Goal: Task Accomplishment & Management: Use online tool/utility

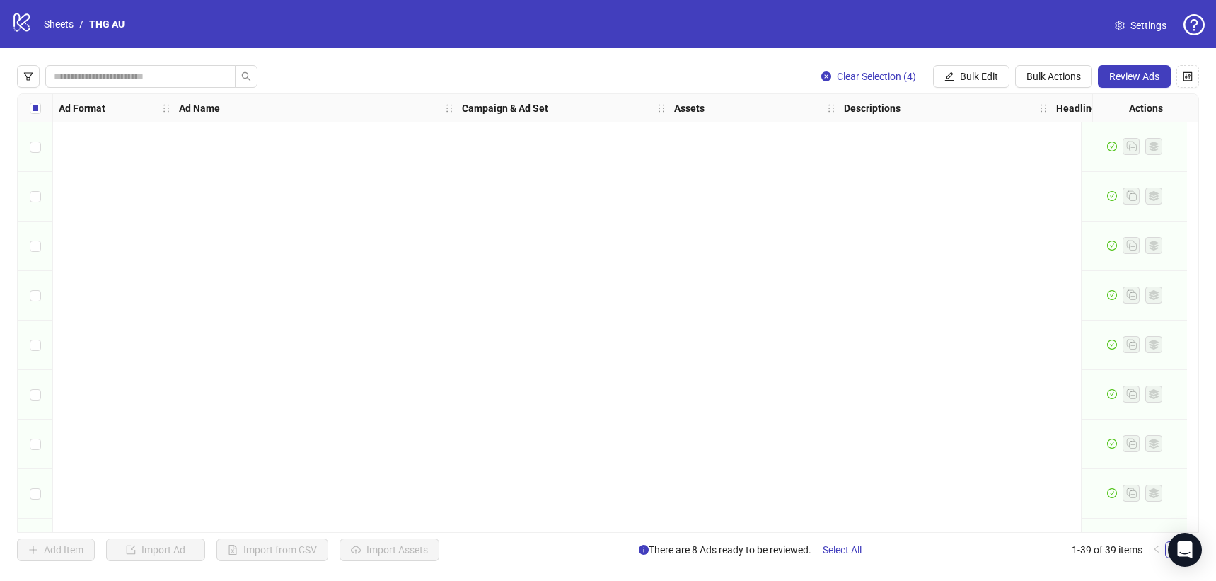
scroll to position [1527, 0]
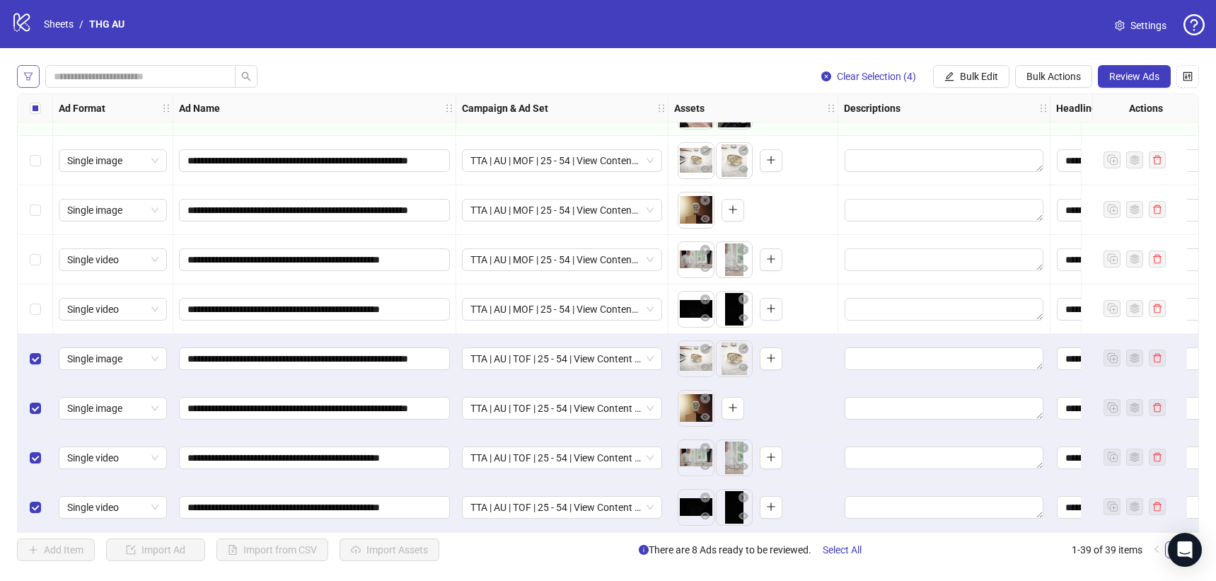
click at [30, 74] on icon "filter" at bounding box center [28, 76] width 10 height 10
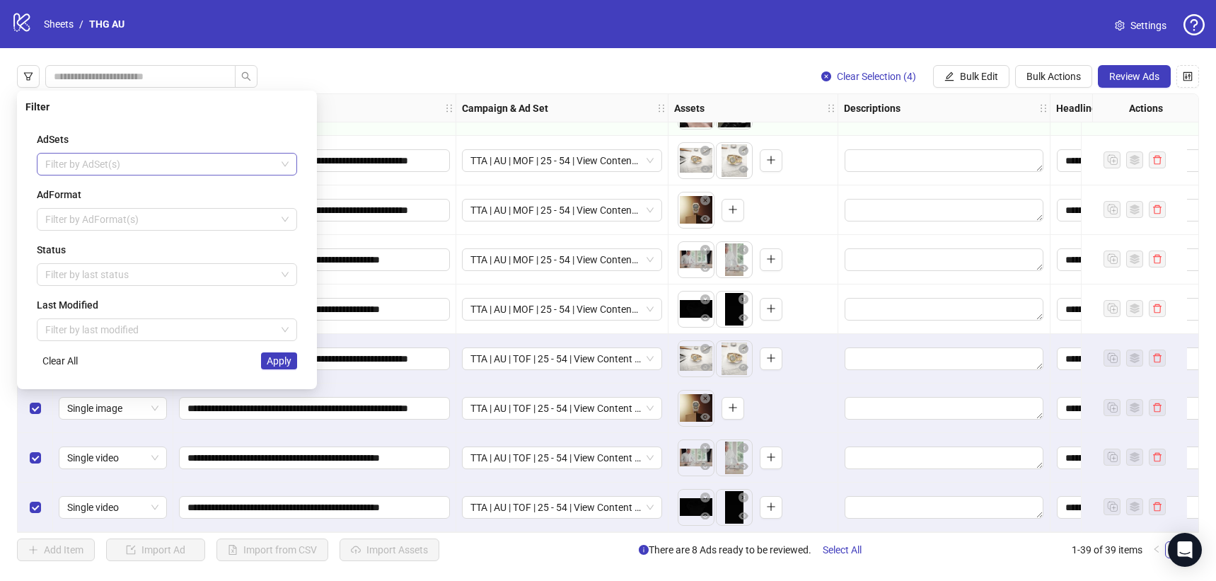
click at [93, 165] on div at bounding box center [160, 164] width 240 height 20
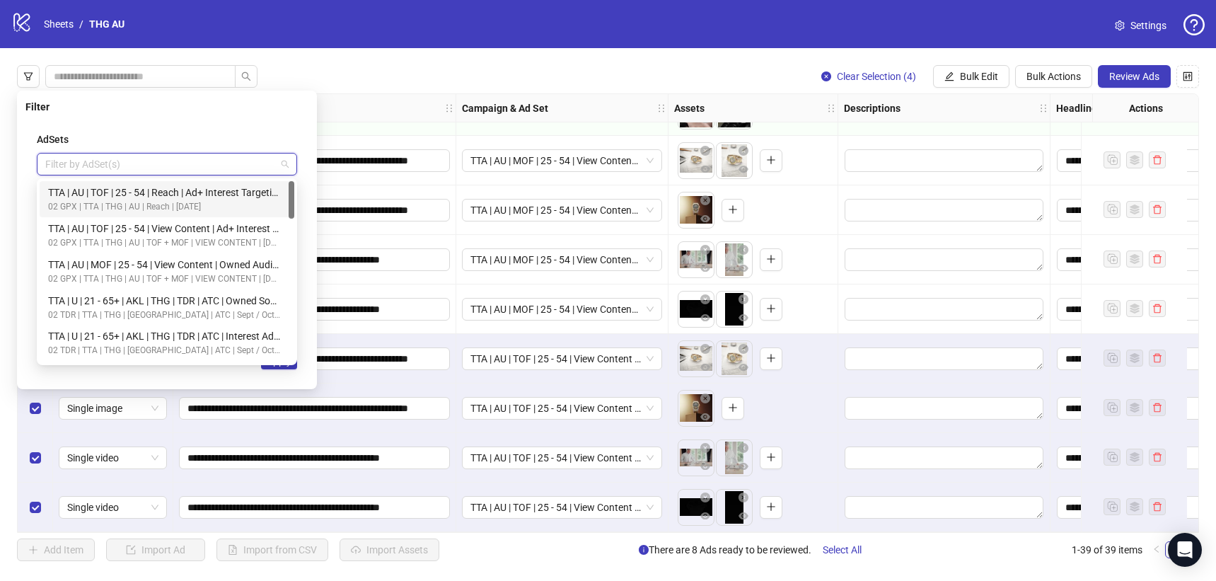
click at [151, 128] on div "AdSets Filter by AdSet(s) AdFormat Filter by AdFormat(s) Status Filter by last …" at bounding box center [166, 250] width 283 height 260
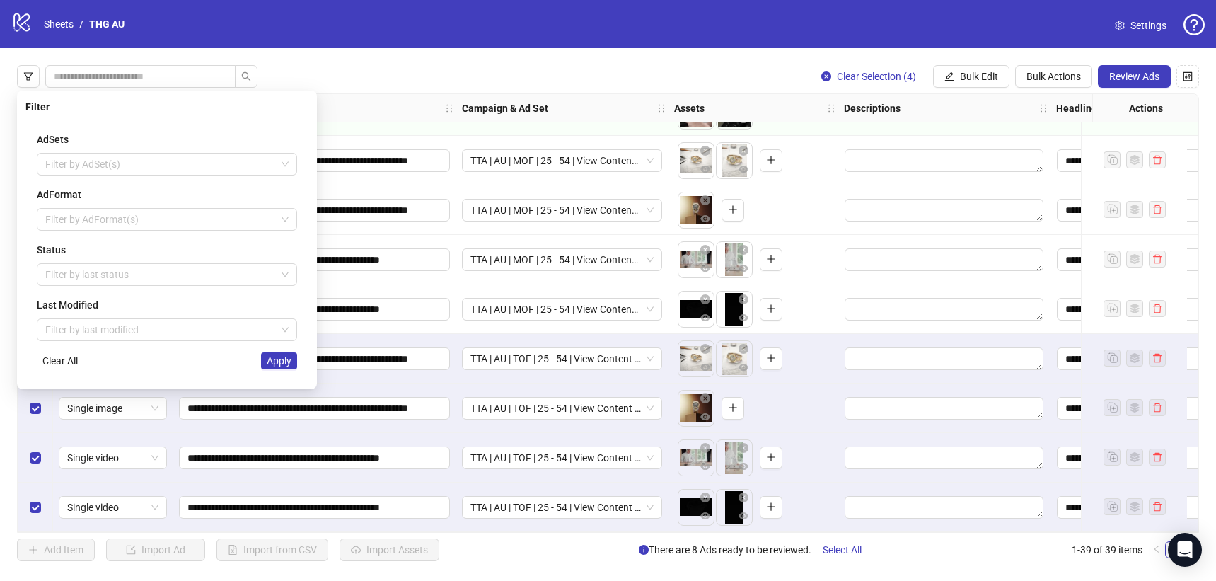
click at [363, 71] on div "Clear Selection (4) Bulk Edit Bulk Actions Review Ads Ad Format Ad Name Campaig…" at bounding box center [608, 313] width 1216 height 530
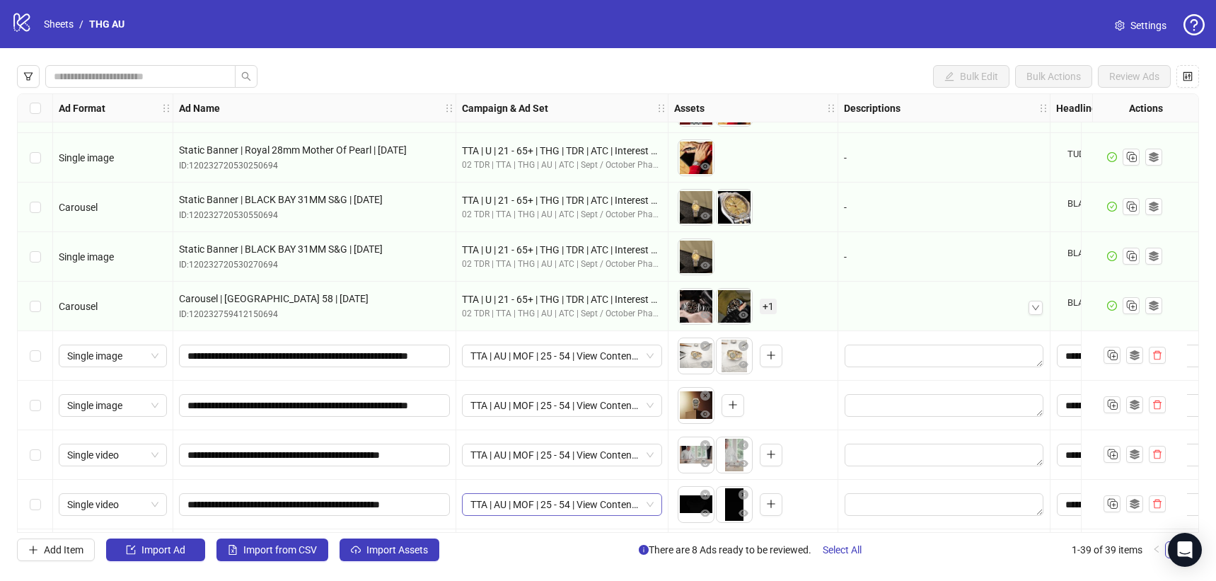
scroll to position [1340, 0]
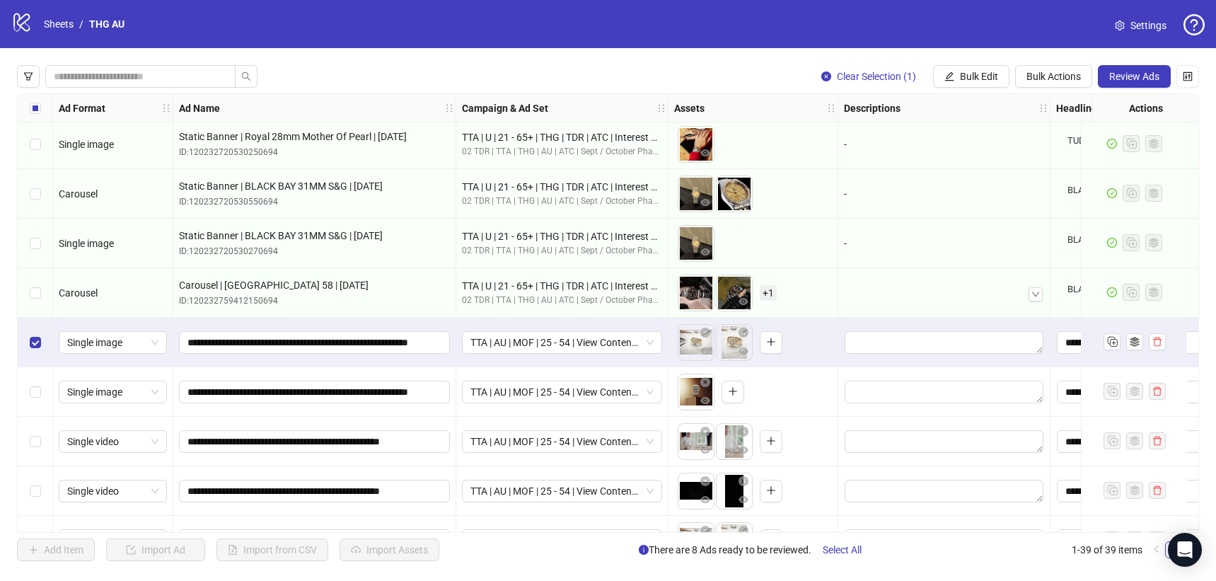
click at [41, 384] on div "Select row 33" at bounding box center [35, 392] width 35 height 50
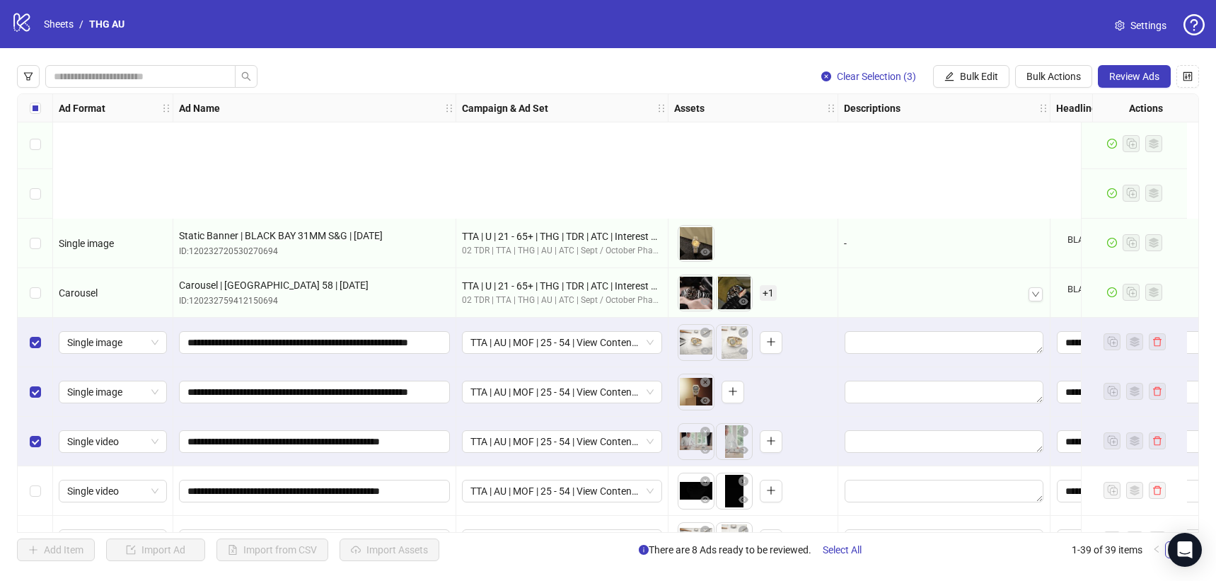
scroll to position [1527, 0]
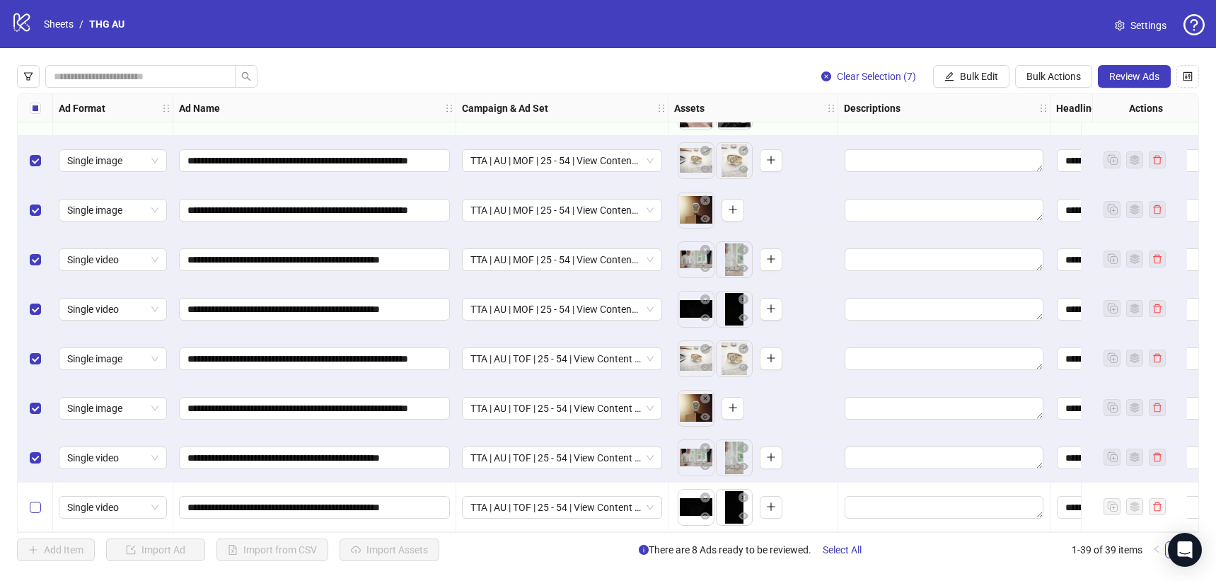
click at [36, 507] on label "Select row 39" at bounding box center [35, 507] width 11 height 16
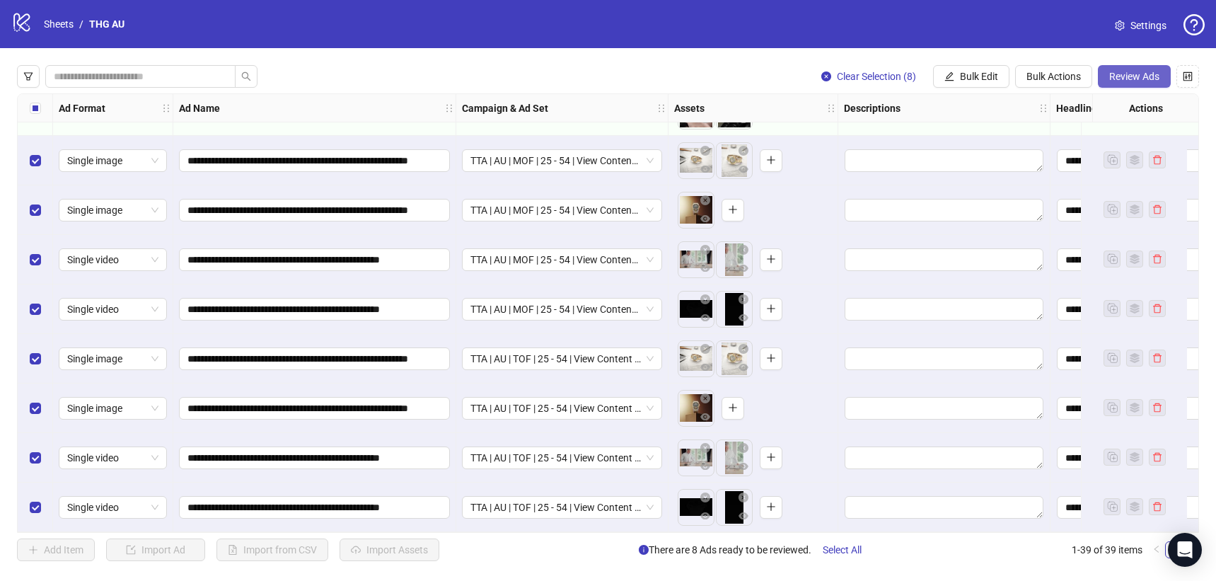
click at [1110, 75] on span "Review Ads" at bounding box center [1134, 76] width 50 height 11
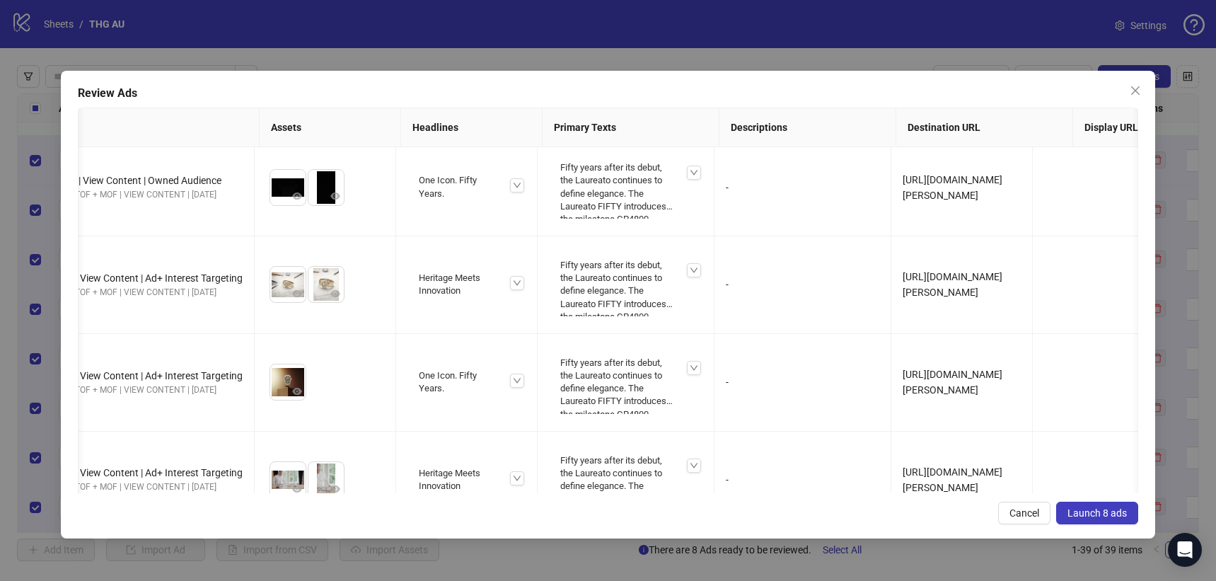
scroll to position [0, 255]
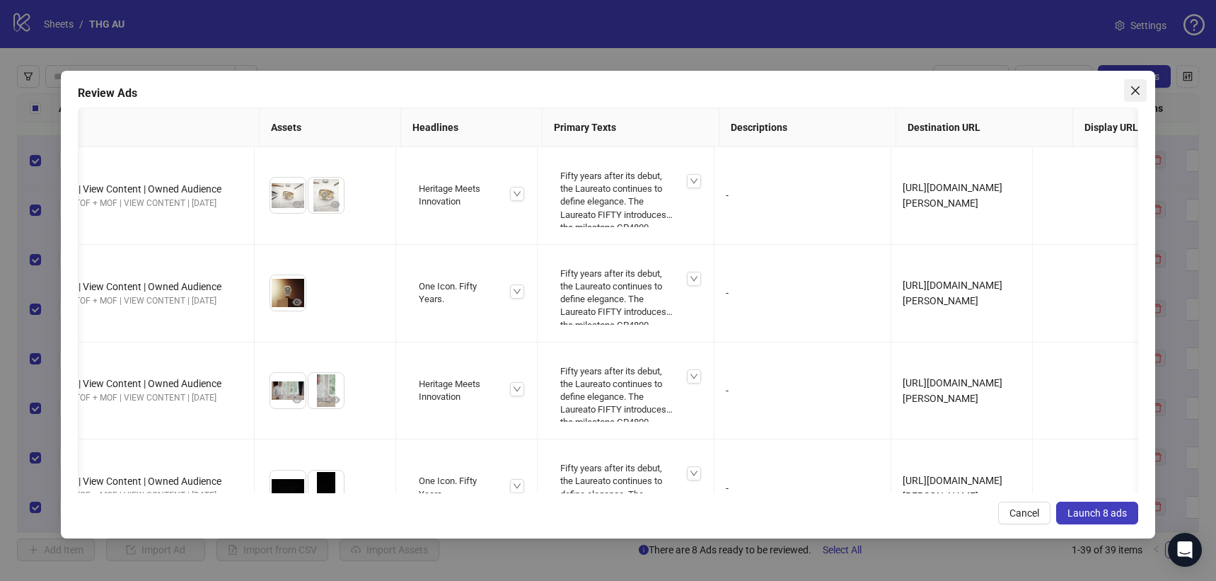
click at [1137, 86] on icon "close" at bounding box center [1135, 90] width 11 height 11
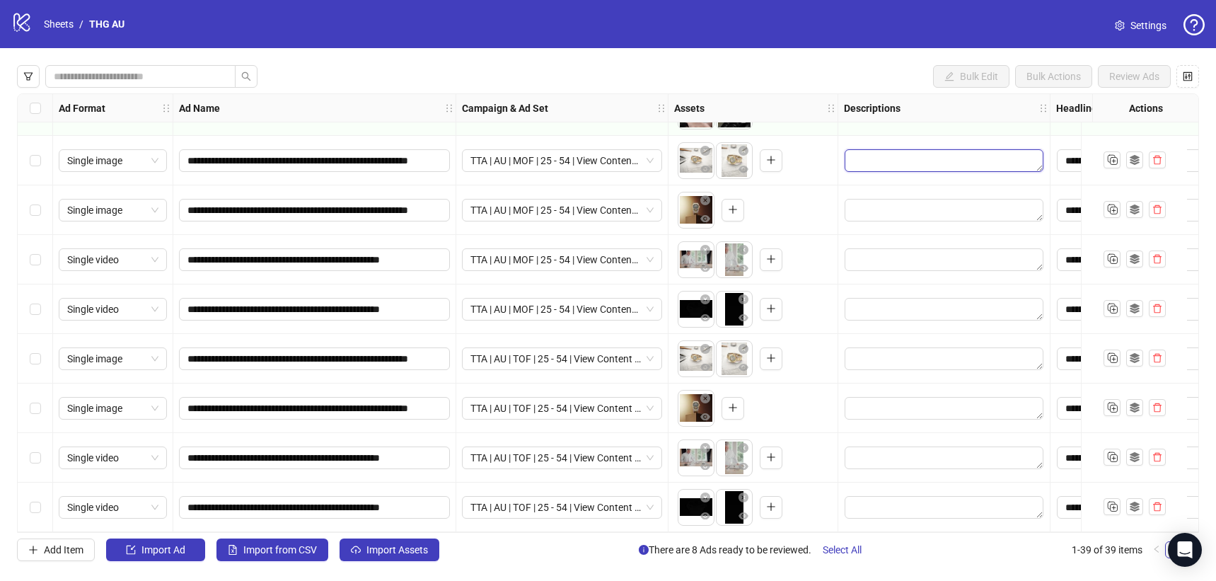
click at [913, 150] on textarea "Edit values" at bounding box center [944, 160] width 199 height 23
click at [892, 226] on textarea "Multi-text input container - paste or copy values" at bounding box center [945, 232] width 194 height 38
click at [793, 209] on div "To pick up a draggable item, press the space bar. While dragging, use the arrow…" at bounding box center [753, 210] width 158 height 44
click at [864, 205] on textarea "Edit values" at bounding box center [944, 210] width 199 height 23
click at [871, 269] on textarea "Multi-text input container - paste or copy values" at bounding box center [945, 281] width 194 height 38
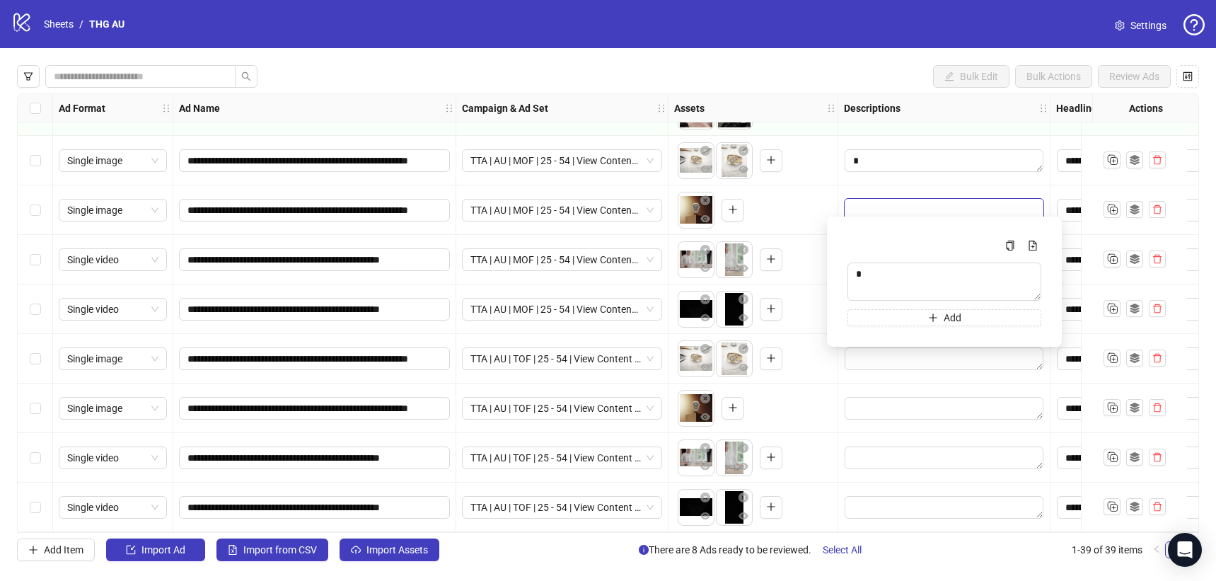
click at [792, 247] on div "To pick up a draggable item, press the space bar. While dragging, use the arrow…" at bounding box center [753, 260] width 158 height 44
click at [859, 261] on textarea "Edit values" at bounding box center [944, 259] width 199 height 23
click at [870, 319] on textarea "Multi-text input container - paste or copy values" at bounding box center [945, 331] width 194 height 38
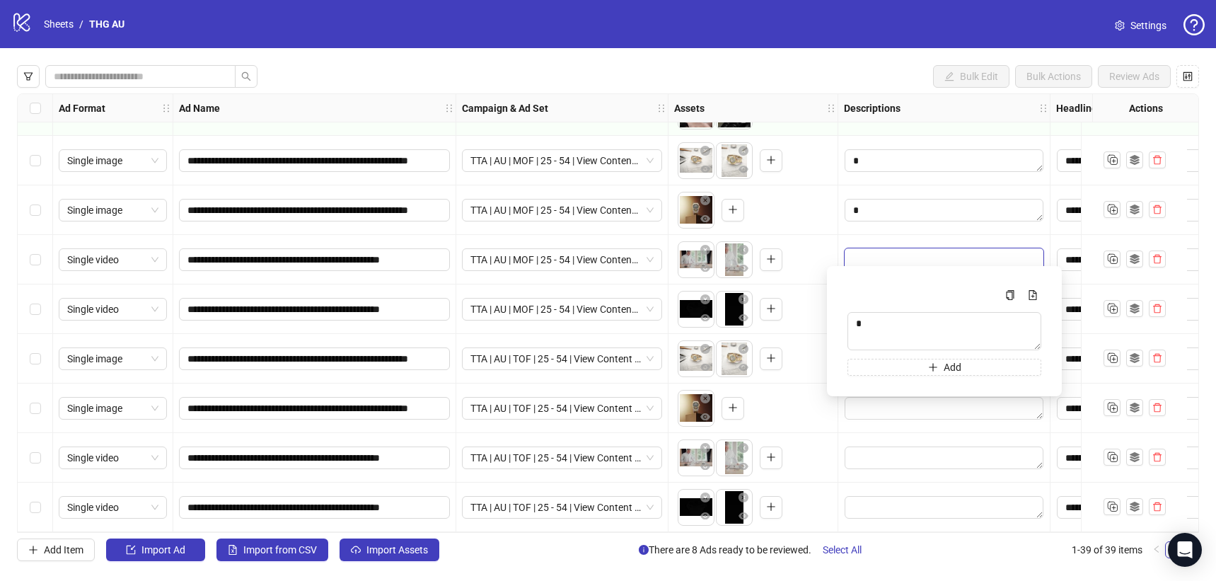
click at [820, 320] on div "To pick up a draggable item, press the space bar. While dragging, use the arrow…" at bounding box center [753, 309] width 158 height 44
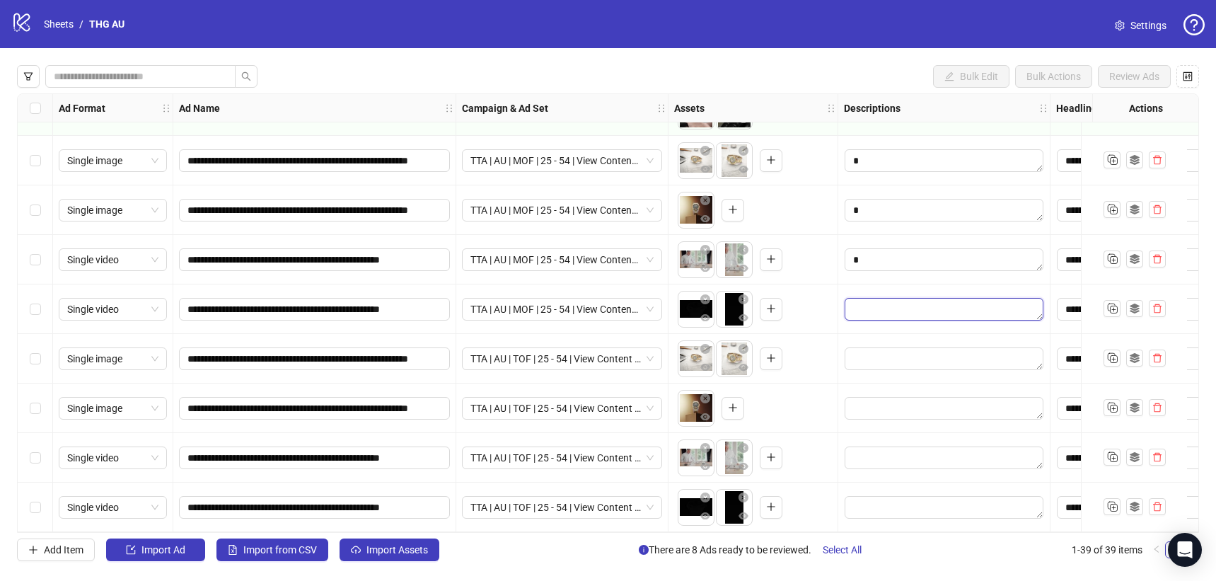
click at [856, 305] on textarea "Edit values" at bounding box center [944, 309] width 199 height 23
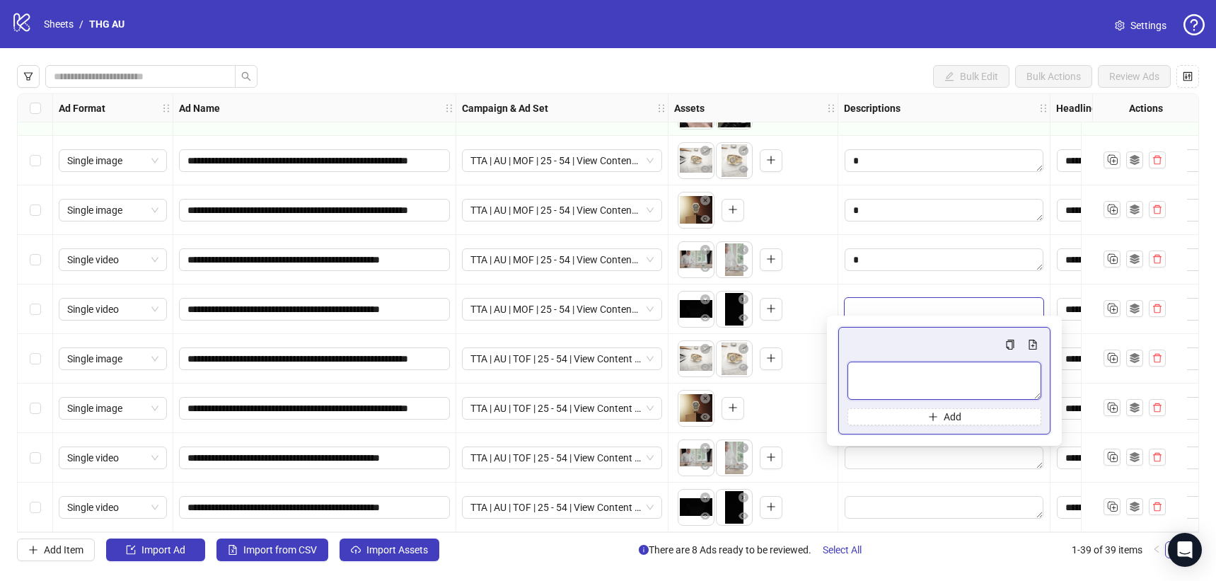
click at [873, 363] on textarea "Multi-text input container - paste or copy values" at bounding box center [945, 381] width 194 height 38
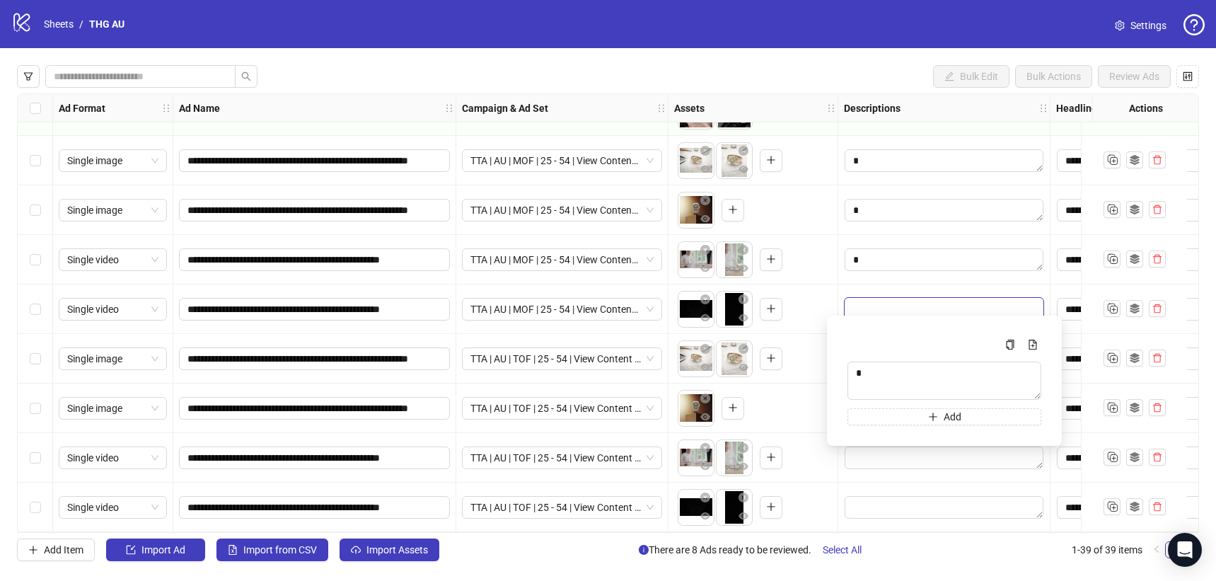
click at [805, 353] on div "To pick up a draggable item, press the space bar. While dragging, use the arrow…" at bounding box center [753, 359] width 158 height 44
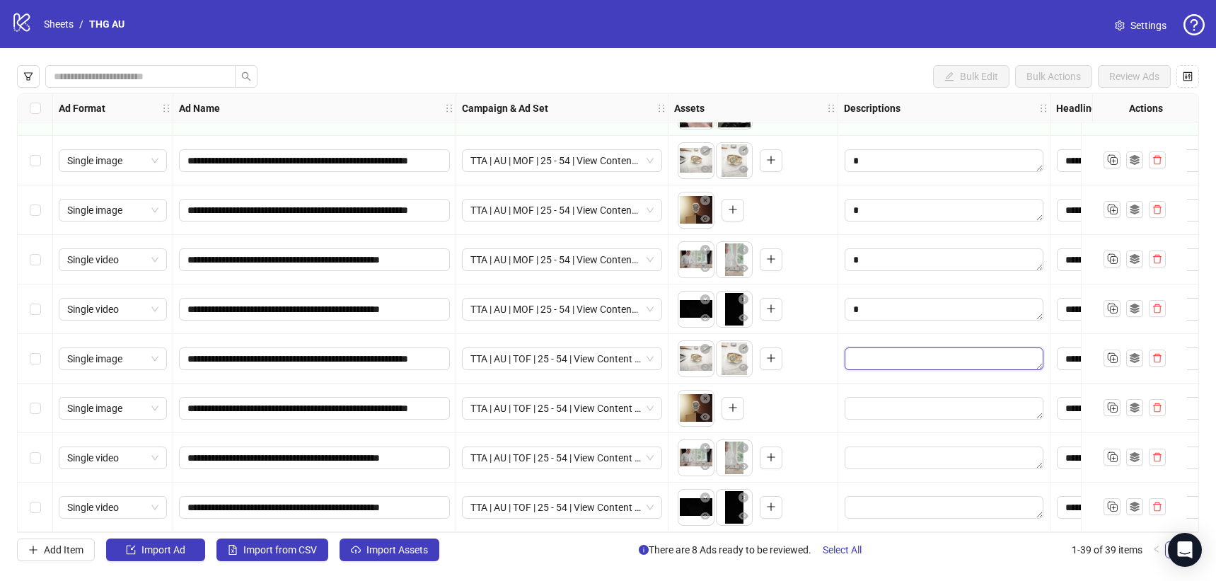
click at [868, 352] on textarea "Edit values" at bounding box center [944, 358] width 199 height 23
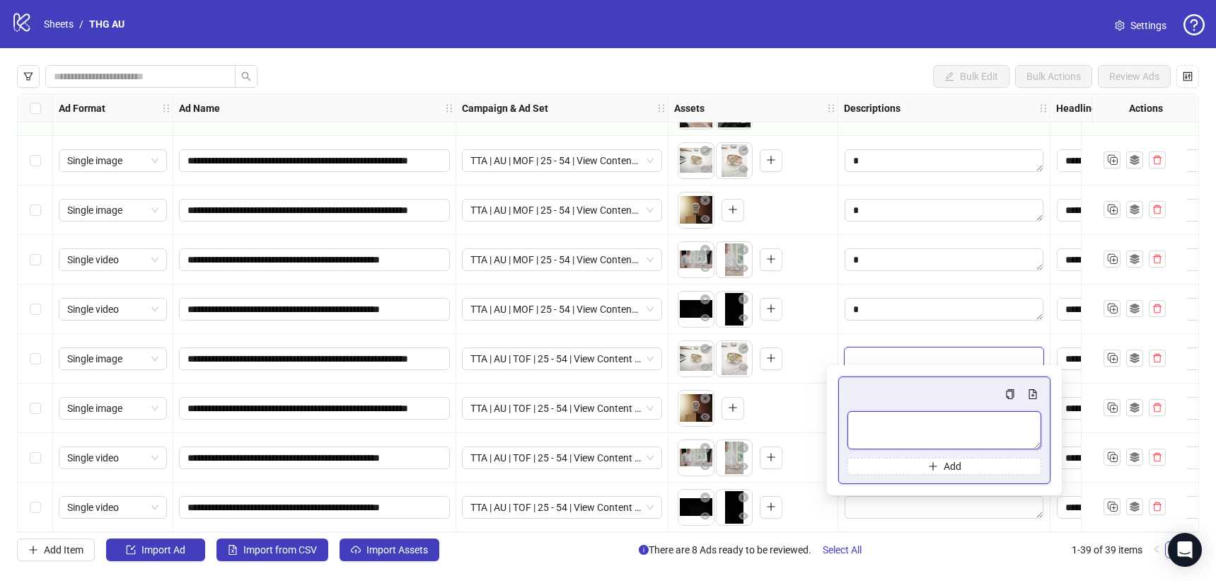
click at [874, 439] on textarea "Multi-text input container - paste or copy values" at bounding box center [945, 430] width 194 height 38
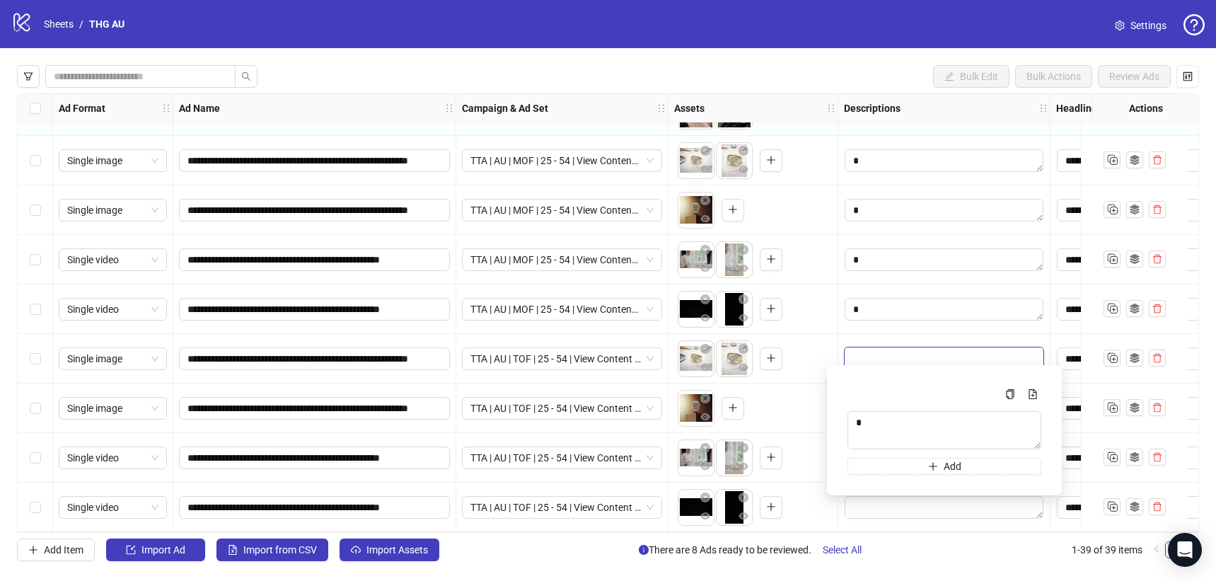
click at [792, 422] on div "To pick up a draggable item, press the space bar. While dragging, use the arrow…" at bounding box center [753, 408] width 158 height 44
click at [850, 401] on textarea "Edit values" at bounding box center [944, 408] width 199 height 23
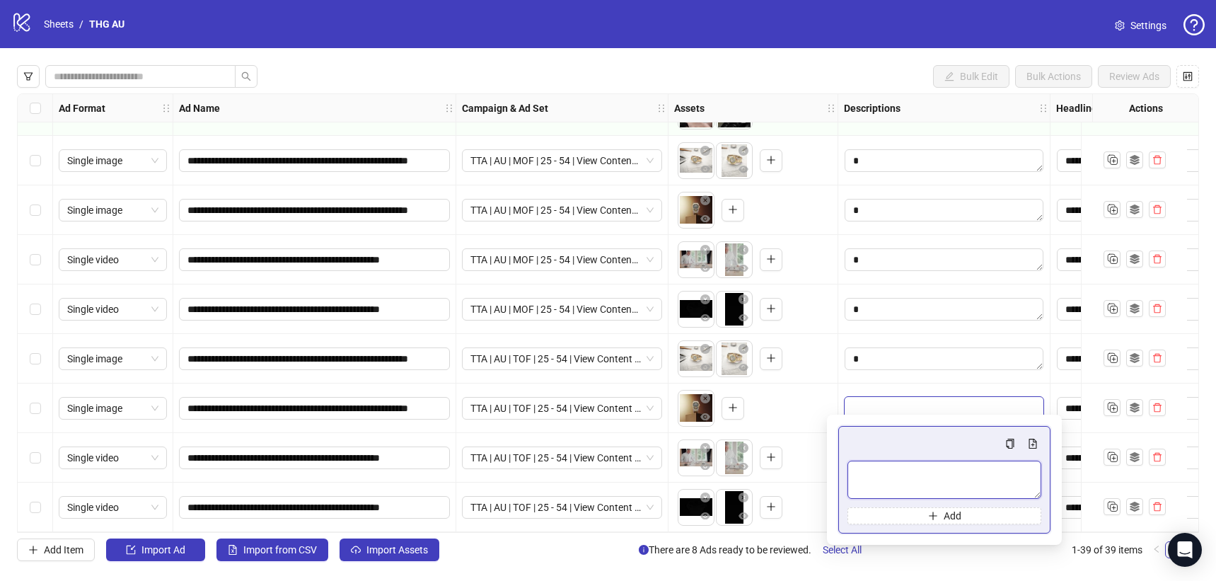
click at [869, 473] on textarea "Multi-text input container - paste or copy values" at bounding box center [945, 480] width 194 height 38
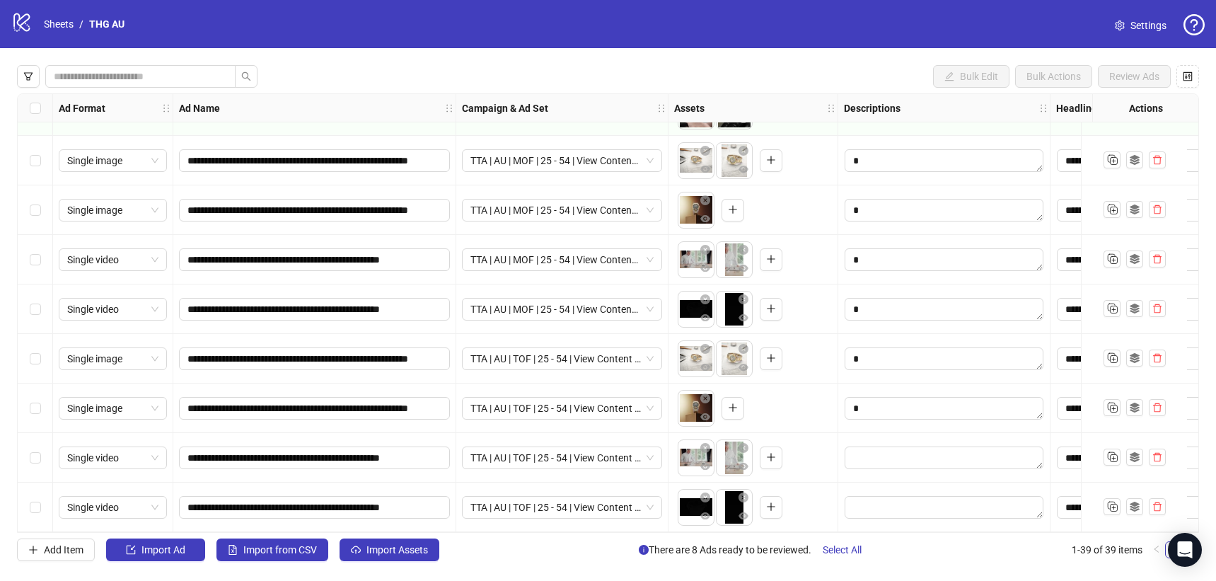
click at [797, 450] on div "To pick up a draggable item, press the space bar. While dragging, use the arrow…" at bounding box center [753, 458] width 158 height 44
click at [859, 454] on textarea "Edit values" at bounding box center [944, 457] width 199 height 23
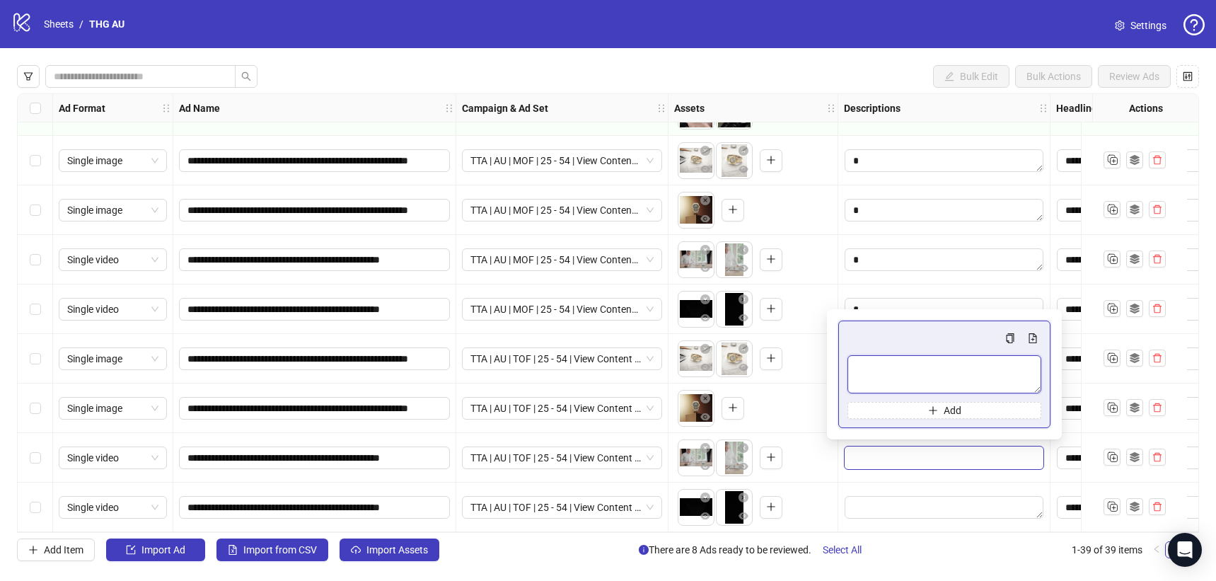
click at [860, 380] on textarea "Multi-text input container - paste or copy values" at bounding box center [945, 374] width 194 height 38
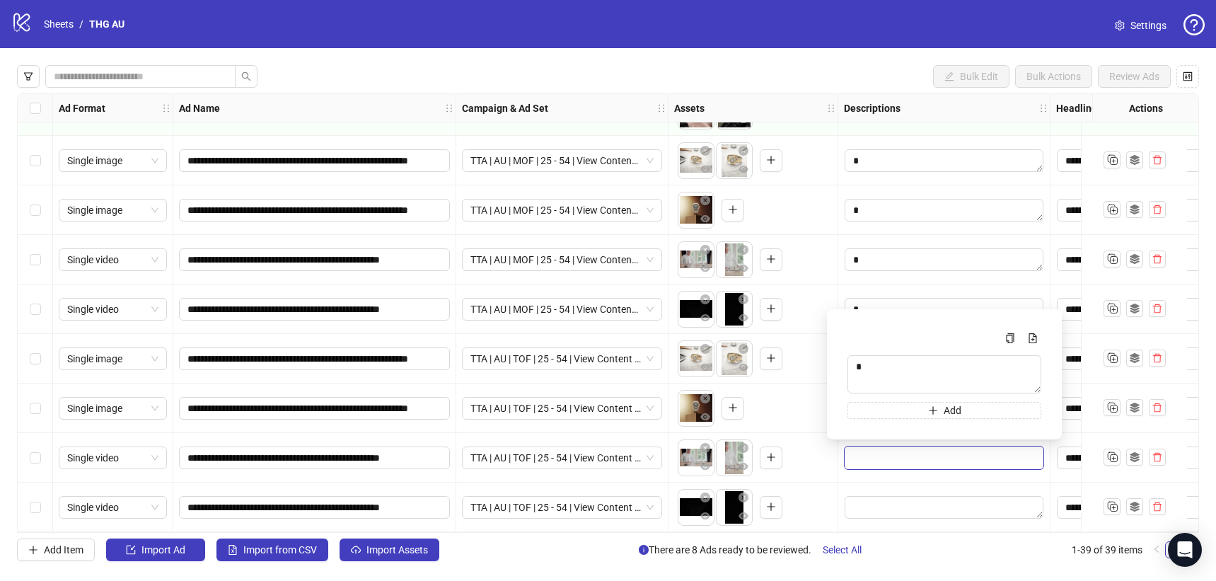
click at [819, 415] on div "To pick up a draggable item, press the space bar. While dragging, use the arrow…" at bounding box center [753, 408] width 158 height 44
click at [862, 496] on textarea "Edit values" at bounding box center [944, 507] width 199 height 23
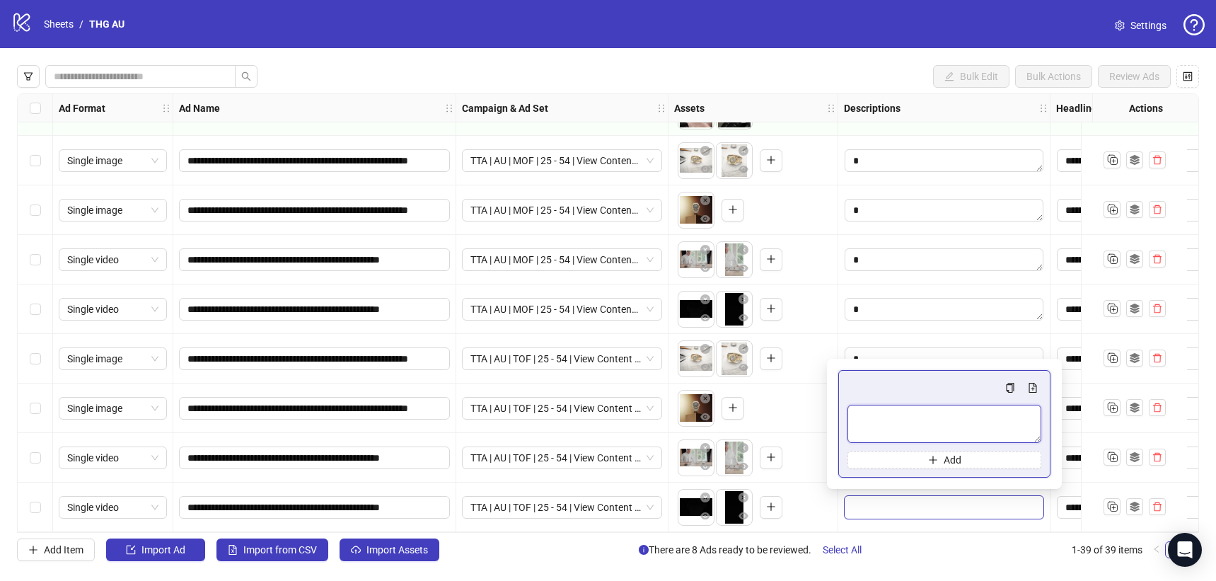
click at [865, 415] on textarea "Multi-text input container - paste or copy values" at bounding box center [945, 424] width 194 height 38
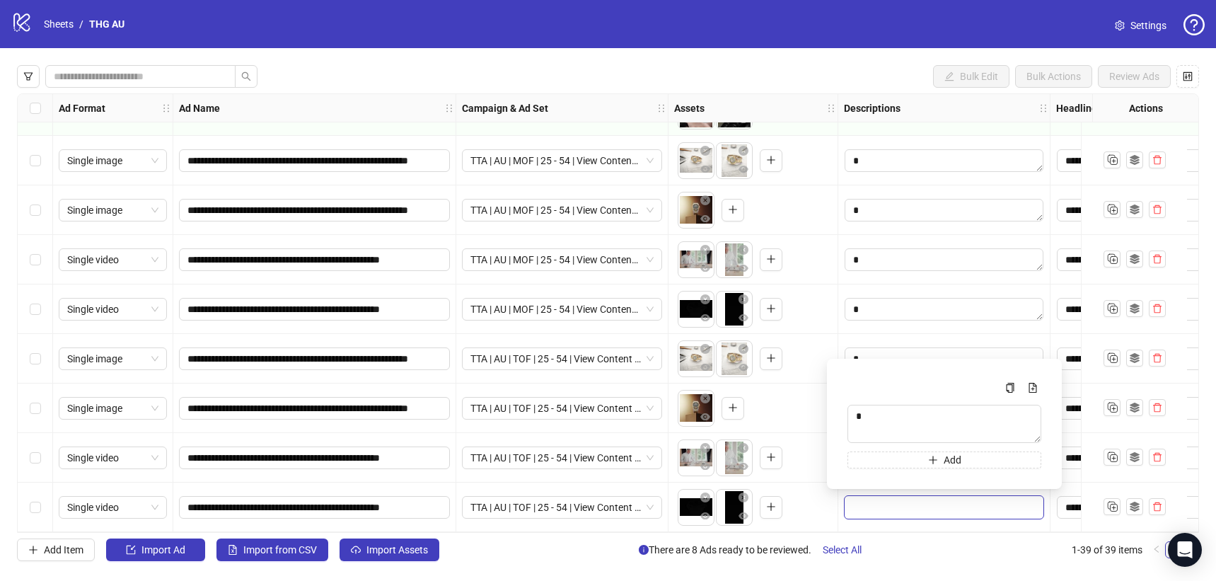
click at [819, 411] on div "To pick up a draggable item, press the space bar. While dragging, use the arrow…" at bounding box center [753, 408] width 158 height 44
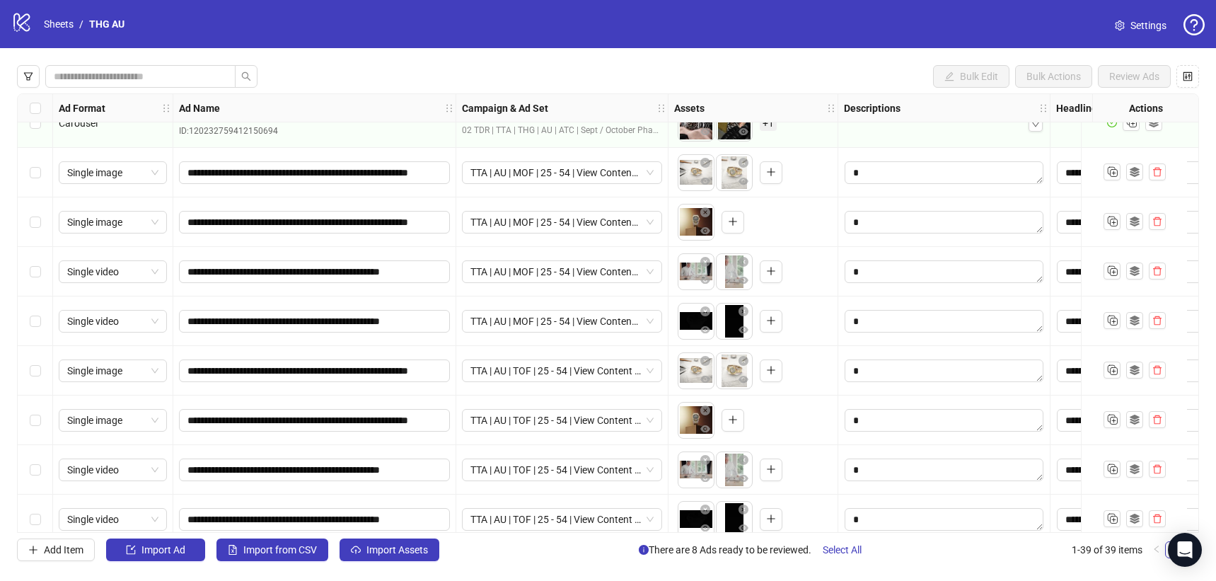
scroll to position [1484, 0]
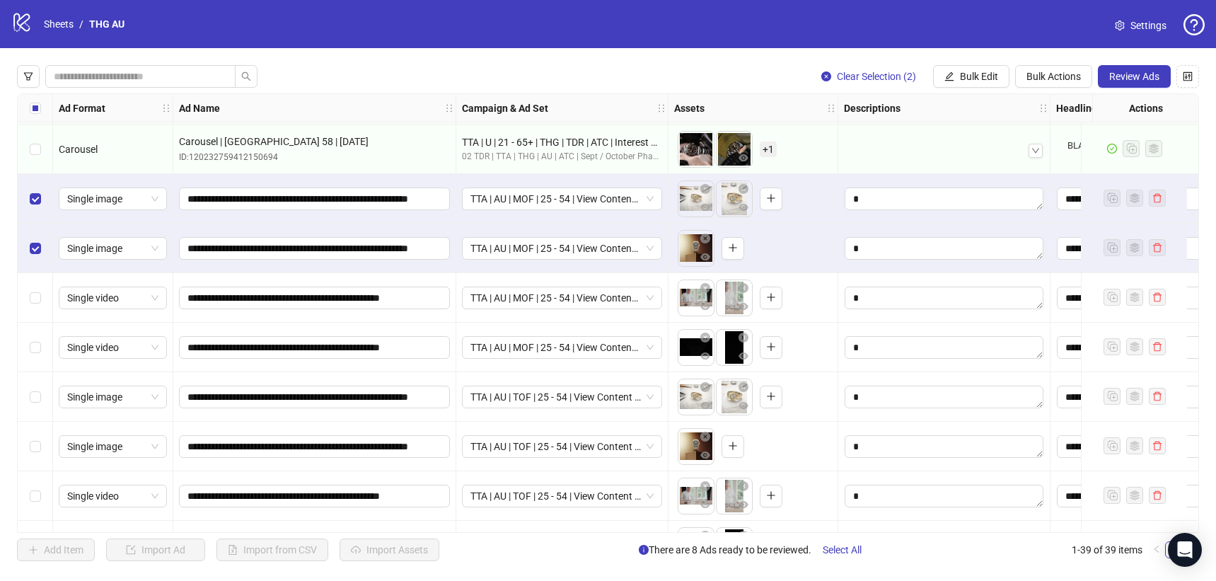
click at [35, 288] on div "Select row 34" at bounding box center [35, 298] width 35 height 50
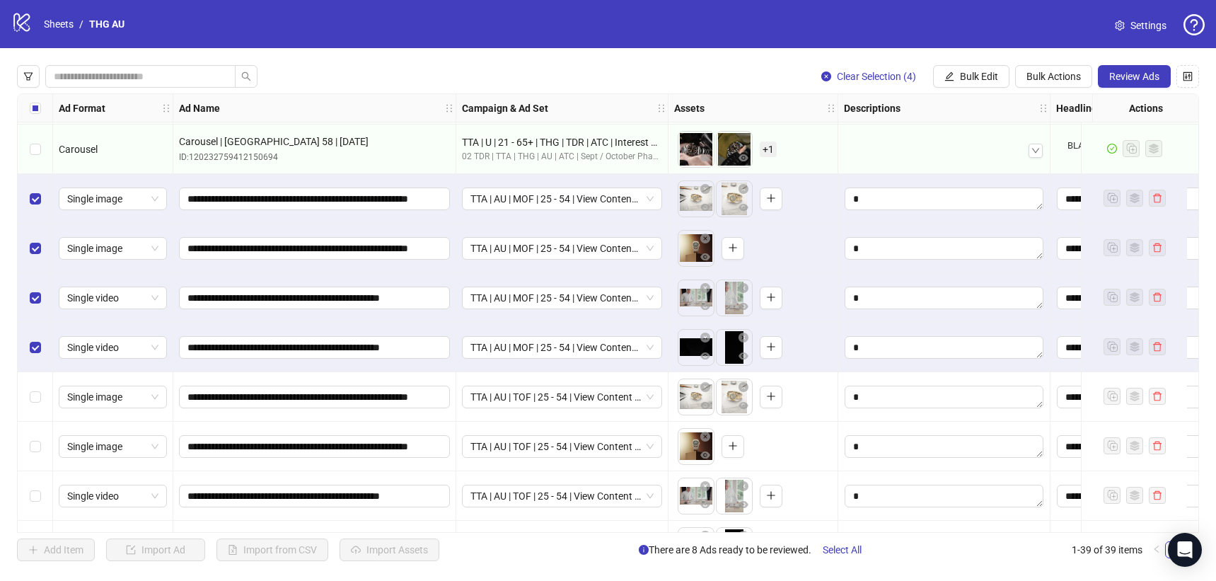
click at [33, 386] on div "Select row 36" at bounding box center [35, 397] width 35 height 50
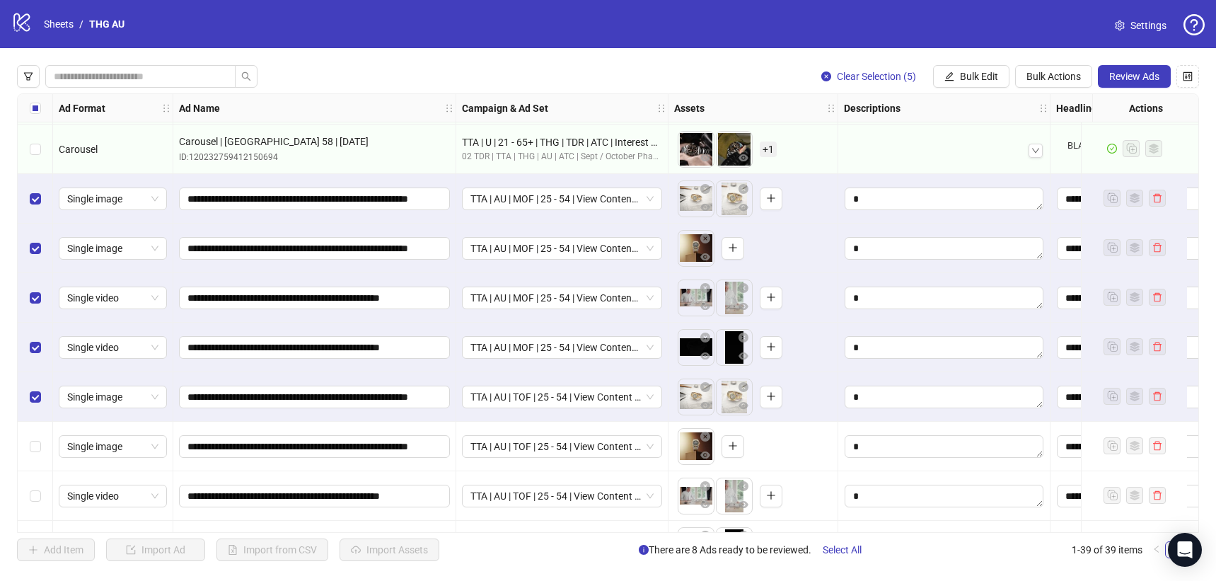
scroll to position [1527, 0]
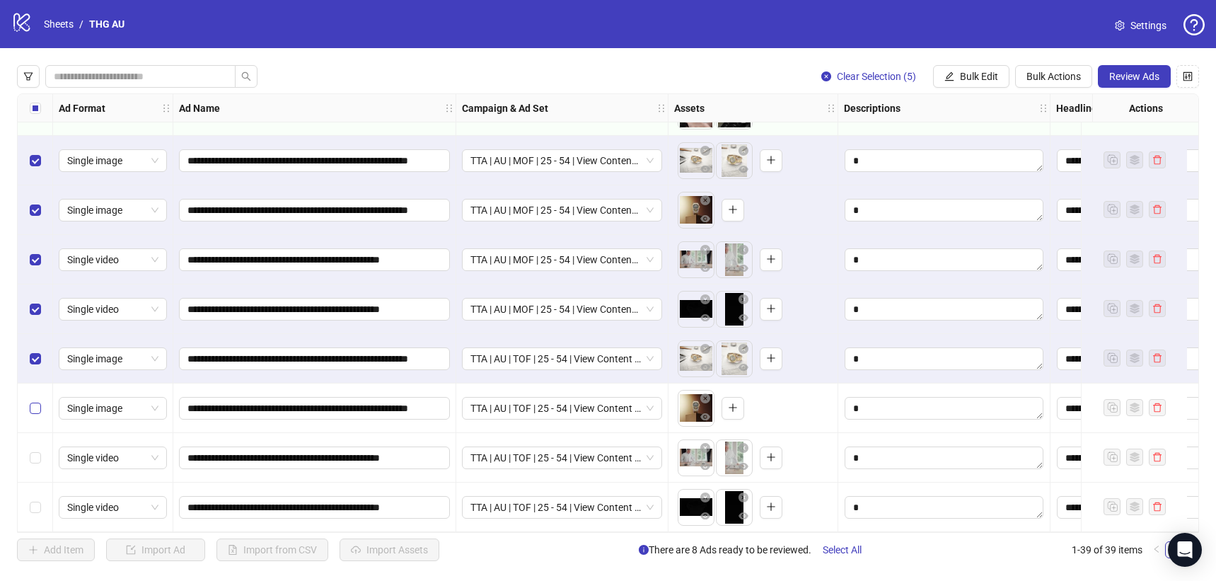
click at [38, 400] on label "Select row 37" at bounding box center [35, 408] width 11 height 16
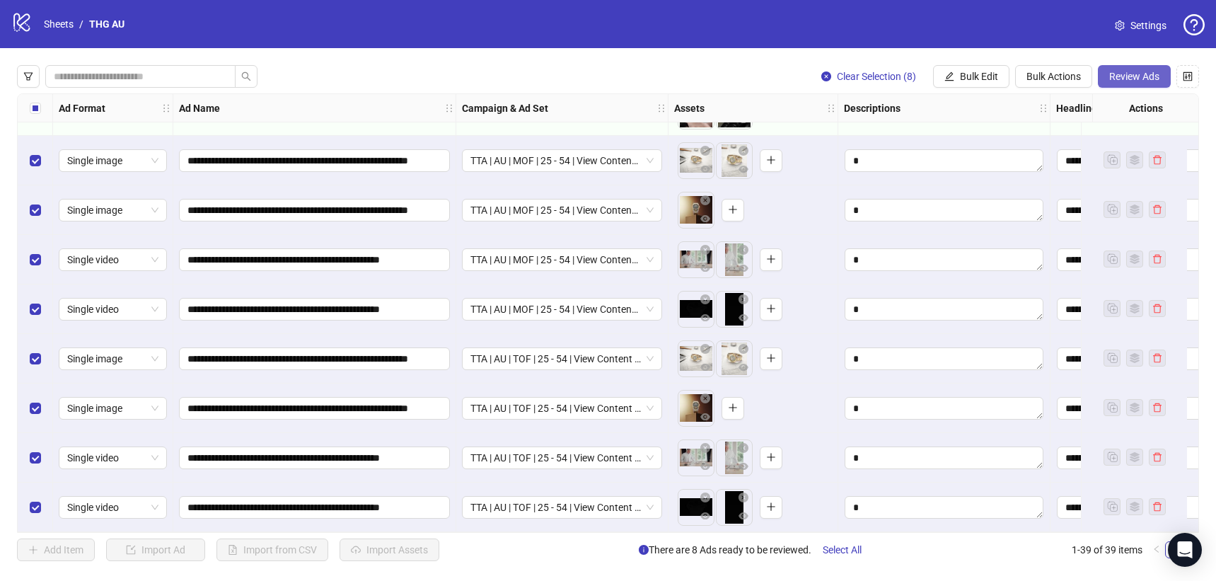
click at [1126, 69] on button "Review Ads" at bounding box center [1134, 76] width 73 height 23
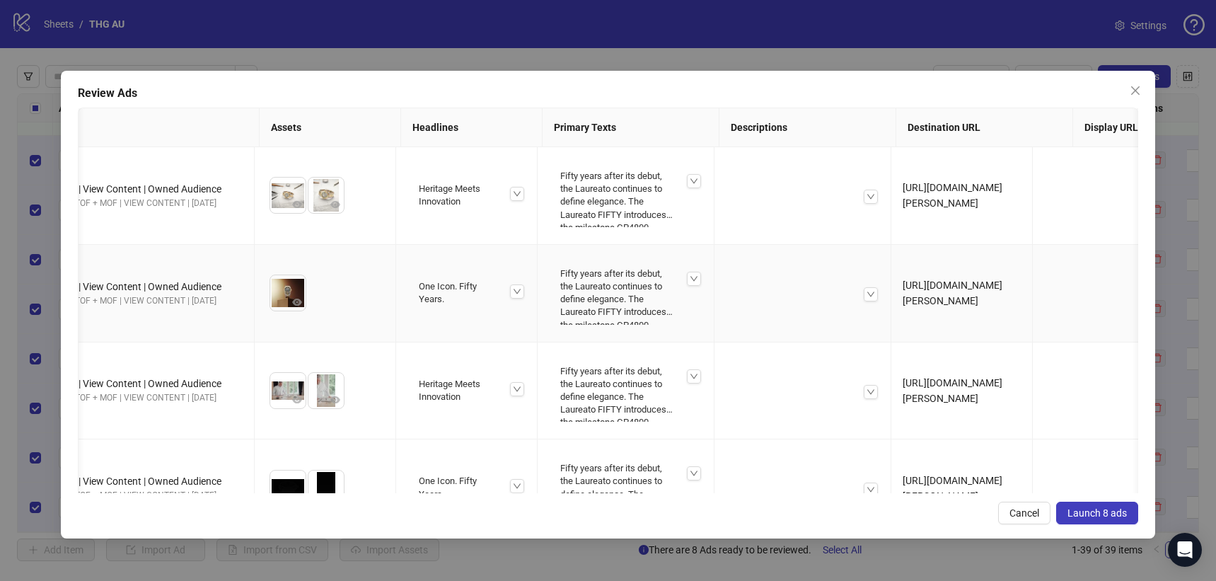
scroll to position [434, 255]
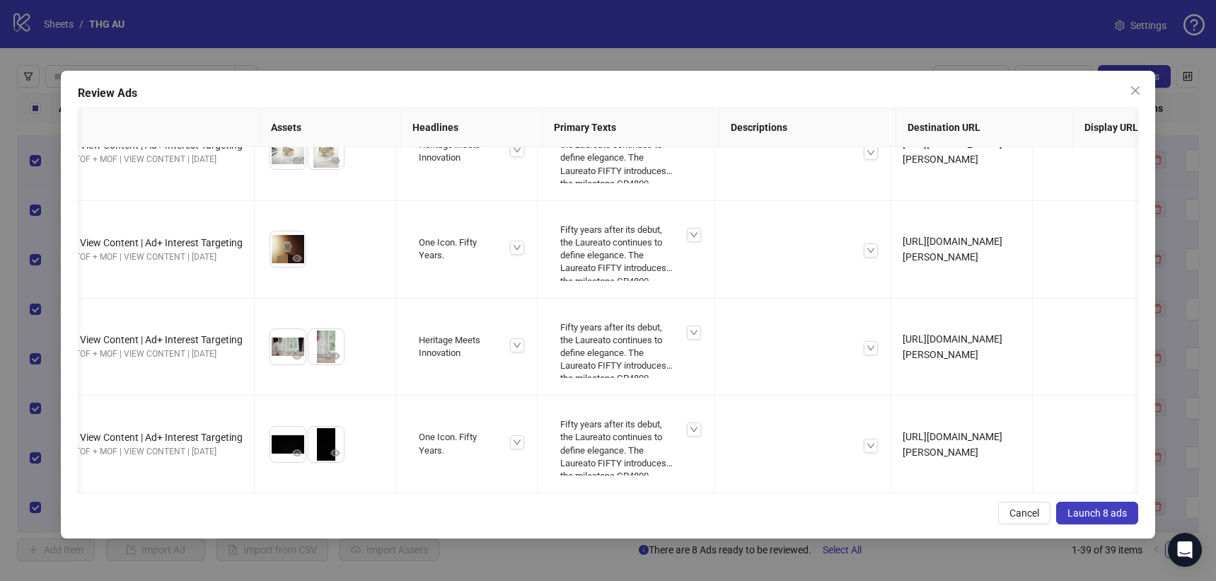
click at [1087, 512] on span "Launch 8 ads" at bounding box center [1097, 512] width 59 height 11
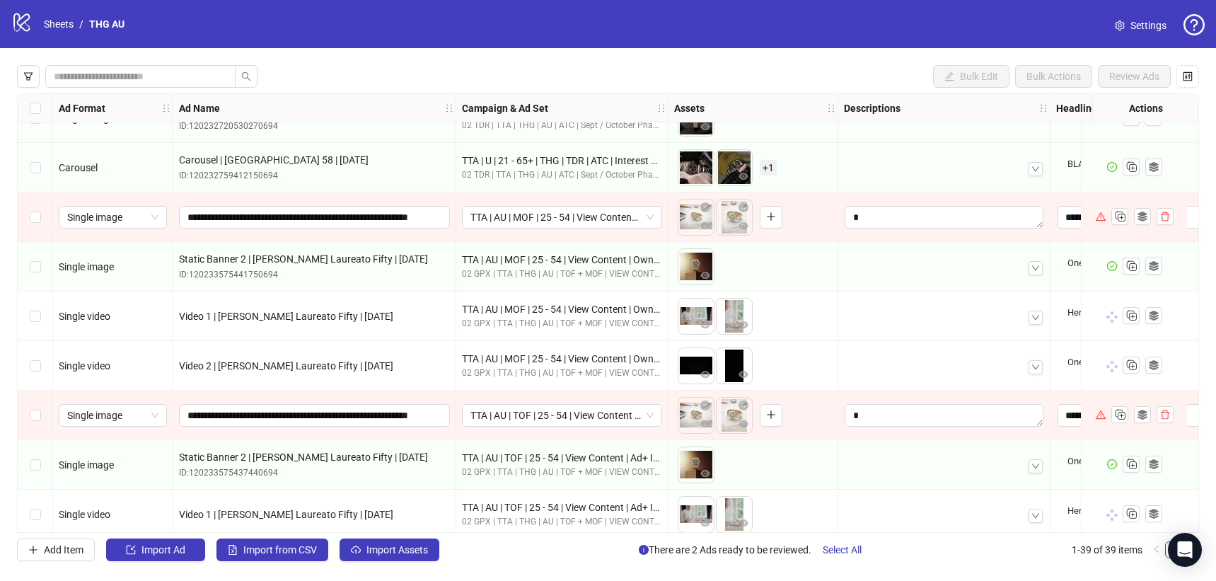
scroll to position [1527, 0]
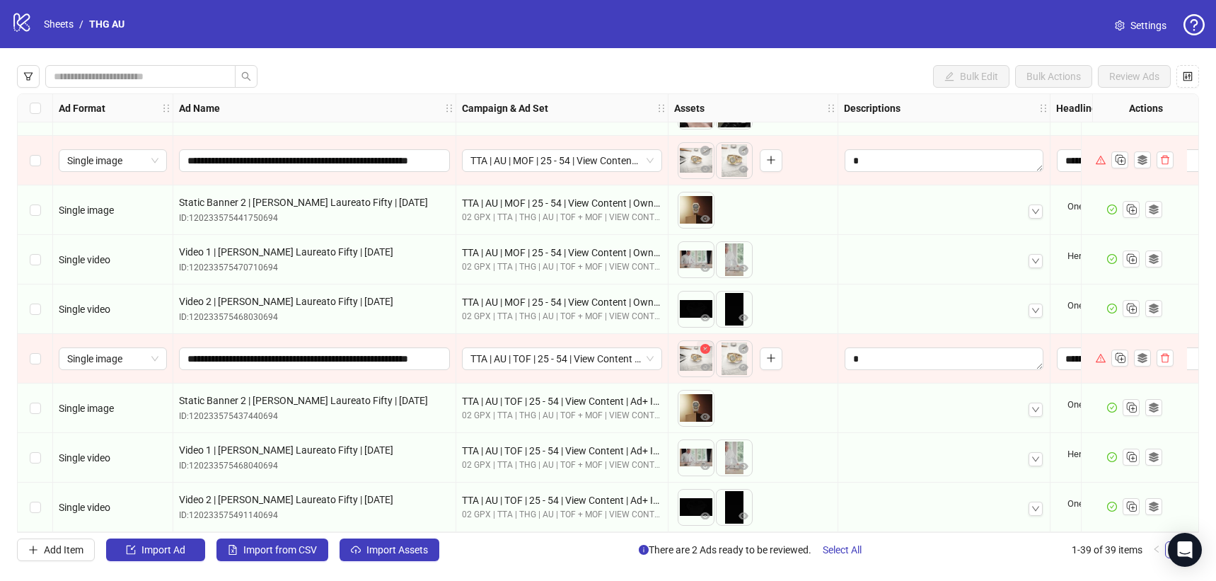
click at [705, 344] on icon "close-circle" at bounding box center [705, 349] width 10 height 10
click at [742, 344] on icon "close-circle" at bounding box center [744, 349] width 10 height 10
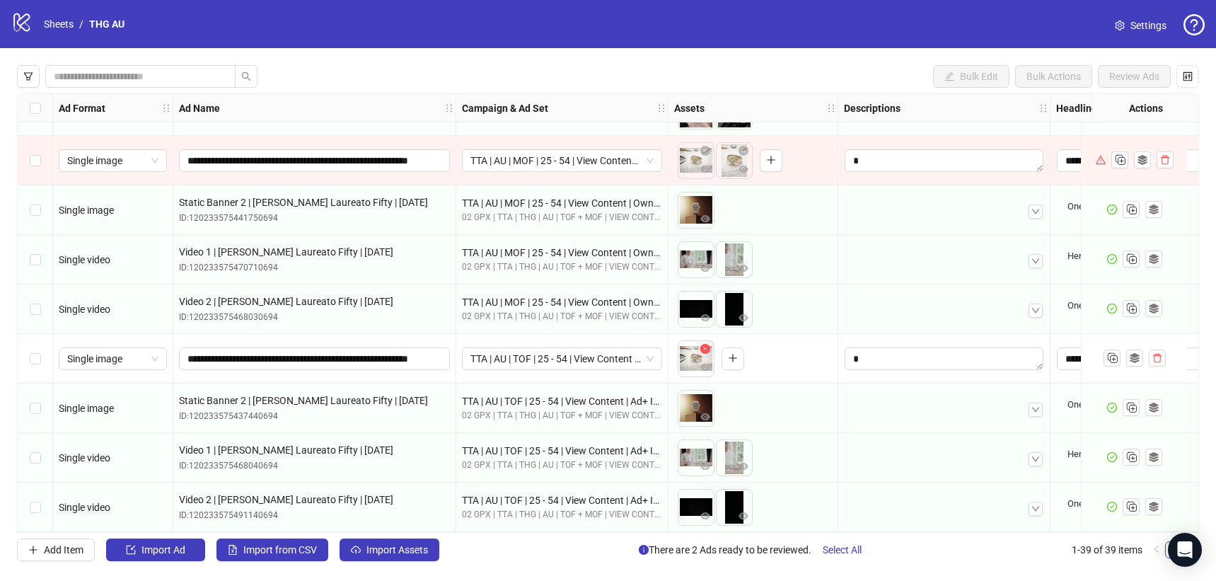
click at [705, 344] on icon "close-circle" at bounding box center [705, 349] width 10 height 10
click at [706, 148] on icon "close-circle" at bounding box center [705, 151] width 10 height 10
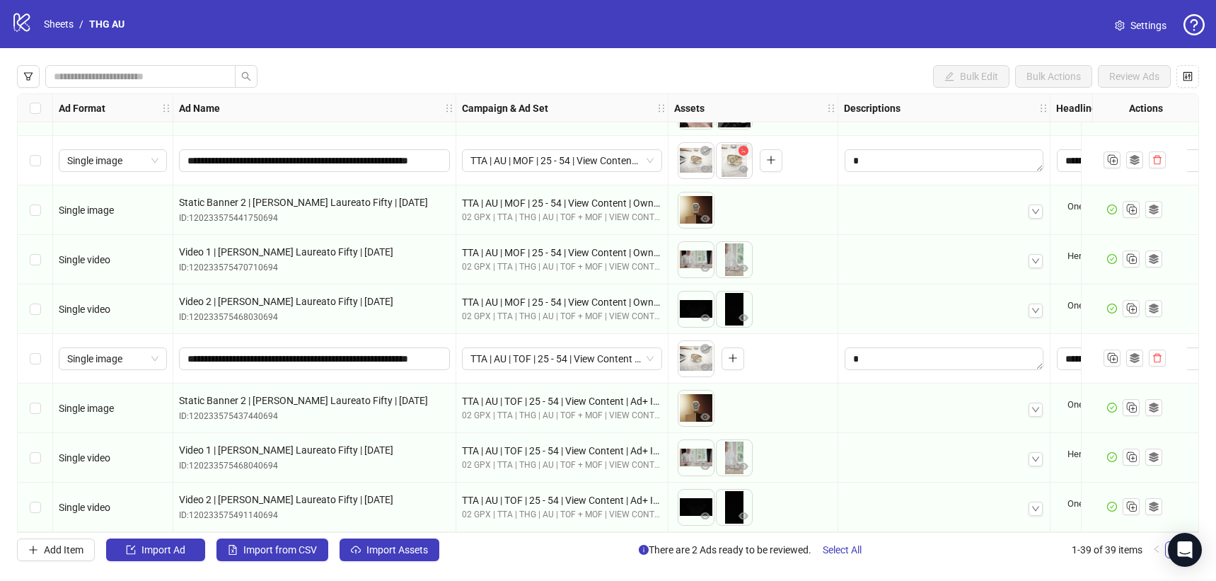
click at [746, 146] on icon "close-circle" at bounding box center [744, 151] width 10 height 10
click at [705, 344] on icon "close-circle" at bounding box center [705, 349] width 10 height 10
click at [705, 146] on icon "close-circle" at bounding box center [705, 151] width 10 height 10
click at [773, 152] on div "To pick up a draggable item, press the space bar. While dragging, use the arrow…" at bounding box center [753, 161] width 158 height 44
click at [705, 146] on icon "close-circle" at bounding box center [705, 151] width 10 height 10
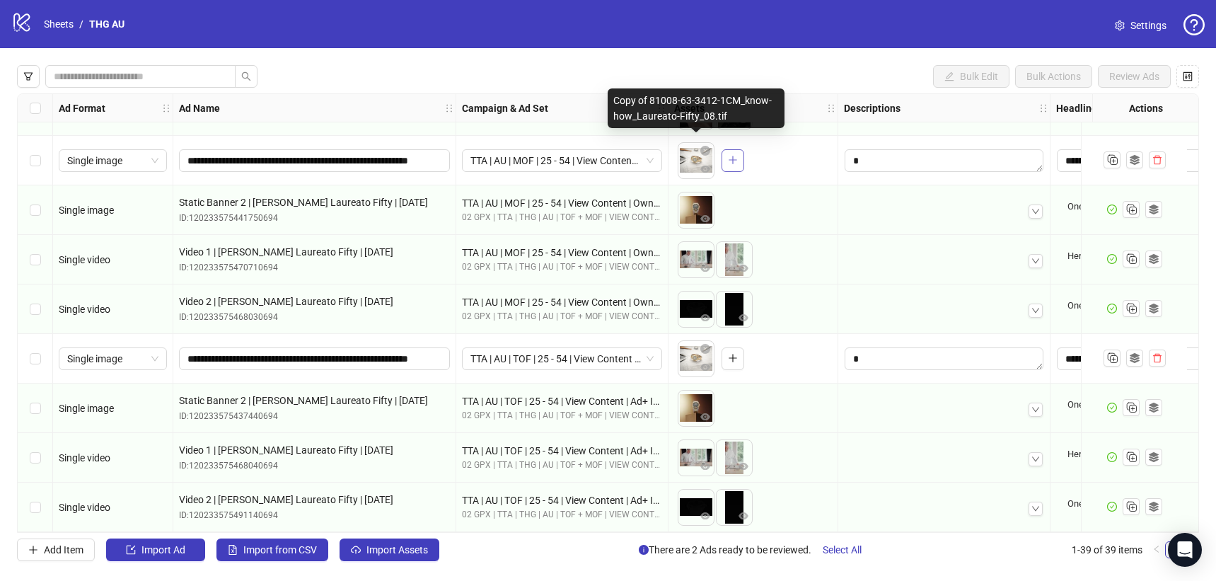
click at [724, 156] on button "button" at bounding box center [733, 160] width 23 height 23
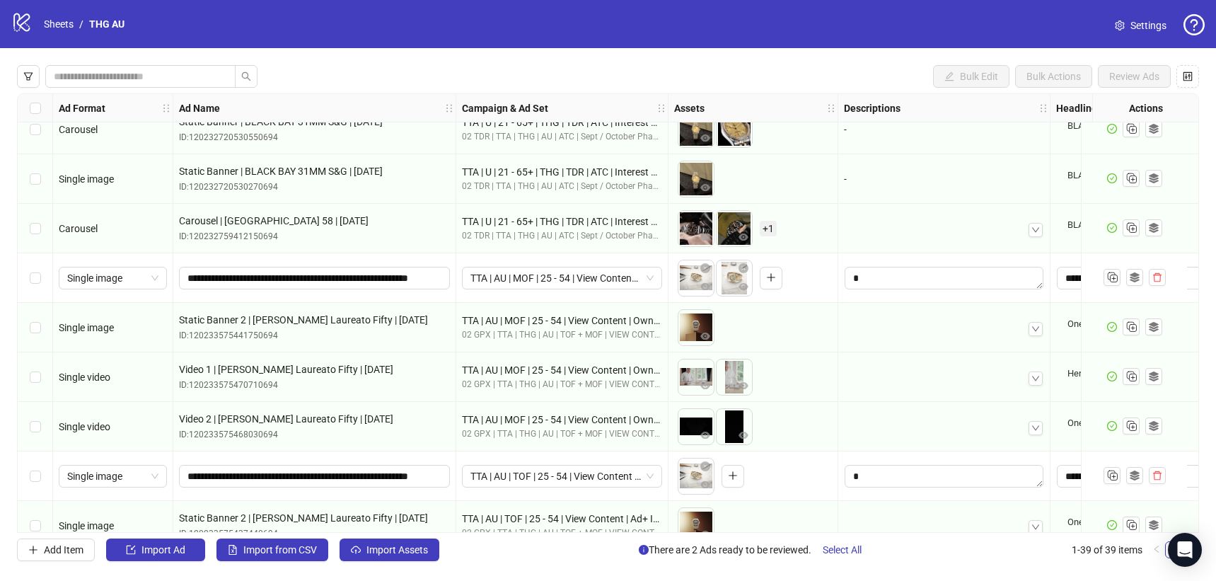
scroll to position [1387, 0]
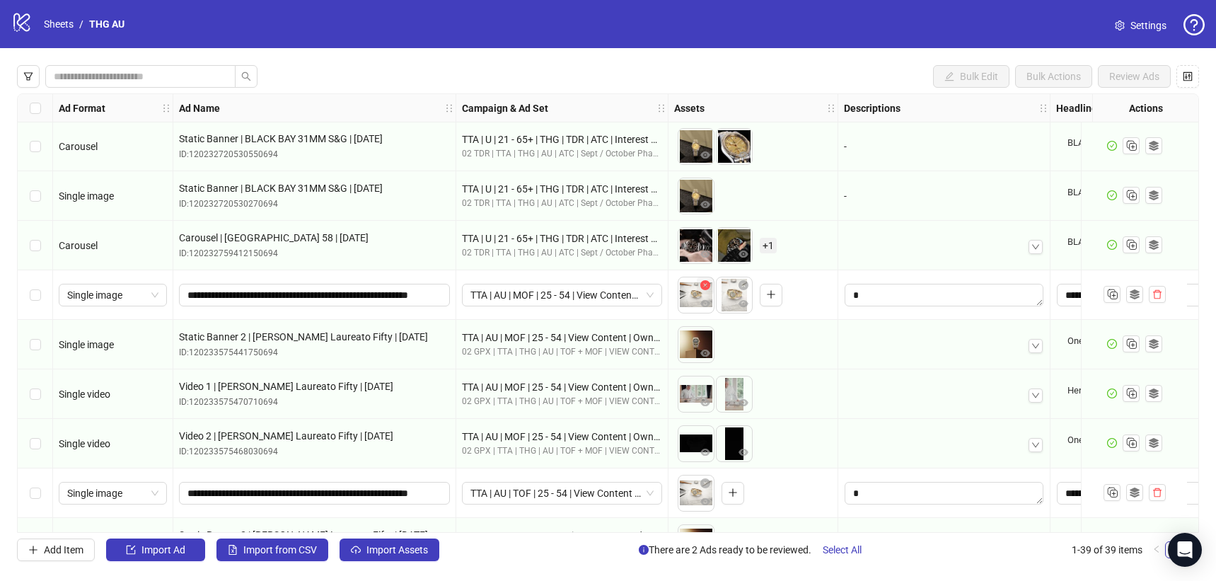
click at [704, 286] on icon "close-circle" at bounding box center [705, 285] width 10 height 10
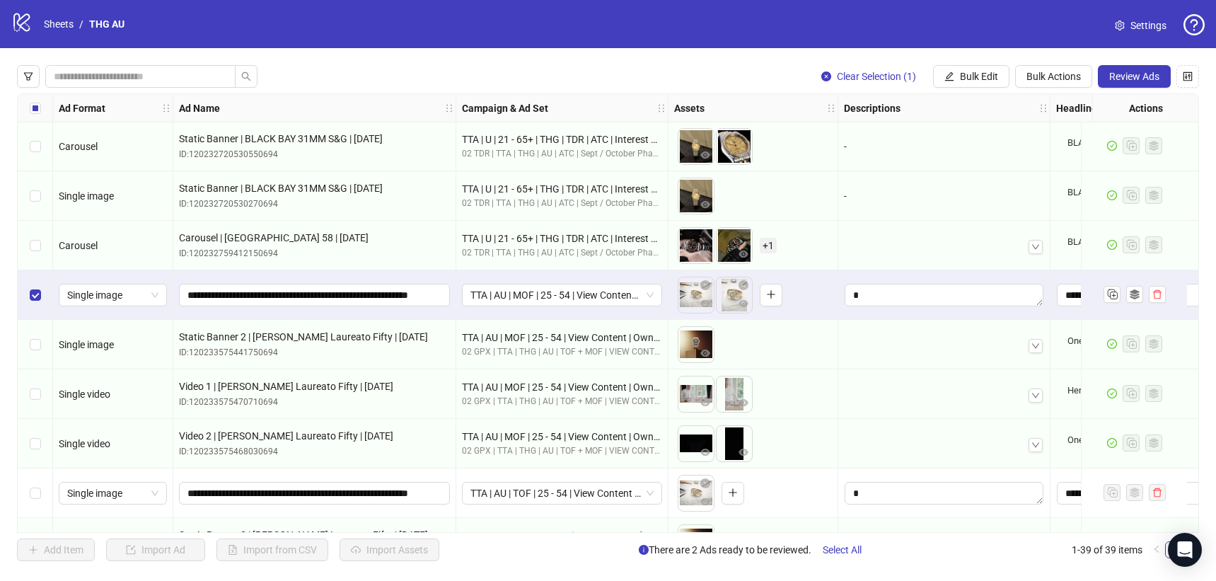
scroll to position [1499, 0]
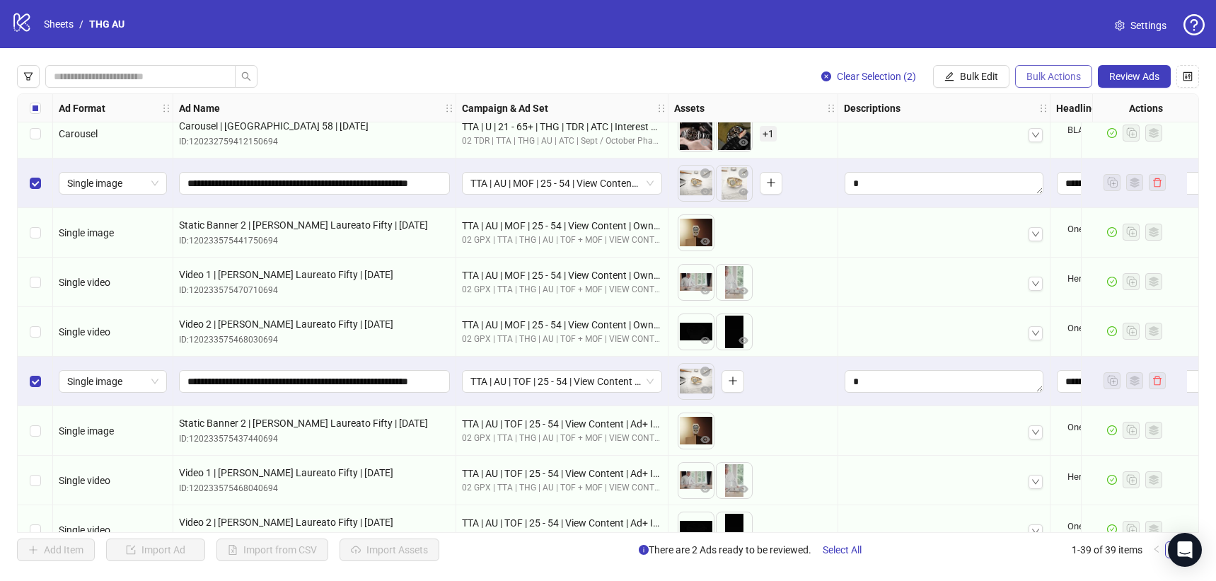
click at [1061, 81] on span "Bulk Actions" at bounding box center [1054, 76] width 54 height 11
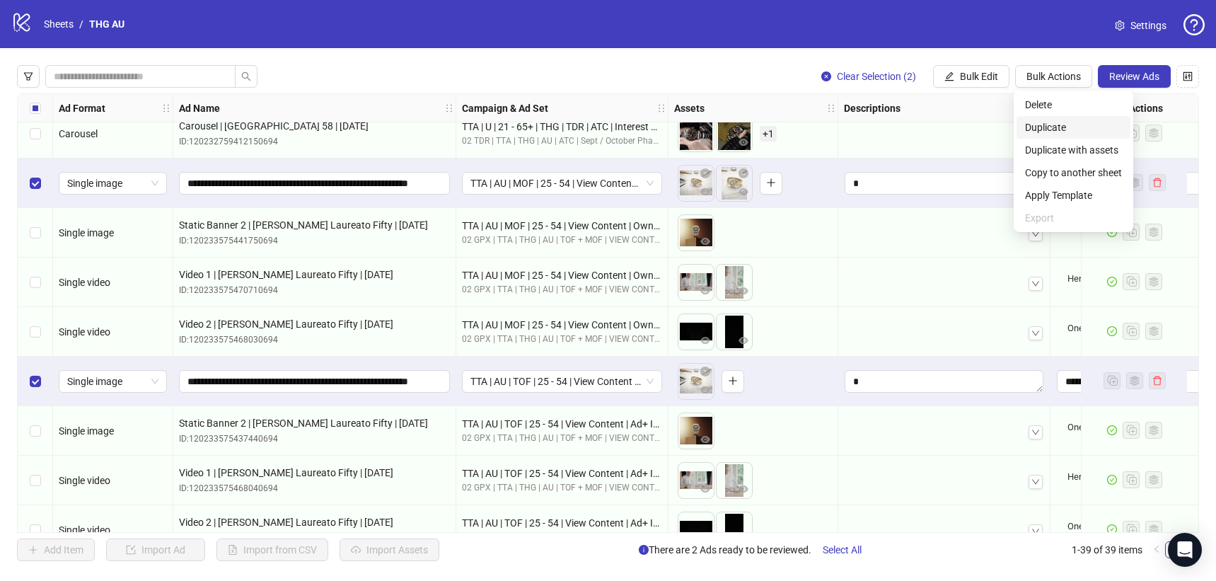
click at [1063, 131] on span "Duplicate" at bounding box center [1073, 128] width 97 height 16
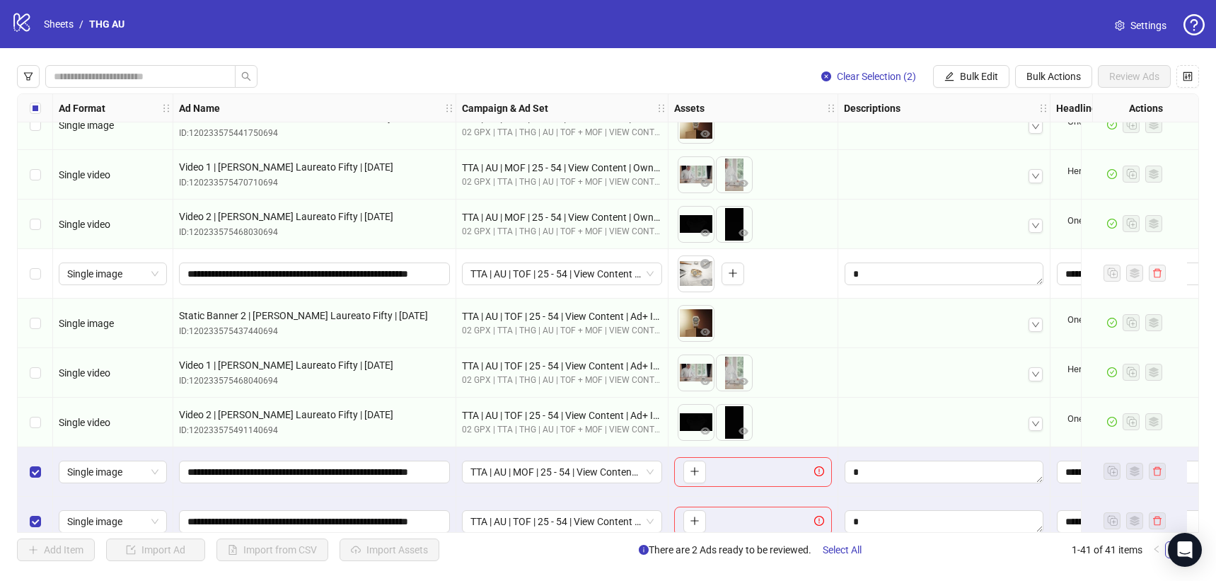
scroll to position [1627, 0]
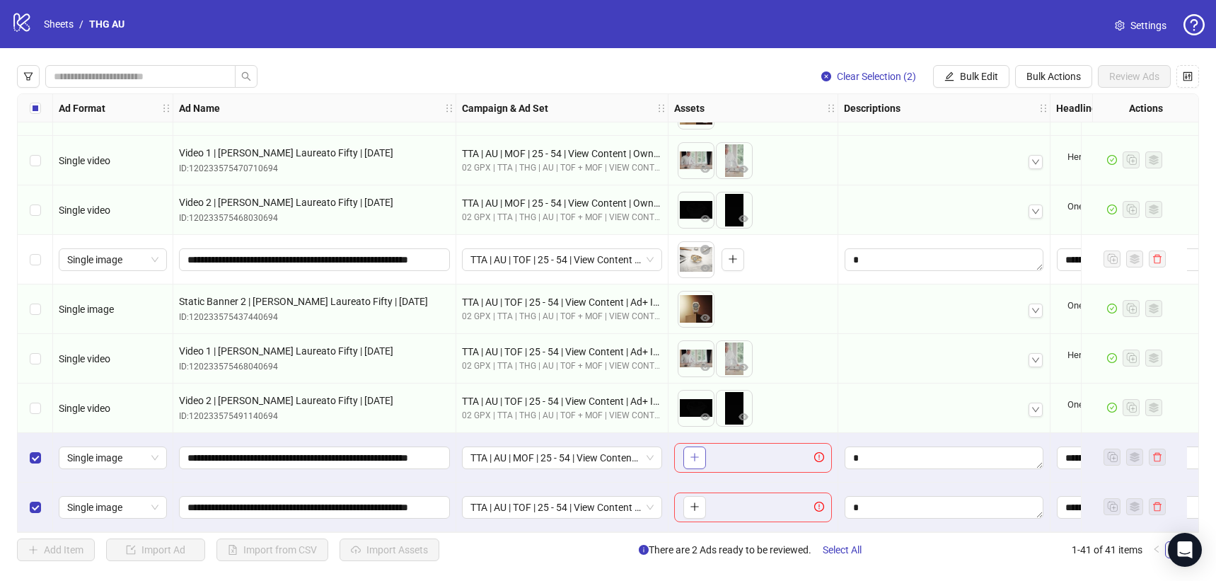
click at [695, 452] on icon "plus" at bounding box center [695, 457] width 10 height 10
click at [691, 496] on button "button" at bounding box center [694, 507] width 23 height 23
click at [1140, 76] on span "Review Ads" at bounding box center [1134, 76] width 50 height 11
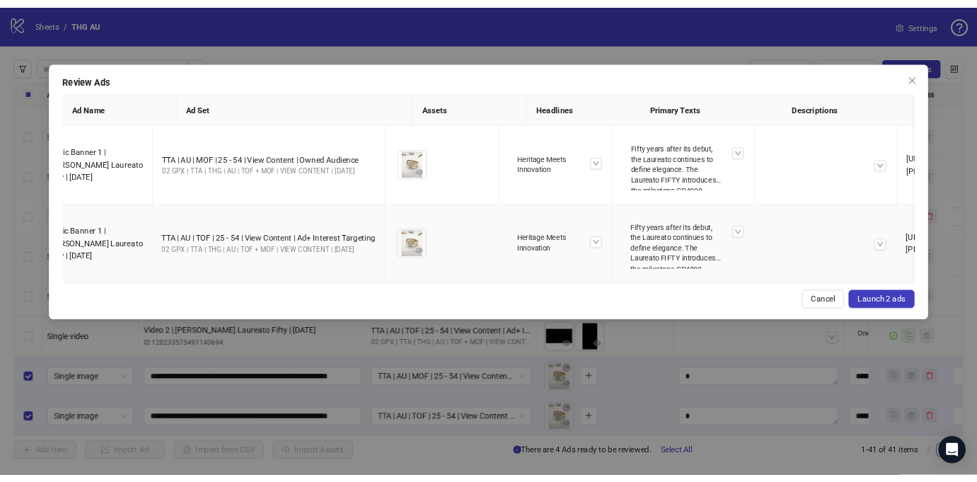
scroll to position [0, 35]
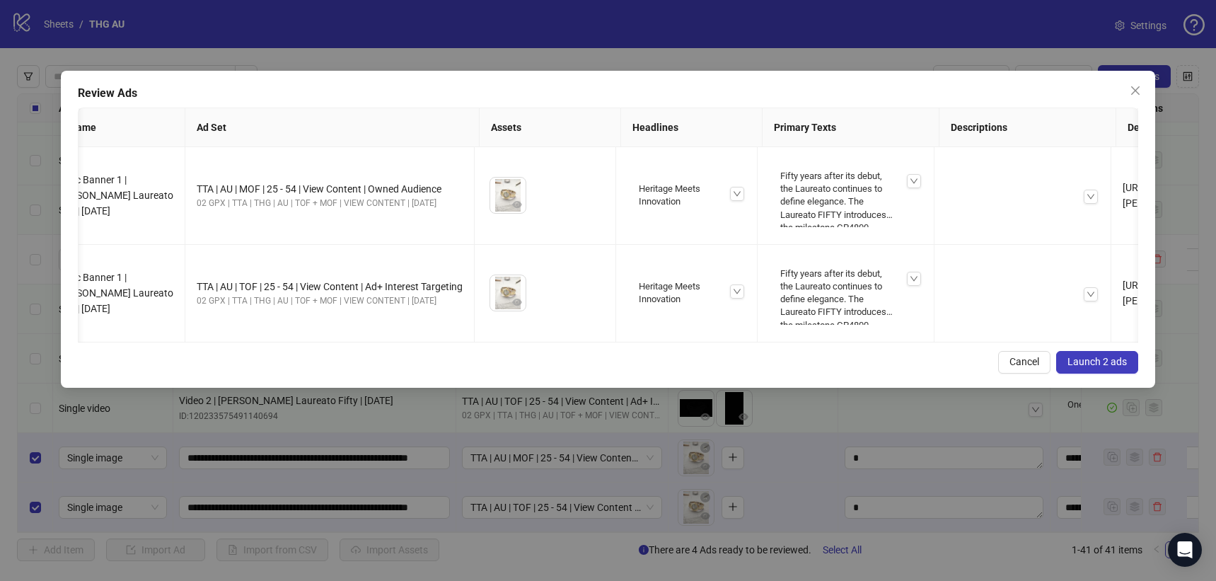
click at [1099, 362] on span "Launch 2 ads" at bounding box center [1097, 361] width 59 height 11
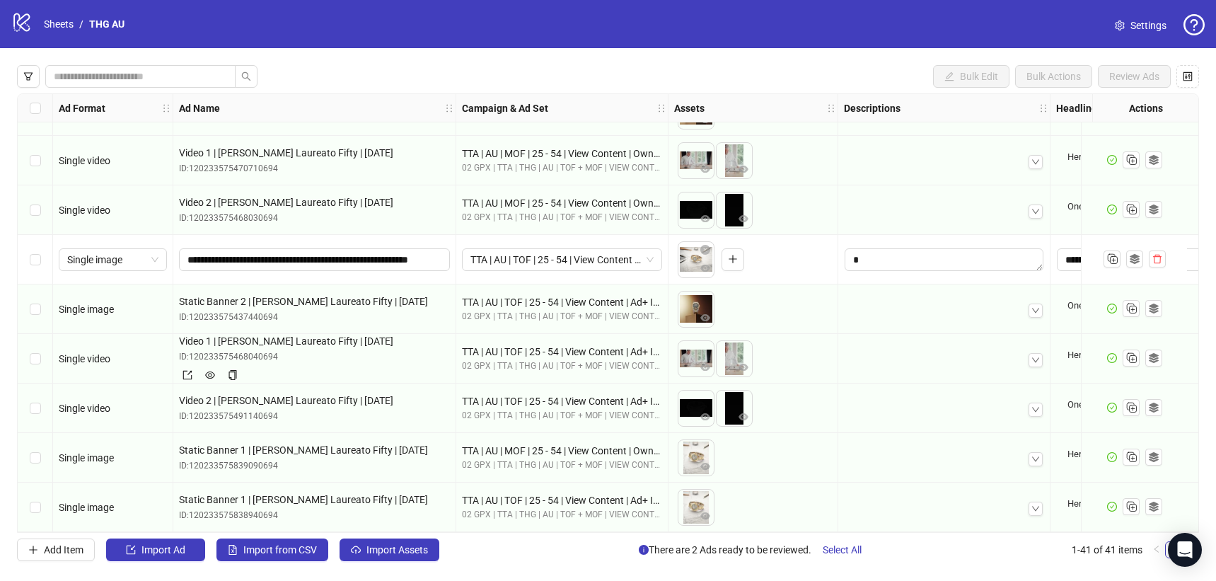
click at [316, 335] on span "Video 1 | [PERSON_NAME] Laureato Fifty | [DATE]" at bounding box center [314, 341] width 271 height 16
click at [316, 334] on span "Video 1 | [PERSON_NAME] Laureato Fifty | [DATE]" at bounding box center [314, 341] width 271 height 16
copy span "Video 1 | [PERSON_NAME] Laureato Fifty | [DATE]"
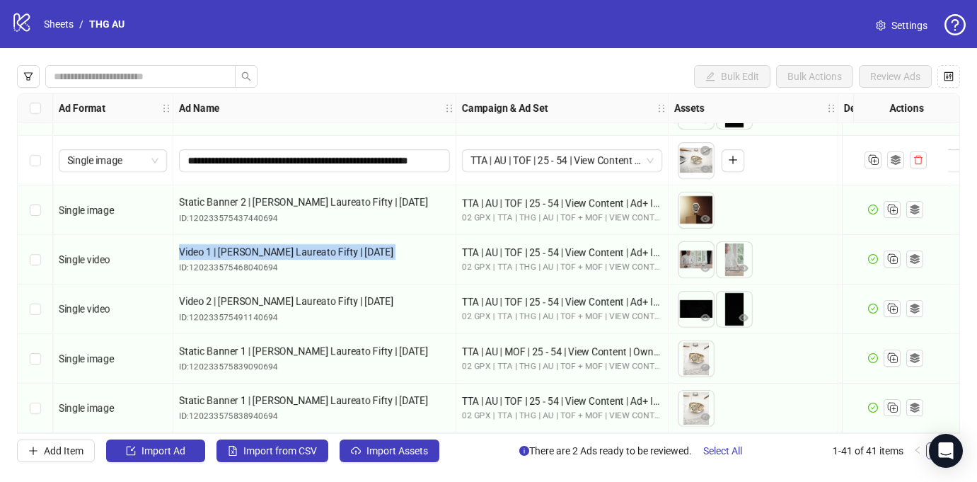
scroll to position [1726, 0]
click at [73, 449] on span "Add Item" at bounding box center [64, 450] width 40 height 11
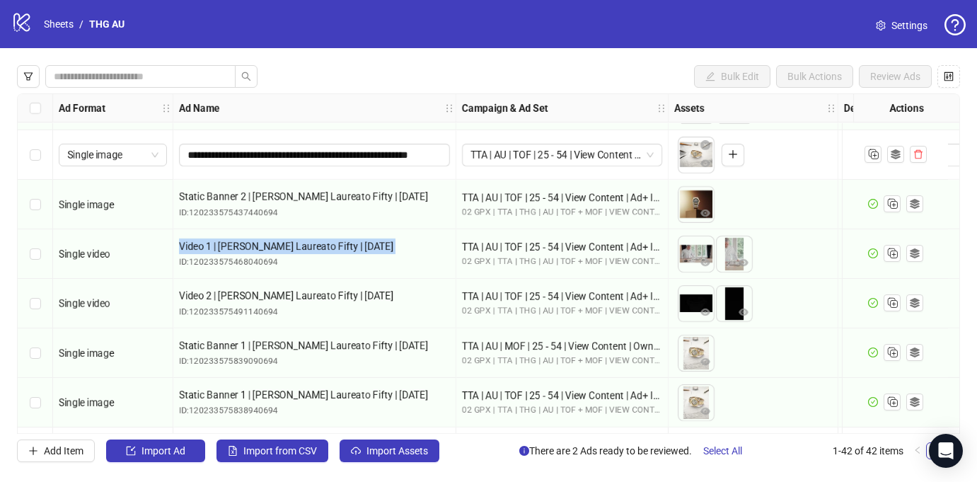
scroll to position [1775, 0]
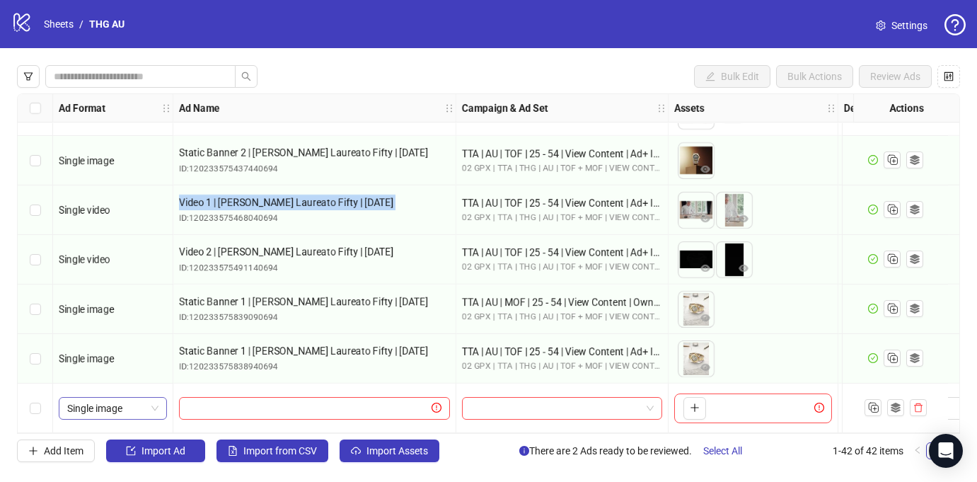
click at [144, 406] on span "Single image" at bounding box center [112, 408] width 91 height 21
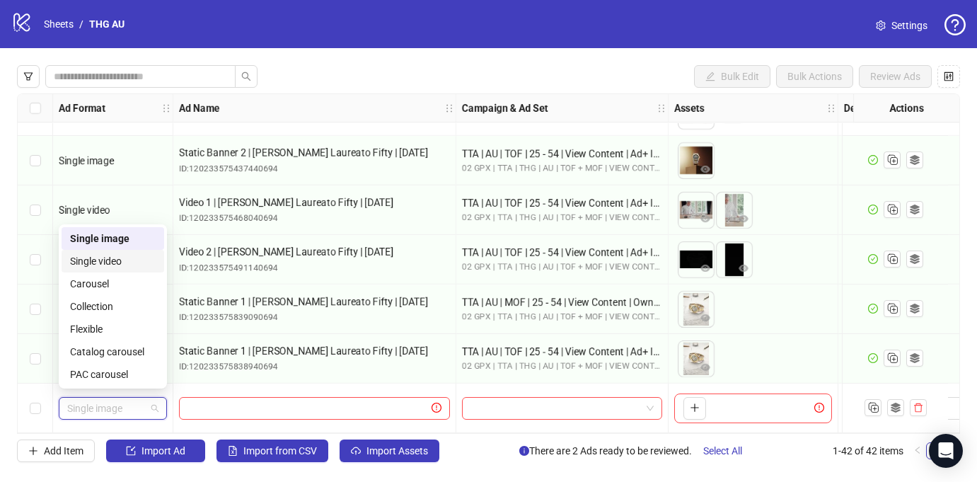
click at [124, 275] on div "Carousel" at bounding box center [113, 283] width 103 height 23
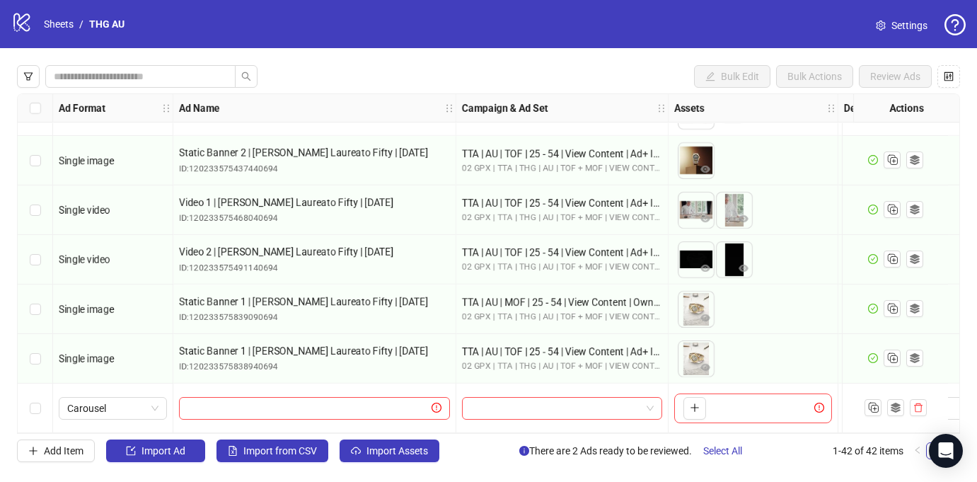
click at [210, 387] on div at bounding box center [314, 408] width 283 height 50
click at [223, 402] on input "text" at bounding box center [307, 408] width 241 height 16
paste input "**********"
type input "**********"
click at [472, 415] on div at bounding box center [562, 408] width 212 height 50
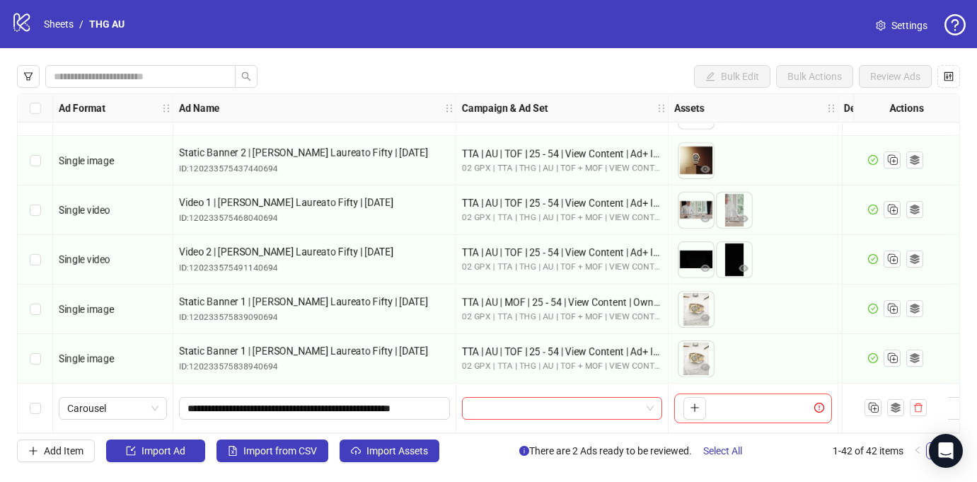
click at [473, 415] on div at bounding box center [562, 408] width 212 height 50
click at [482, 405] on input "search" at bounding box center [555, 408] width 171 height 21
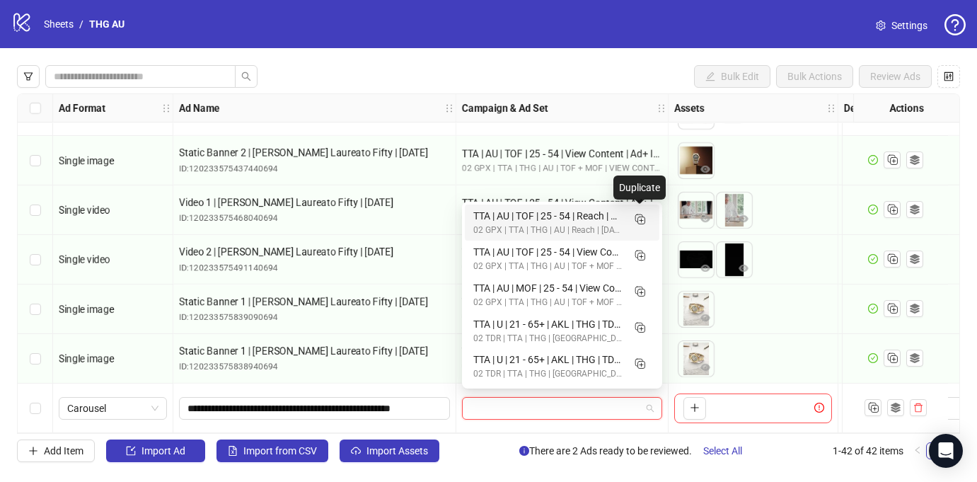
click at [603, 221] on div "TTA | AU | TOF | 25 - 54 | Reach | Ad+ Interest Targeting" at bounding box center [547, 216] width 149 height 16
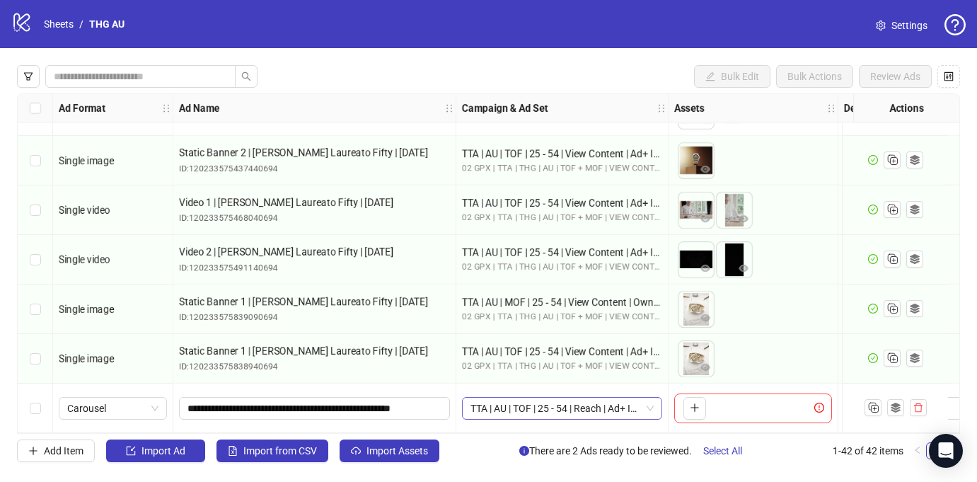
click at [512, 401] on span "TTA | AU | TOF | 25 - 54 | Reach | Ad+ Interest Targeting" at bounding box center [561, 408] width 183 height 21
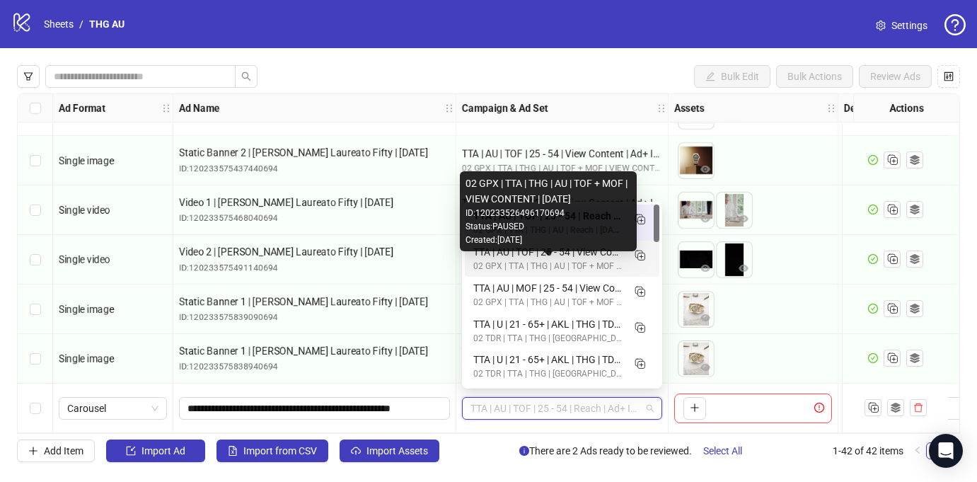
click at [553, 264] on div "02 GPX | TTA | THG | AU | TOF + MOF | VIEW CONTENT | [DATE]" at bounding box center [547, 266] width 149 height 13
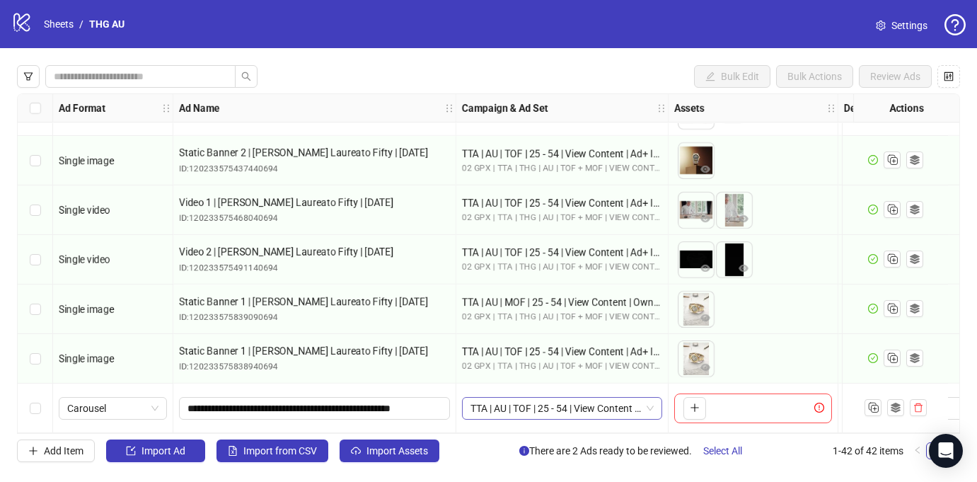
click at [558, 400] on span "TTA | AU | TOF | 25 - 54 | View Content | Ad+ Interest Targeting" at bounding box center [561, 408] width 183 height 21
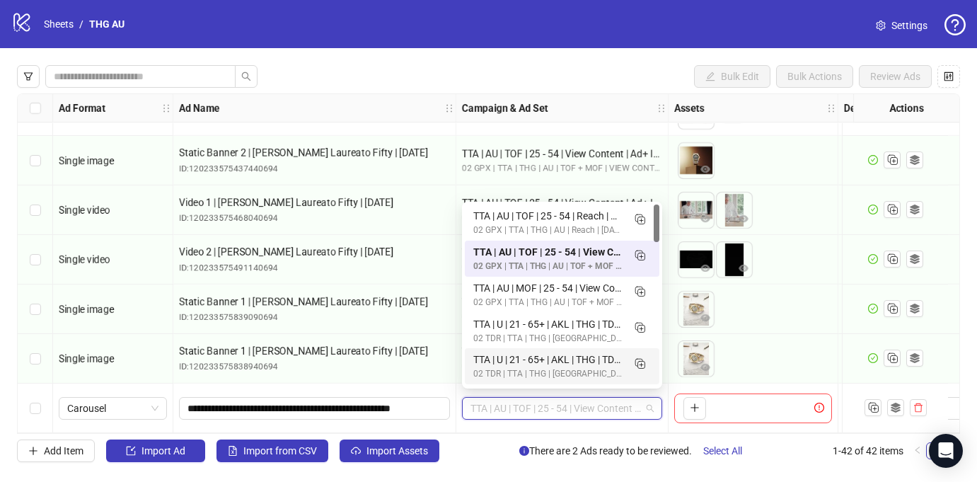
click at [750, 383] on div "To pick up a draggable item, press the space bar. While dragging, use the arrow…" at bounding box center [754, 408] width 170 height 50
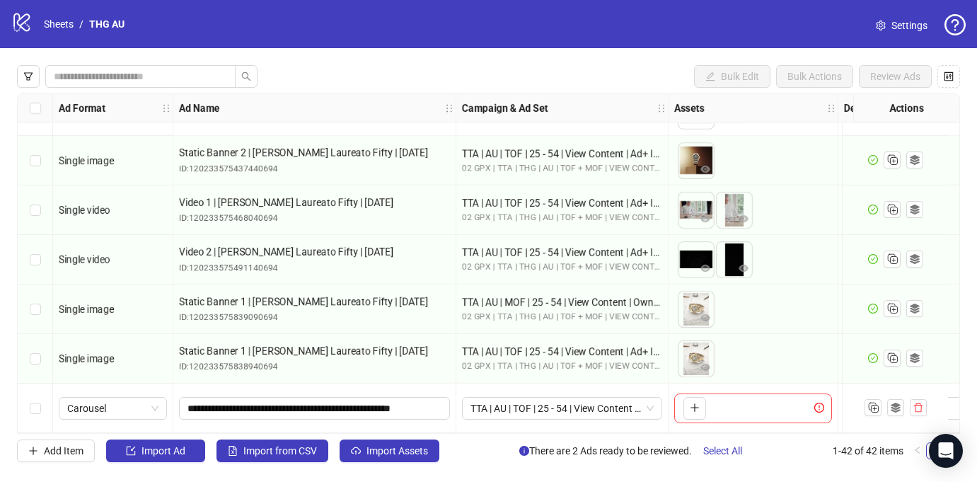
click at [826, 8] on div "logo/logo-mobile Sheets / THG AU Settings" at bounding box center [488, 24] width 977 height 48
click at [216, 405] on input "**********" at bounding box center [312, 408] width 251 height 16
click at [28, 408] on div "Select row 42" at bounding box center [35, 408] width 35 height 50
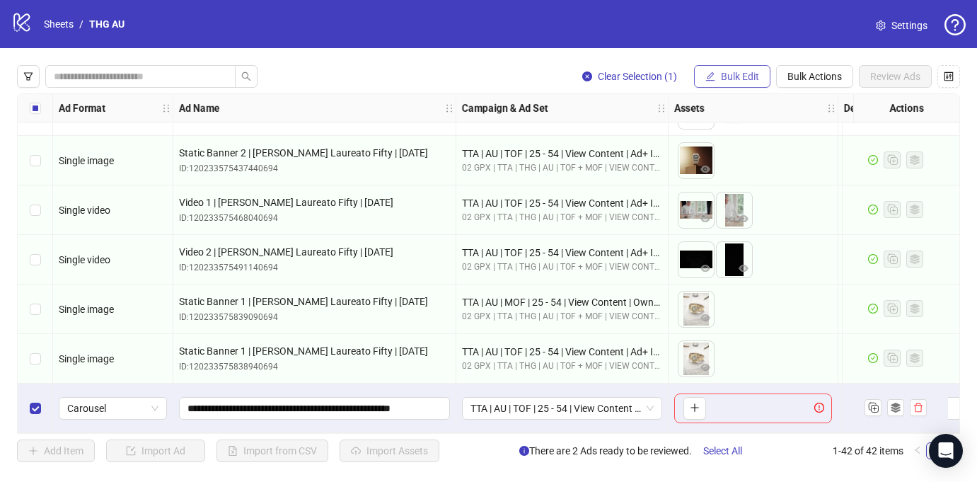
click at [737, 74] on span "Bulk Edit" at bounding box center [740, 76] width 38 height 11
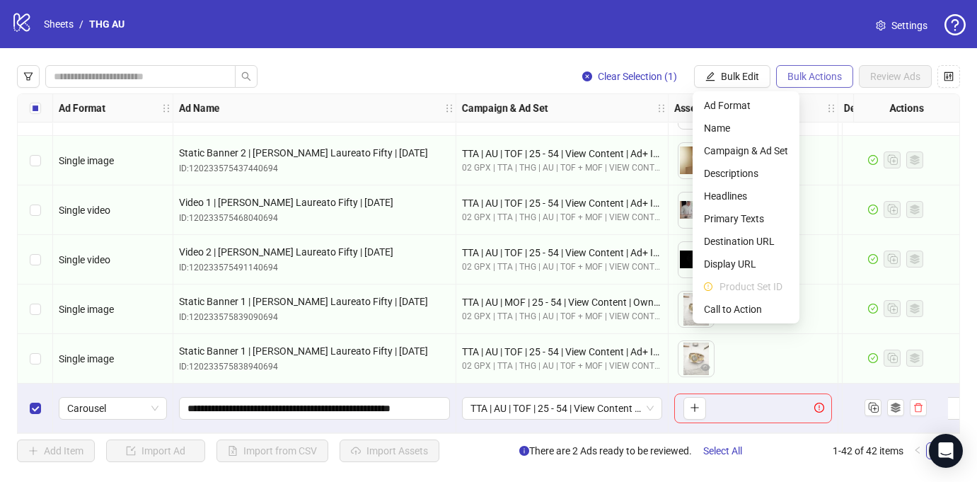
click at [795, 80] on span "Bulk Actions" at bounding box center [814, 76] width 54 height 11
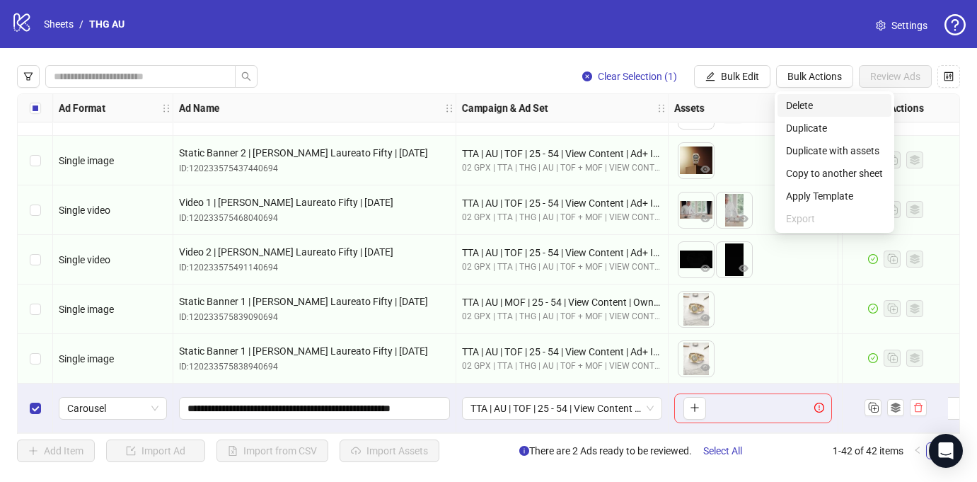
click at [796, 105] on span "Delete" at bounding box center [834, 106] width 97 height 16
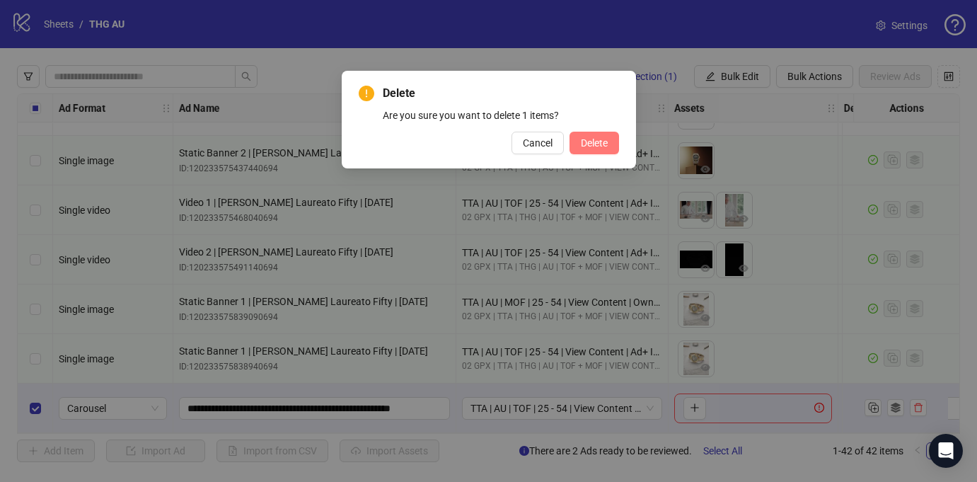
click at [599, 134] on button "Delete" at bounding box center [595, 143] width 50 height 23
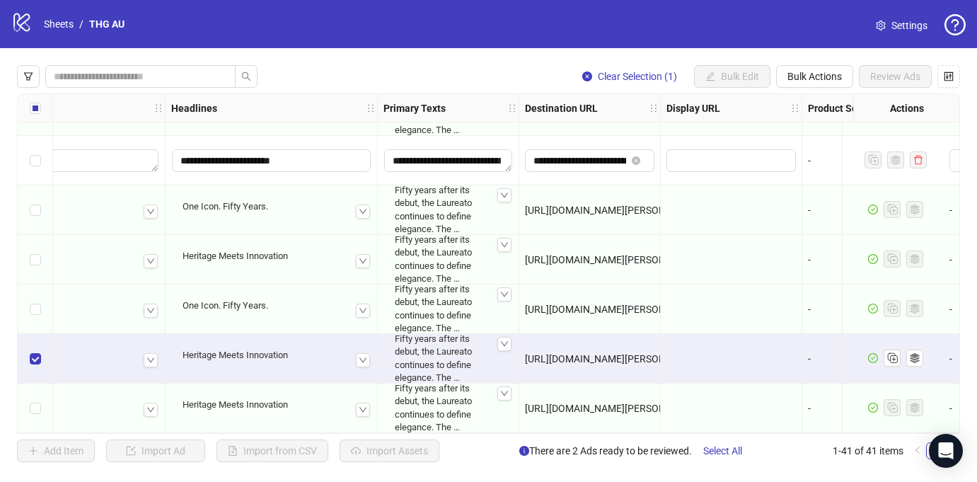
scroll to position [1726, 886]
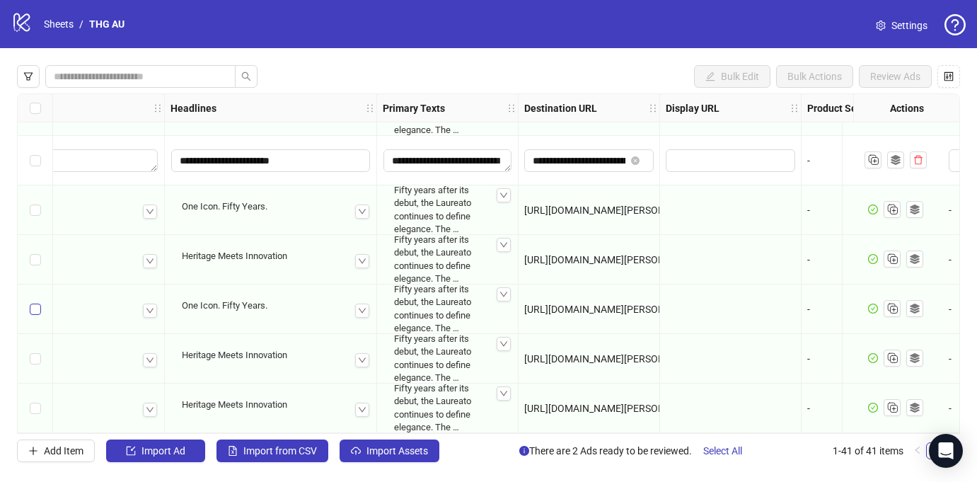
click at [35, 311] on label "Select row 39" at bounding box center [35, 309] width 11 height 16
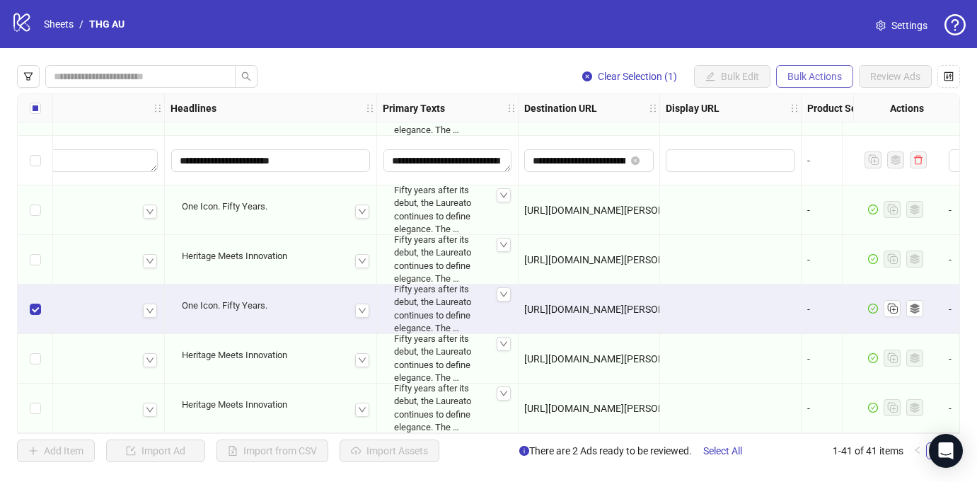
click at [807, 71] on span "Bulk Actions" at bounding box center [814, 76] width 54 height 11
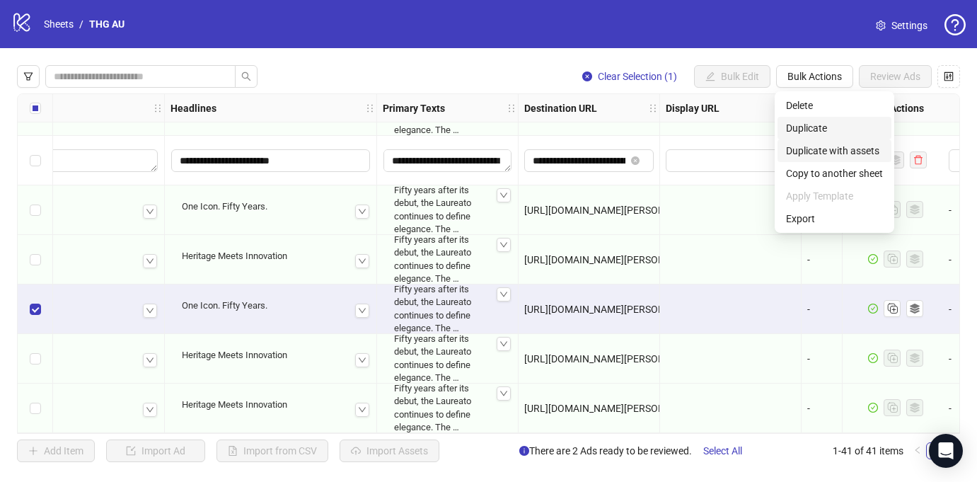
click at [825, 129] on span "Duplicate" at bounding box center [834, 128] width 97 height 16
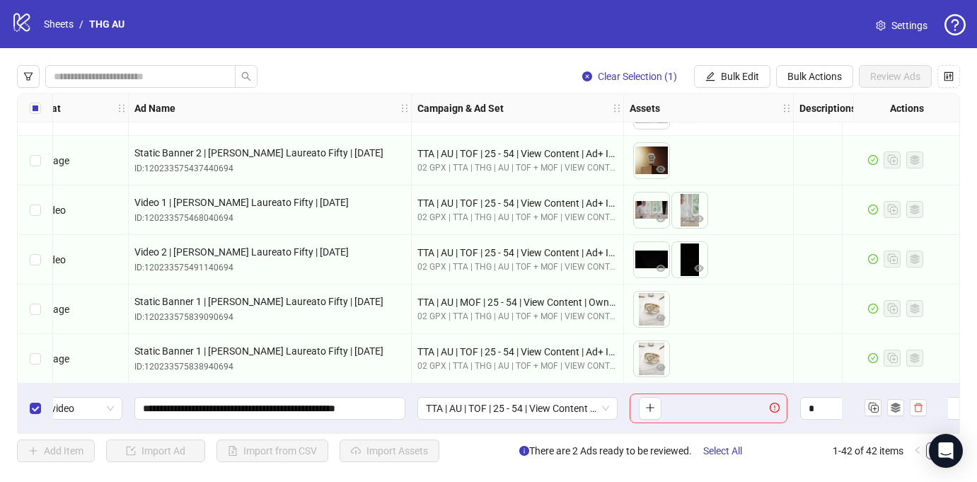
scroll to position [1775, 0]
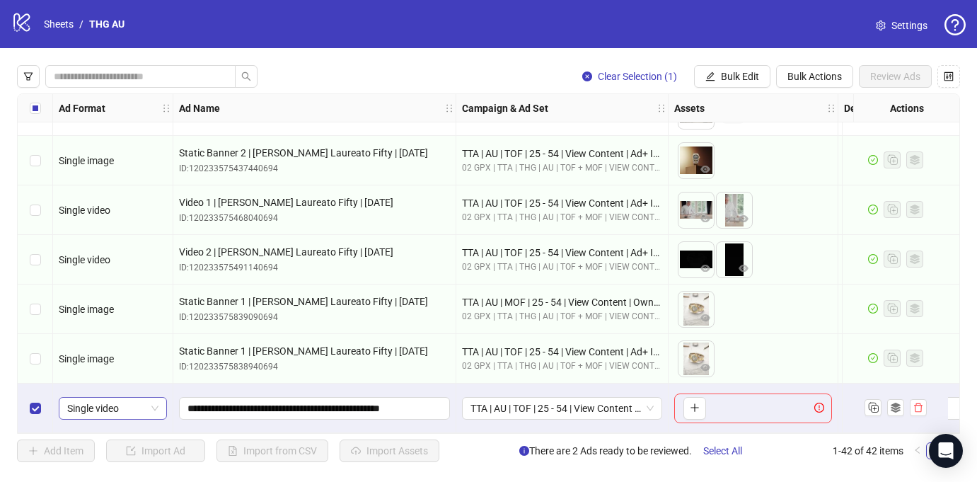
click at [125, 413] on div "Single video" at bounding box center [113, 408] width 108 height 23
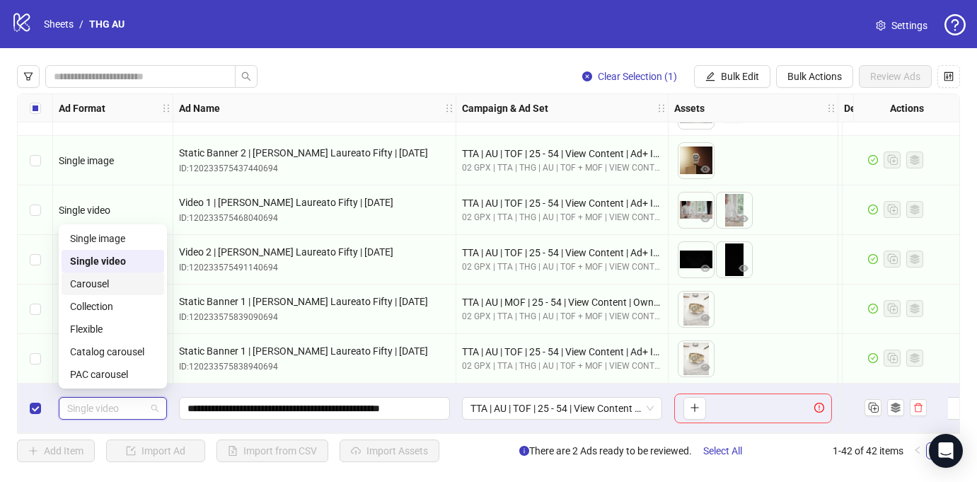
click at [115, 284] on div "Carousel" at bounding box center [113, 284] width 86 height 16
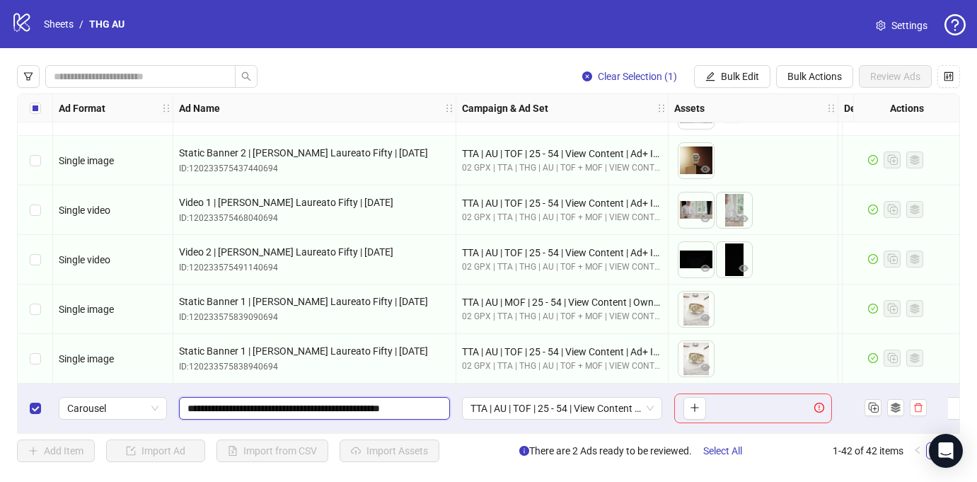
click at [285, 400] on input "**********" at bounding box center [312, 408] width 251 height 16
paste input "***"
type input "**********"
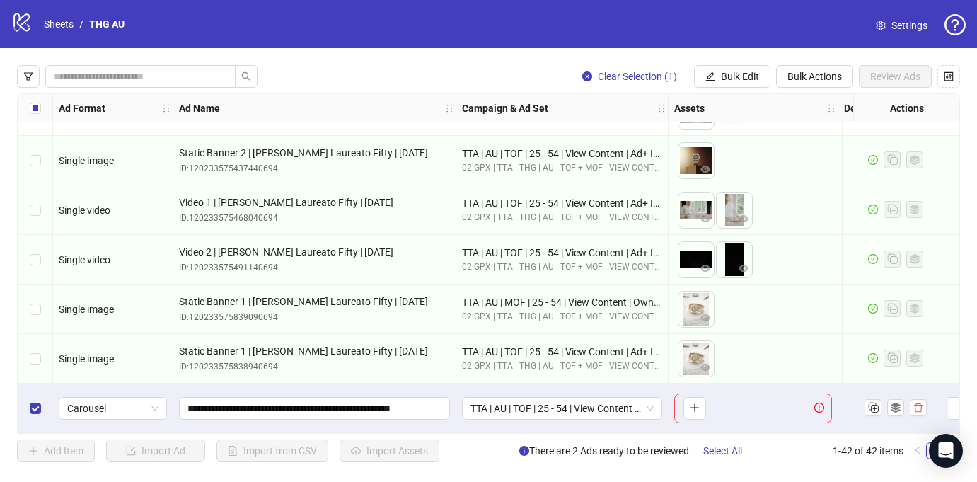
click at [461, 388] on div "TTA | AU | TOF | 25 - 54 | View Content | Ad+ Interest Targeting" at bounding box center [562, 408] width 212 height 50
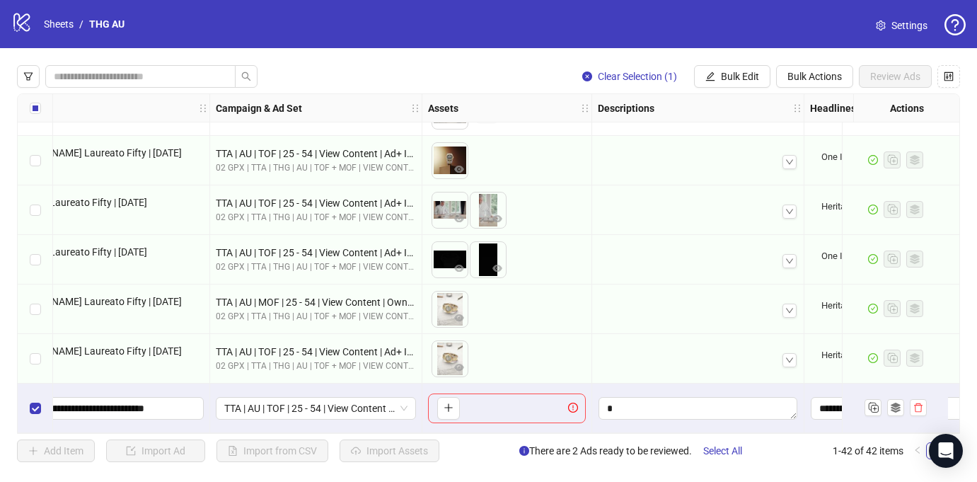
click at [507, 25] on div "logo/logo-mobile Sheets / THG AU Settings" at bounding box center [488, 23] width 954 height 25
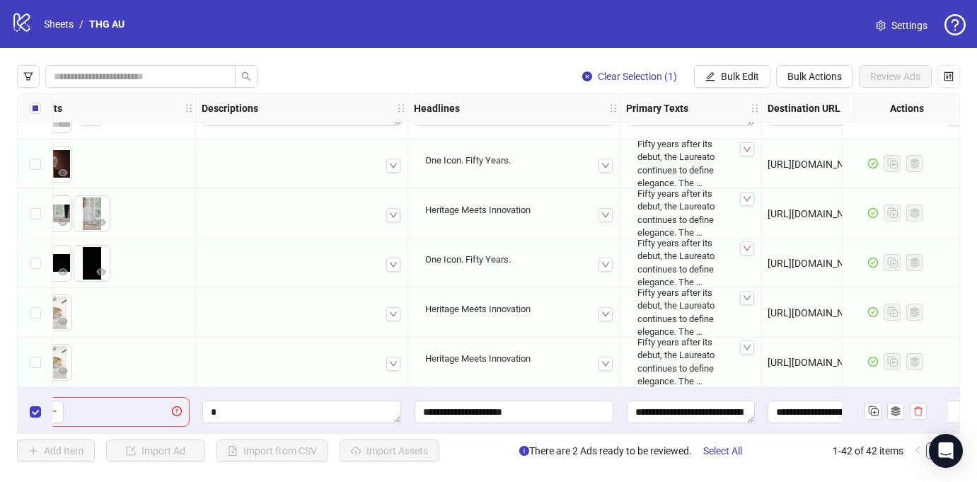
scroll to position [1766, 828]
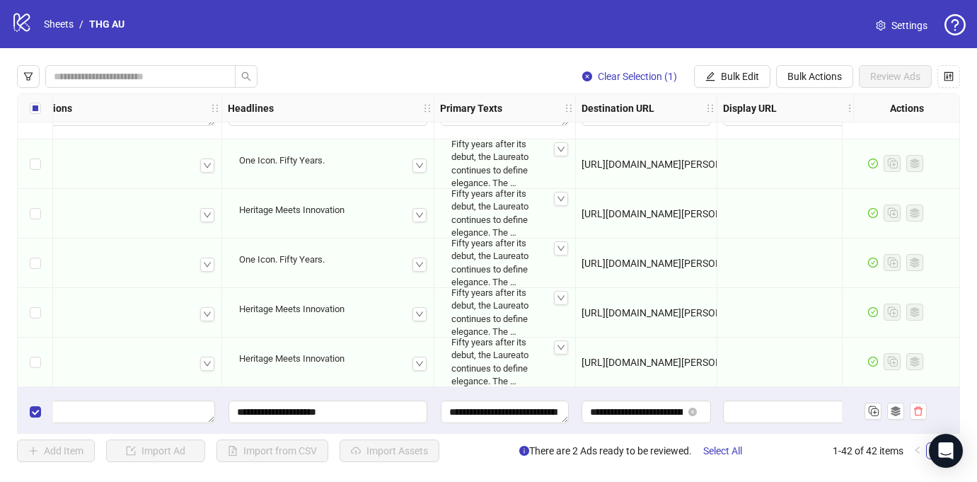
click at [42, 312] on div "Select row 40" at bounding box center [35, 313] width 35 height 50
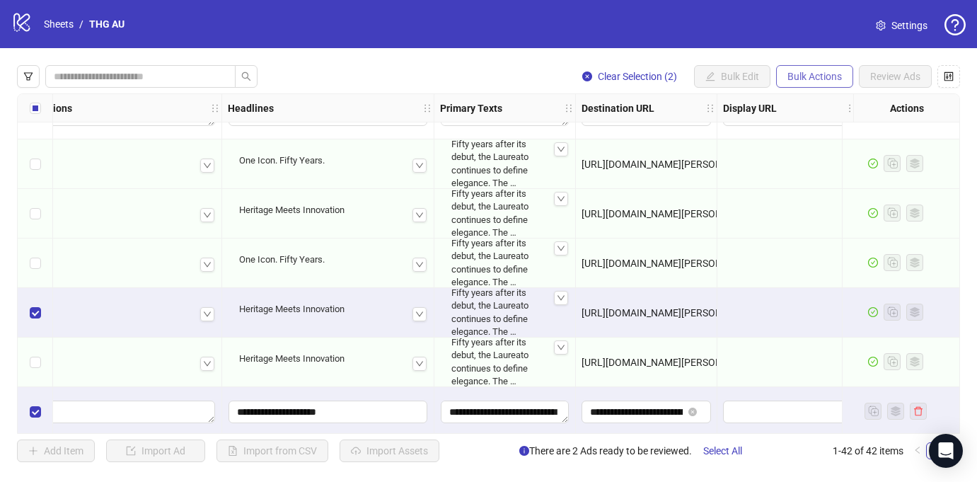
click at [807, 81] on span "Bulk Actions" at bounding box center [814, 76] width 54 height 11
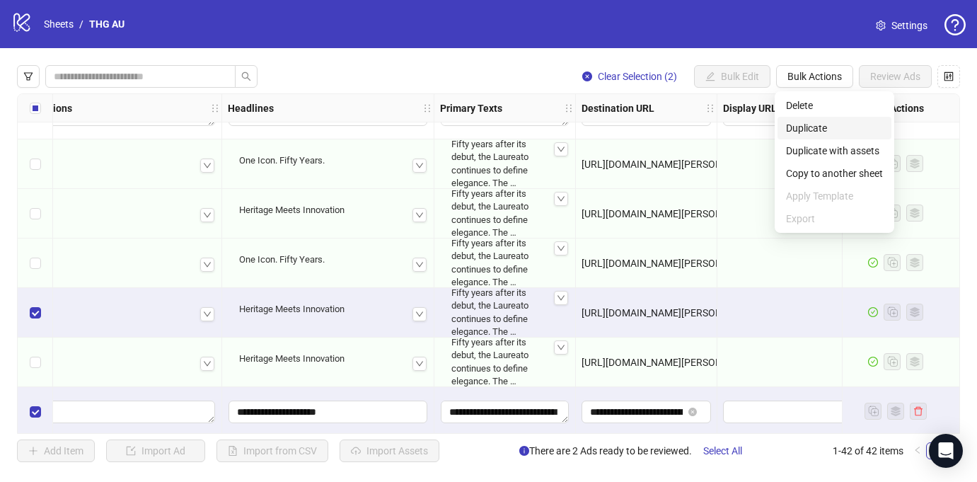
click at [814, 122] on span "Duplicate" at bounding box center [834, 128] width 97 height 16
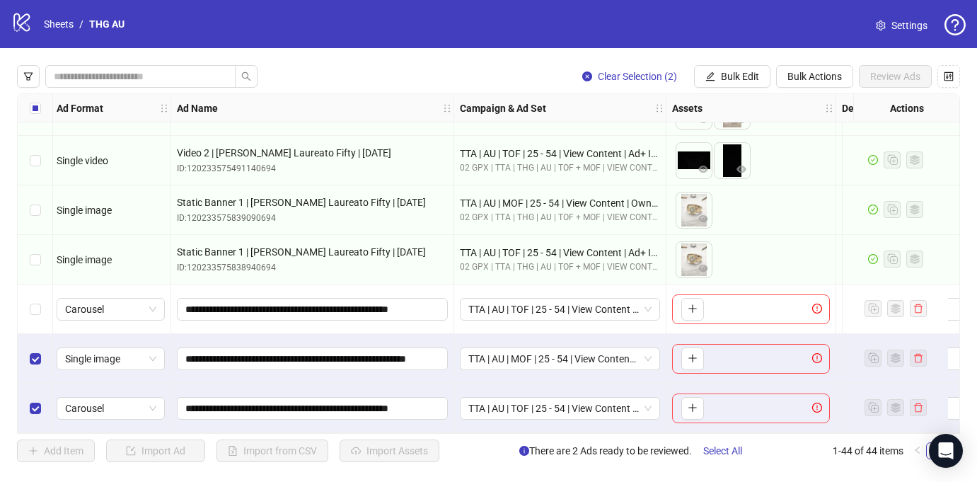
scroll to position [1874, 0]
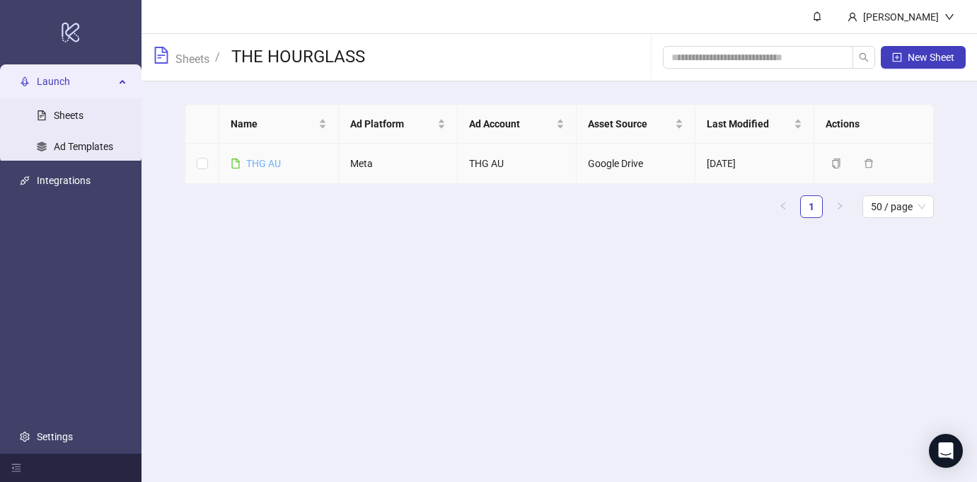
click at [252, 158] on link "THG AU" at bounding box center [263, 163] width 35 height 11
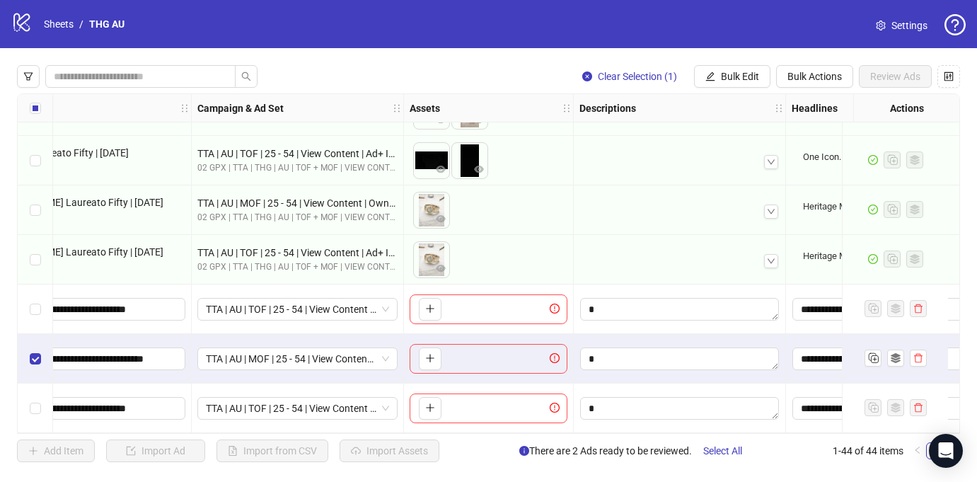
scroll to position [1874, 0]
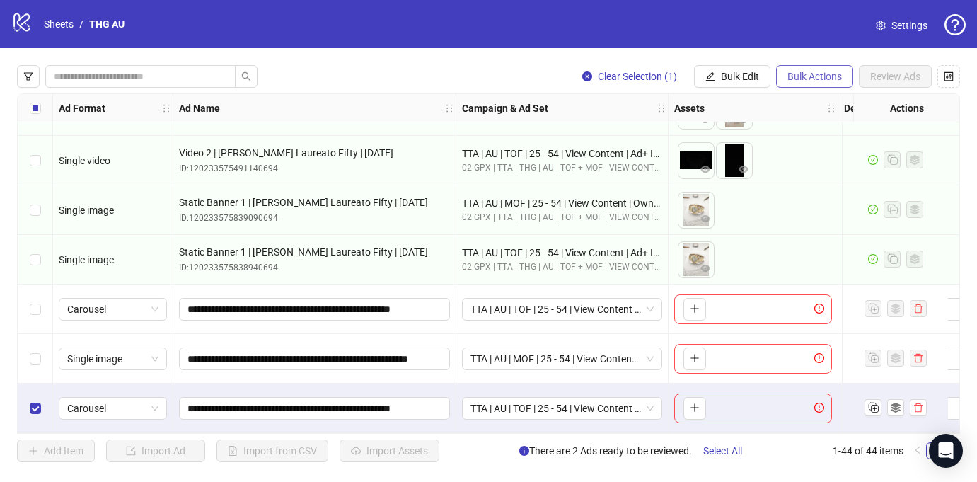
click at [833, 76] on span "Bulk Actions" at bounding box center [814, 76] width 54 height 11
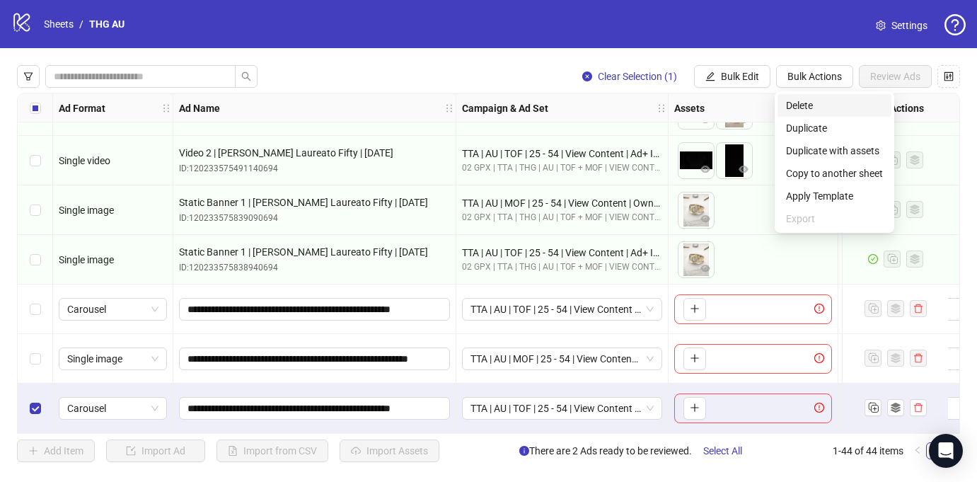
click at [824, 103] on span "Delete" at bounding box center [834, 106] width 97 height 16
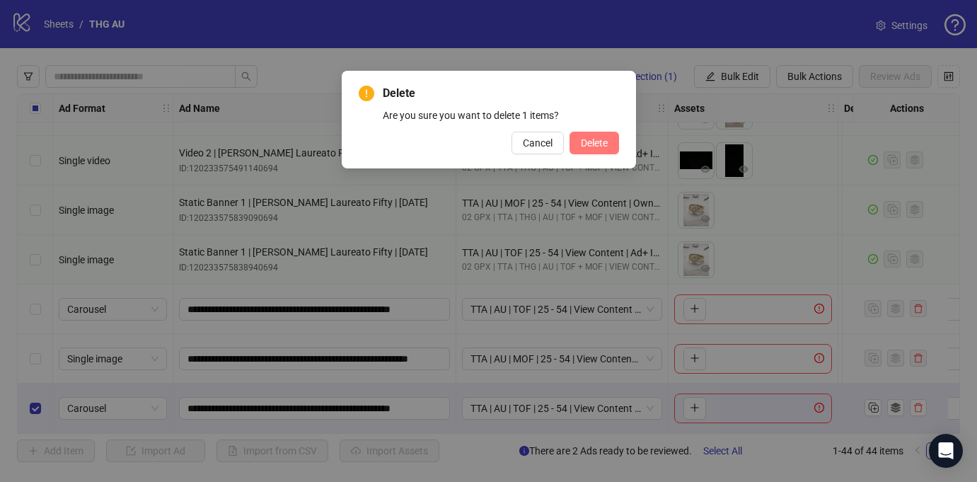
click at [610, 139] on button "Delete" at bounding box center [595, 143] width 50 height 23
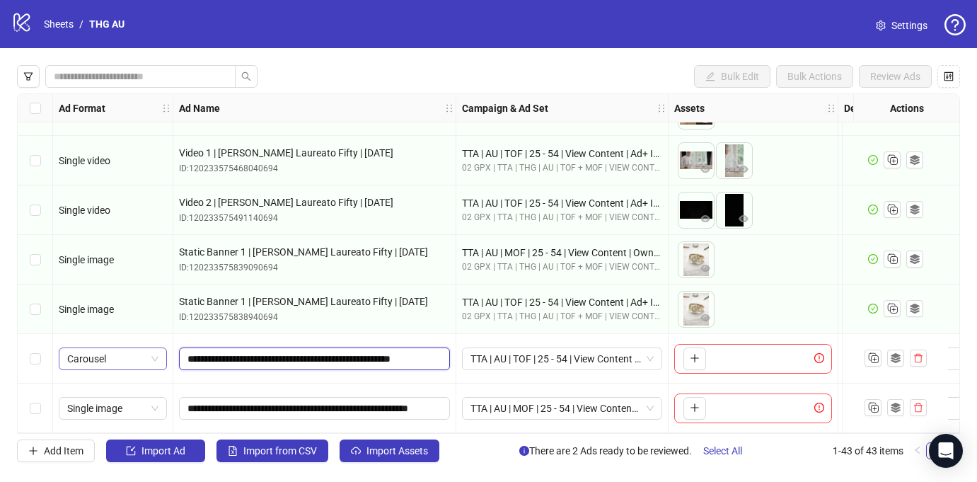
drag, startPoint x: 233, startPoint y: 352, endPoint x: 132, endPoint y: 352, distance: 101.2
click at [243, 400] on input "**********" at bounding box center [312, 408] width 251 height 16
drag, startPoint x: 253, startPoint y: 400, endPoint x: 144, endPoint y: 400, distance: 109.0
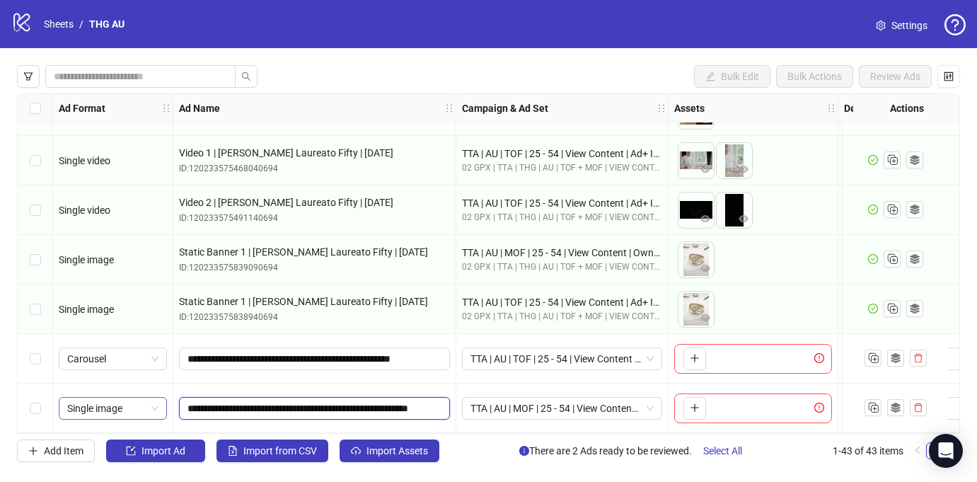
paste input "text"
type input "**********"
click at [454, 377] on div "**********" at bounding box center [314, 359] width 283 height 50
click at [696, 353] on icon "plus" at bounding box center [695, 358] width 10 height 10
click at [690, 353] on icon "plus" at bounding box center [695, 358] width 10 height 10
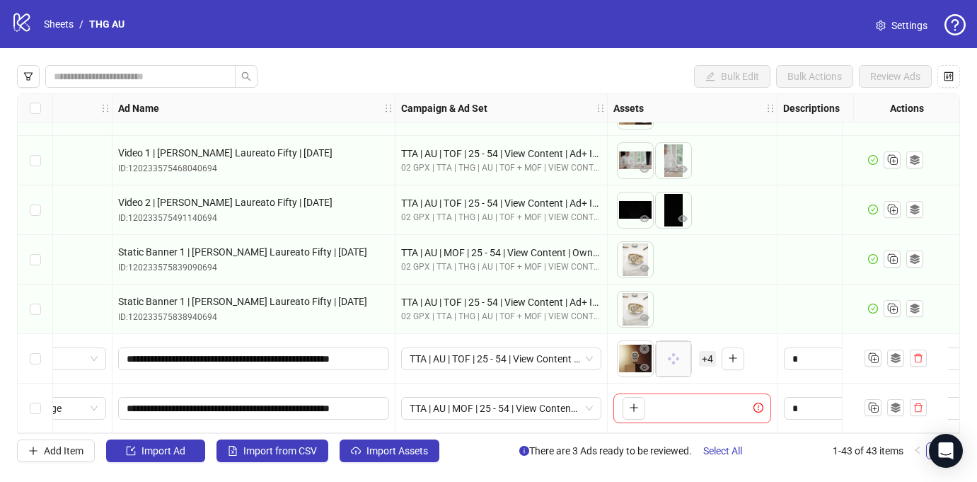
scroll to position [1825, 64]
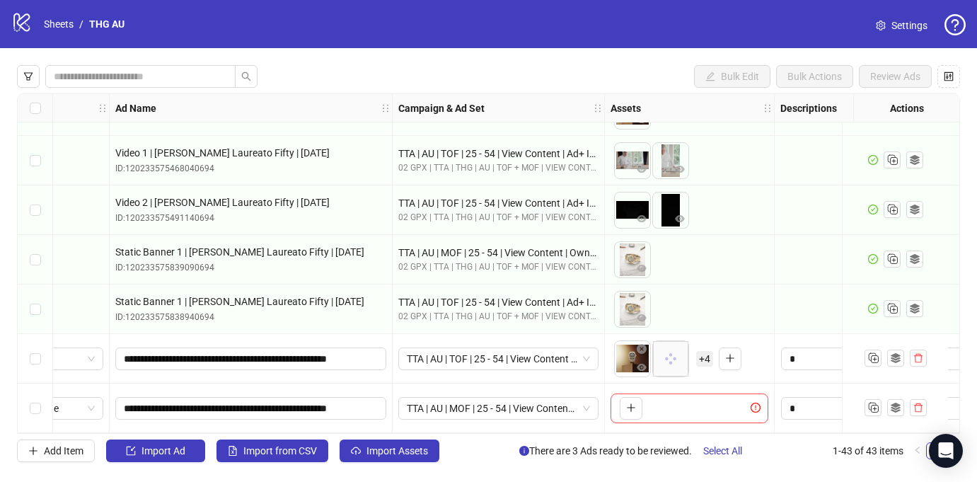
click at [705, 351] on span "+ 4" at bounding box center [704, 359] width 17 height 16
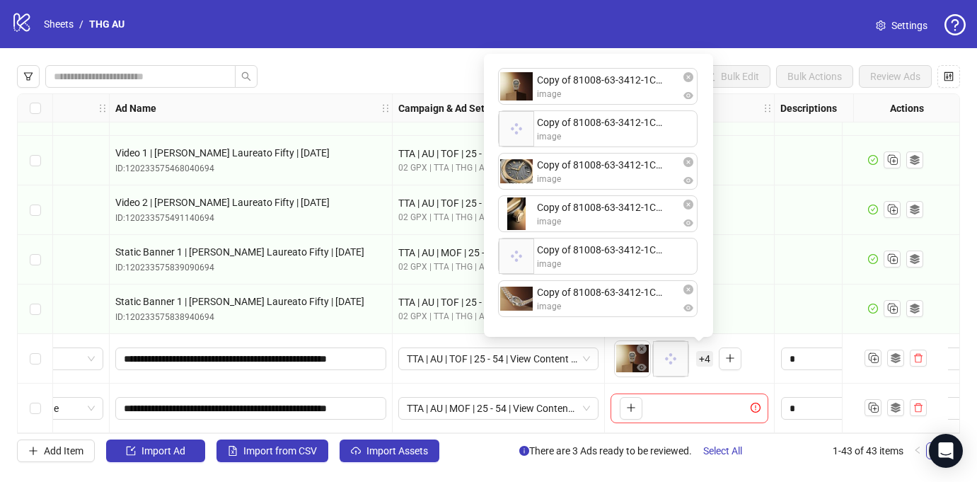
click at [681, 47] on div "logo/logo-mobile Sheets / THG AU Settings" at bounding box center [488, 24] width 977 height 48
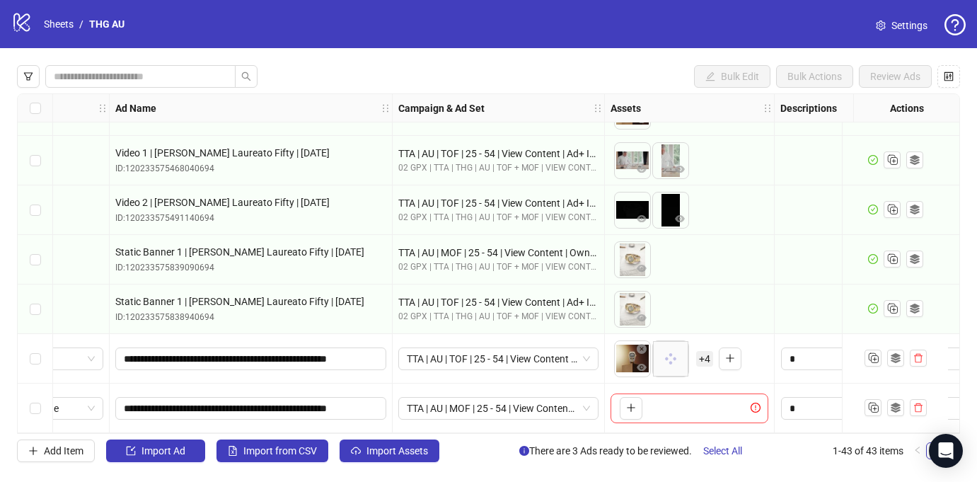
click at [703, 351] on span "+ 4" at bounding box center [704, 359] width 17 height 16
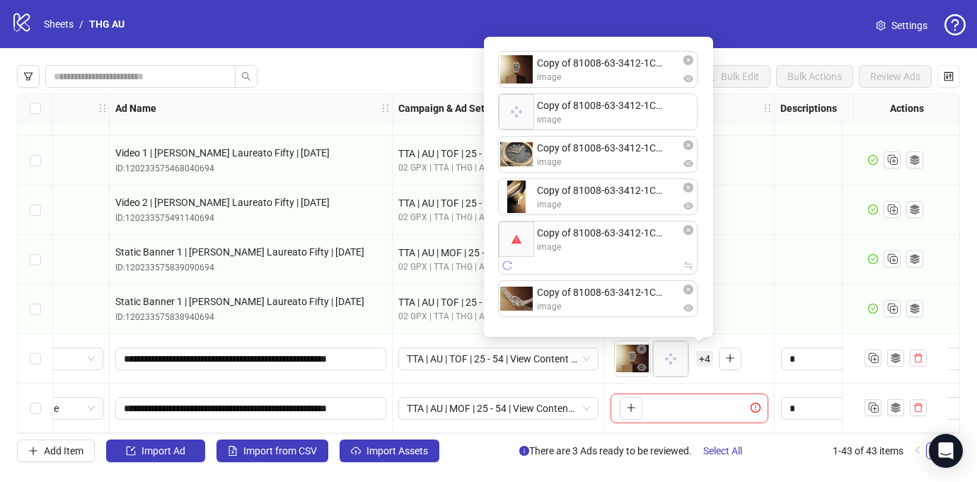
click at [511, 261] on icon "reload" at bounding box center [507, 265] width 10 height 10
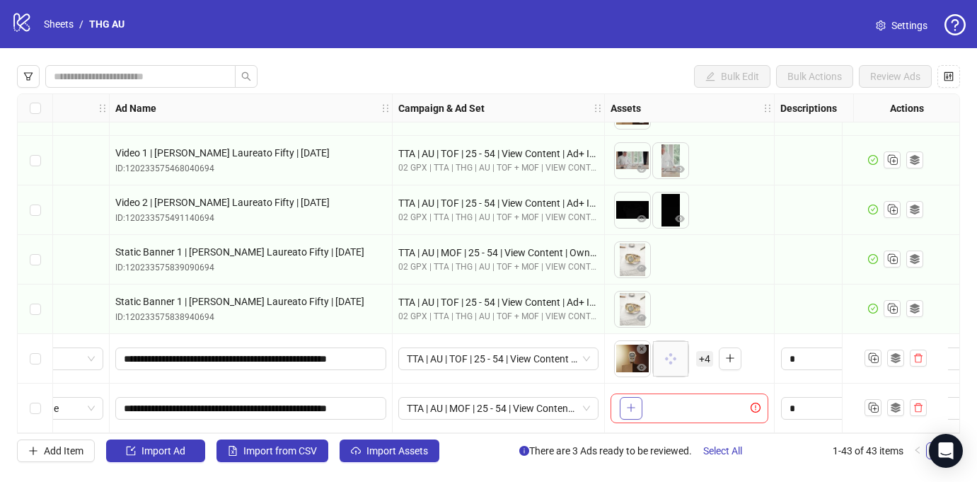
click at [628, 397] on button "button" at bounding box center [631, 408] width 23 height 23
click at [712, 354] on span "+ 4" at bounding box center [704, 359] width 17 height 16
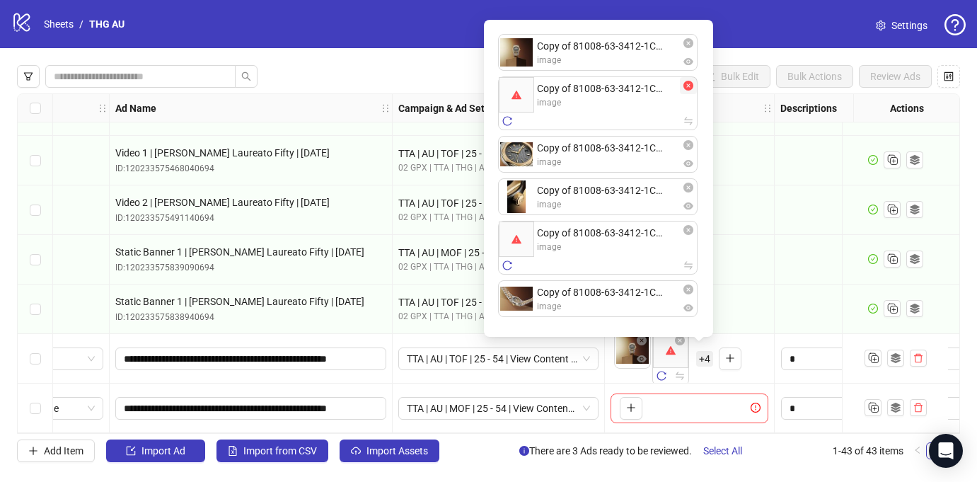
click at [689, 86] on icon "close-circle" at bounding box center [688, 86] width 10 height 10
click at [687, 230] on icon "close-circle" at bounding box center [688, 230] width 10 height 10
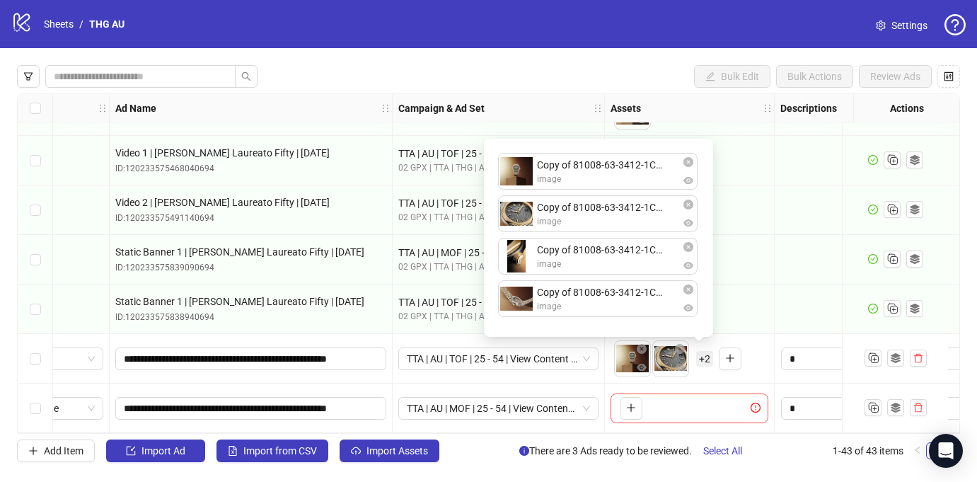
click at [711, 383] on div "To pick up a draggable item, press the space bar. While dragging, use the arrow…" at bounding box center [690, 408] width 170 height 50
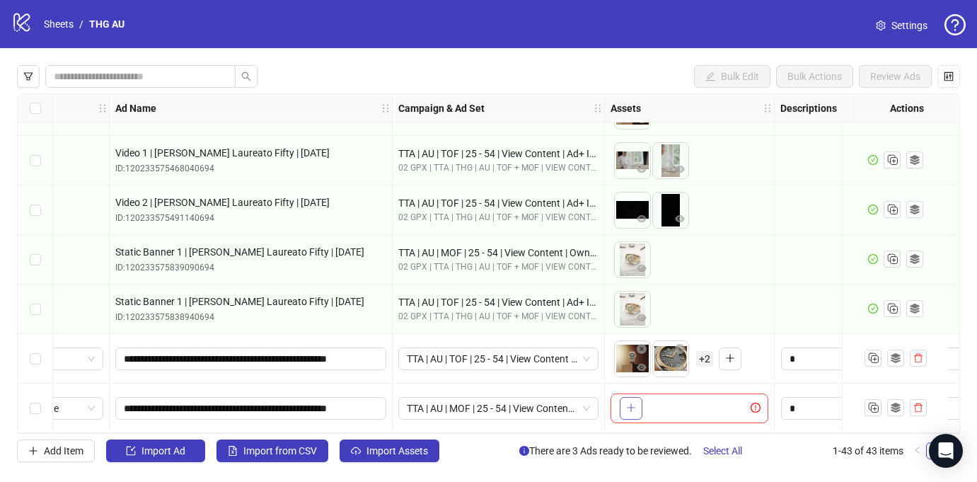
click at [625, 397] on button "button" at bounding box center [631, 408] width 23 height 23
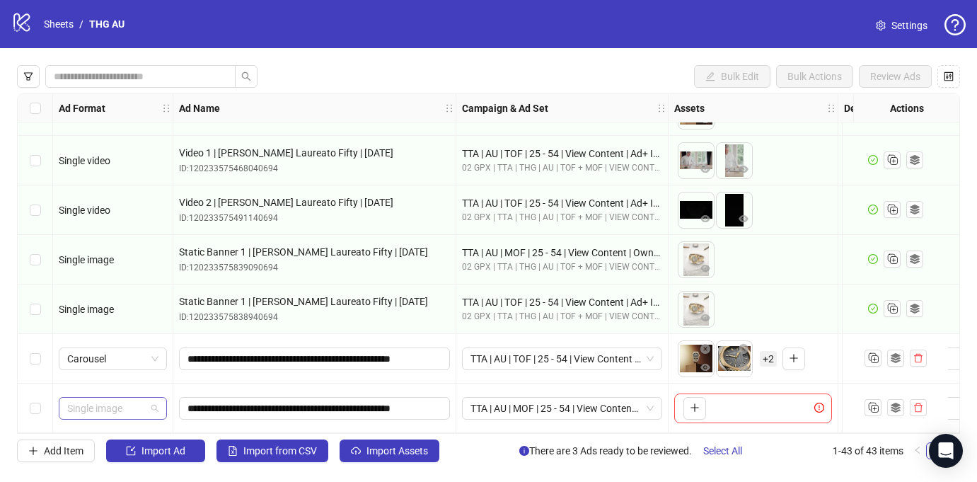
click at [132, 403] on span "Single image" at bounding box center [112, 408] width 91 height 21
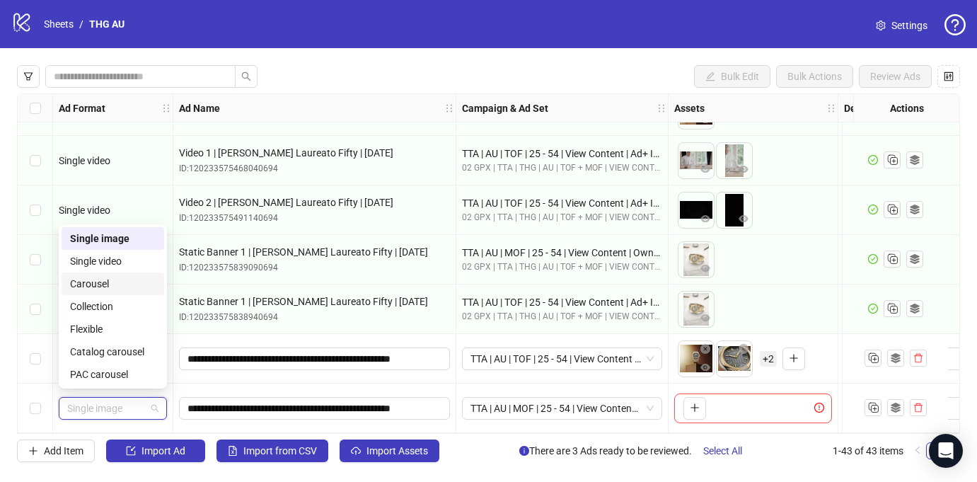
click at [108, 279] on div "Carousel" at bounding box center [113, 284] width 86 height 16
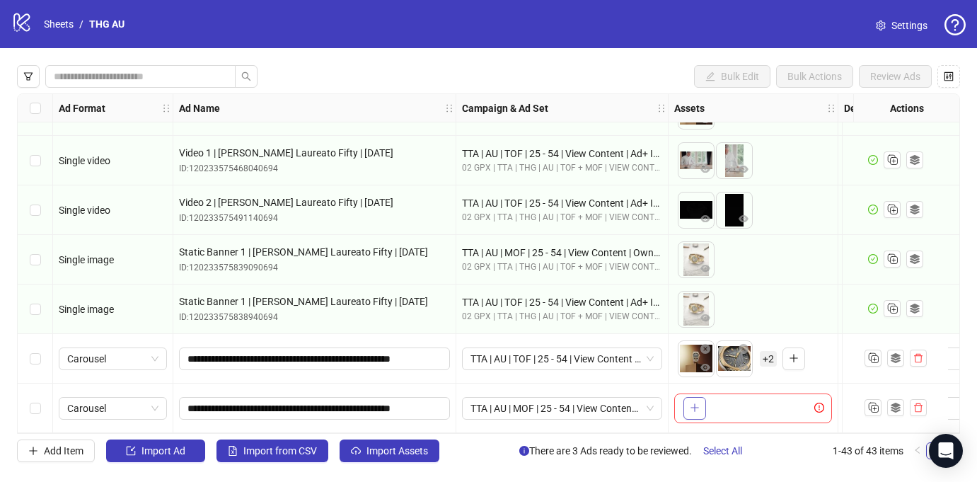
click at [697, 403] on icon "plus" at bounding box center [695, 408] width 10 height 10
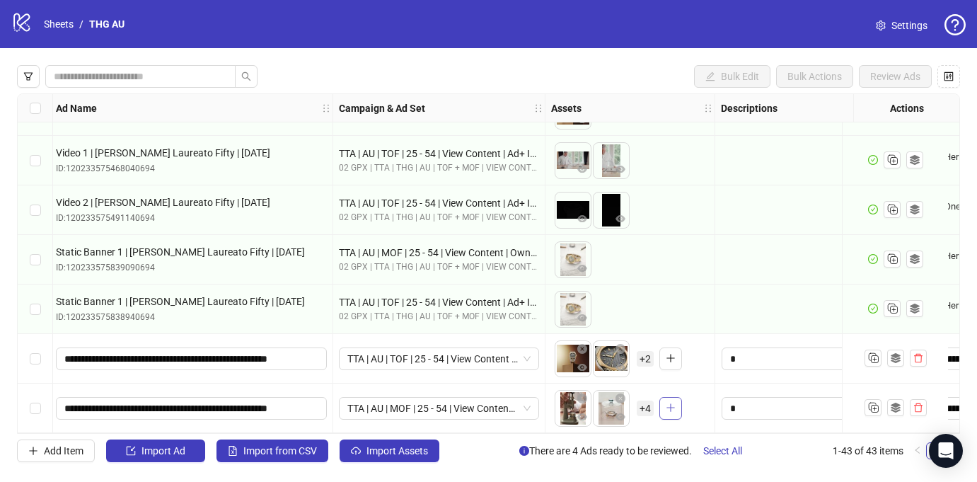
click at [666, 408] on icon "plus" at bounding box center [670, 408] width 8 height 1
click at [647, 400] on span "+ 4" at bounding box center [645, 408] width 17 height 16
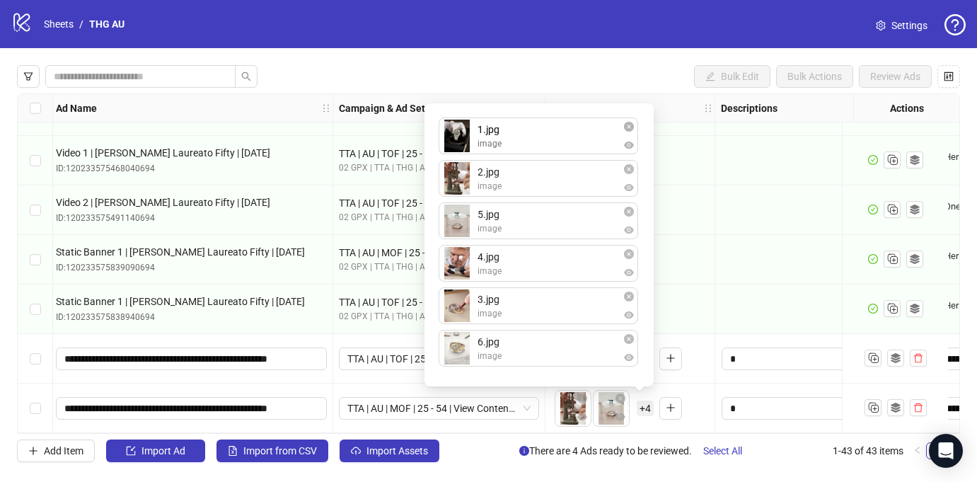
drag, startPoint x: 483, startPoint y: 213, endPoint x: 483, endPoint y: 123, distance: 89.9
click at [483, 123] on div "2.jpg image 5.jpg image 1.jpg image 4.jpg image 3.jpg image 6.jpg image 1.jpg i…" at bounding box center [539, 245] width 212 height 266
drag, startPoint x: 494, startPoint y: 293, endPoint x: 494, endPoint y: 246, distance: 47.4
click at [494, 246] on div "1.jpg image 2.jpg image 5.jpg image 4.jpg image 3.jpg image 6.jpg image 3.jpg i…" at bounding box center [539, 245] width 212 height 266
drag, startPoint x: 493, startPoint y: 209, endPoint x: 497, endPoint y: 298, distance: 89.2
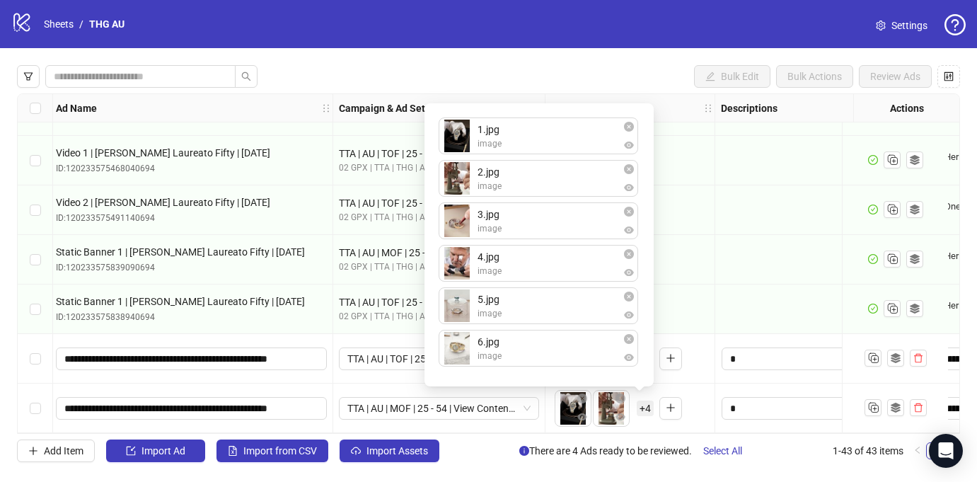
click at [662, 83] on div "Bulk Edit Bulk Actions Review Ads" at bounding box center [488, 76] width 943 height 23
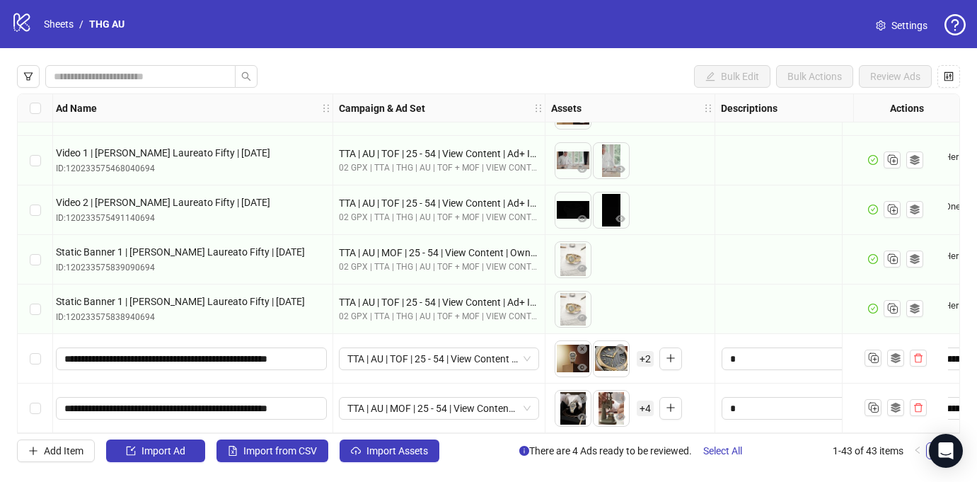
click at [645, 351] on span "+ 2" at bounding box center [645, 359] width 17 height 16
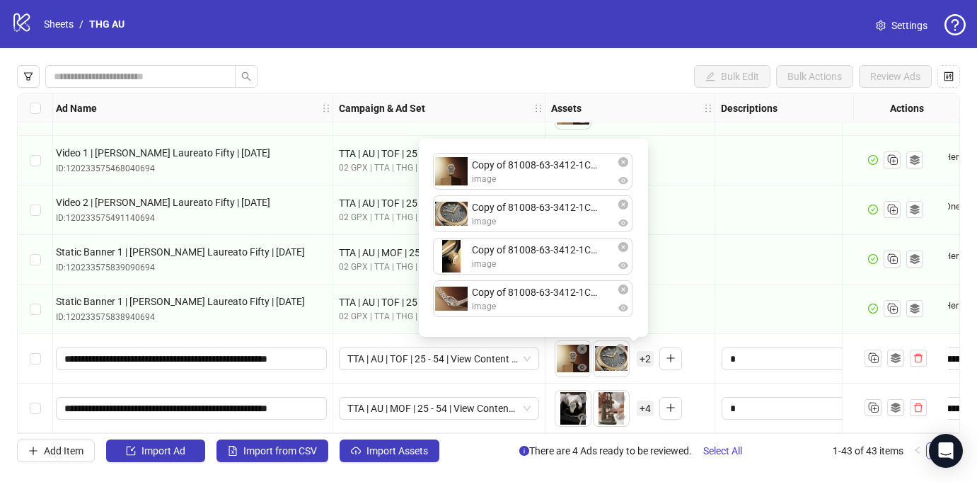
scroll to position [1825, 129]
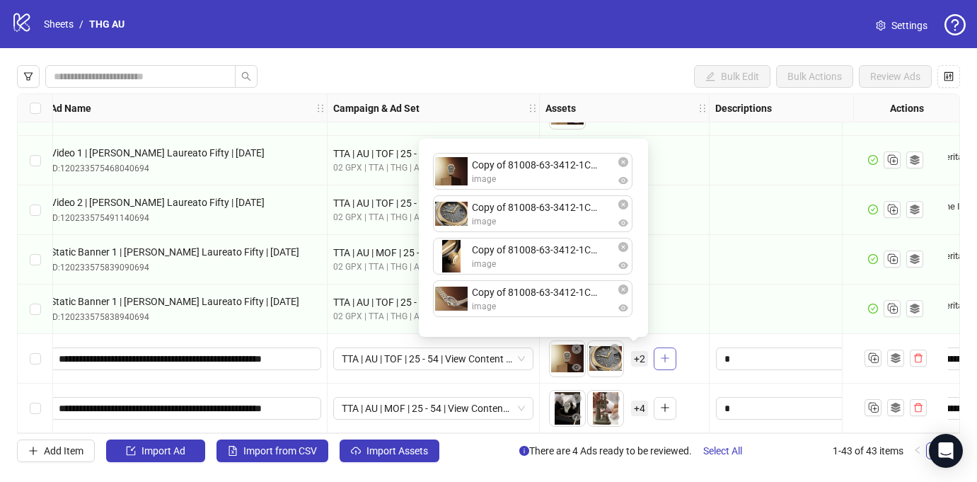
click at [669, 353] on icon "plus" at bounding box center [665, 358] width 10 height 10
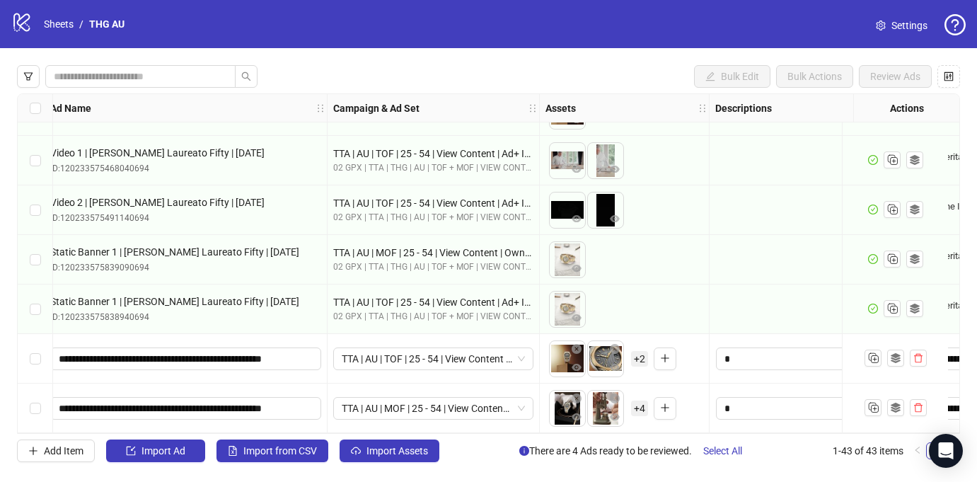
click at [637, 351] on span "+ 2" at bounding box center [639, 359] width 17 height 16
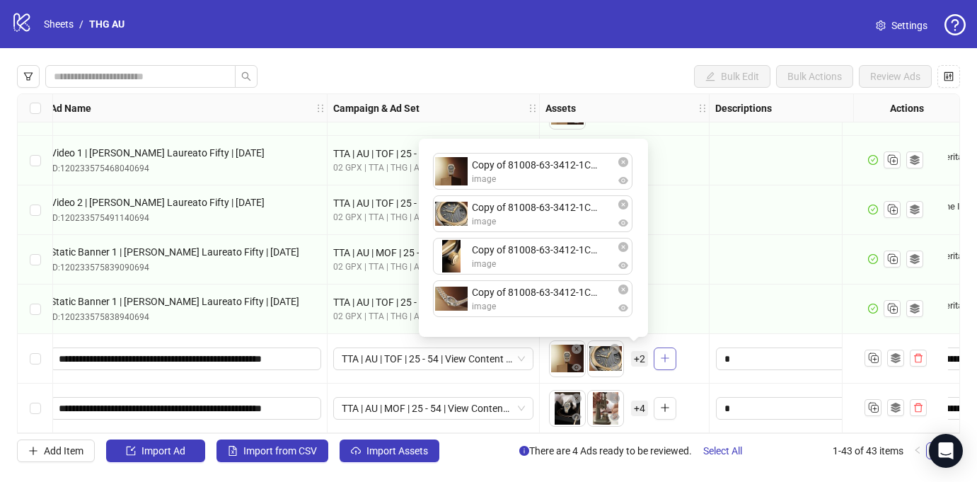
click at [662, 355] on icon "plus" at bounding box center [665, 358] width 10 height 10
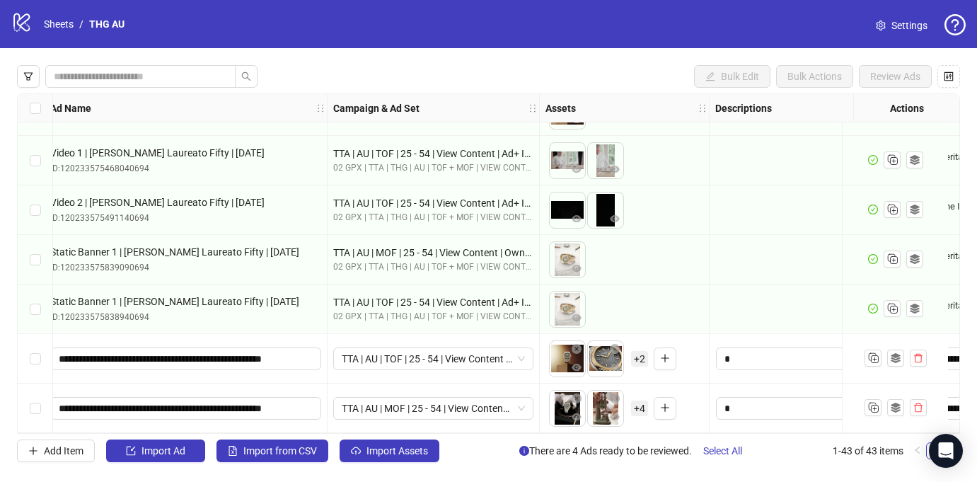
click at [642, 353] on span "+ 2" at bounding box center [639, 359] width 17 height 16
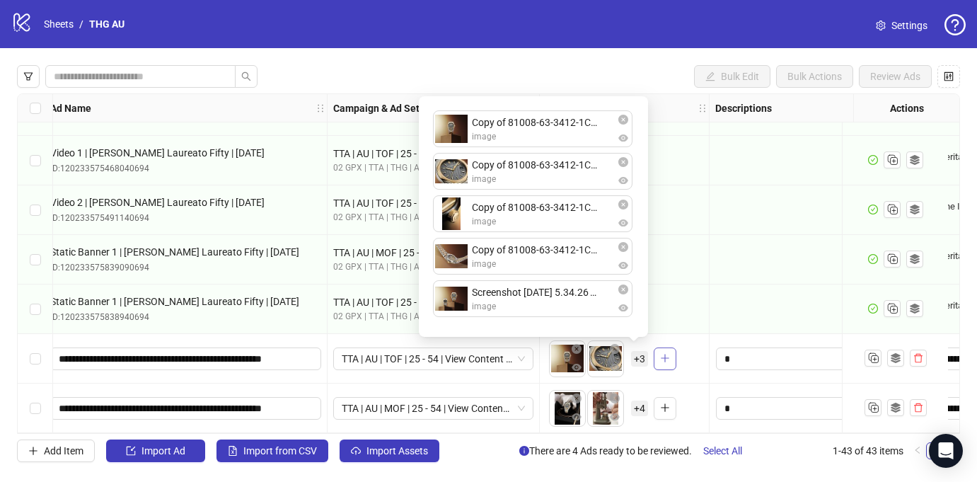
click at [666, 353] on icon "plus" at bounding box center [665, 358] width 10 height 10
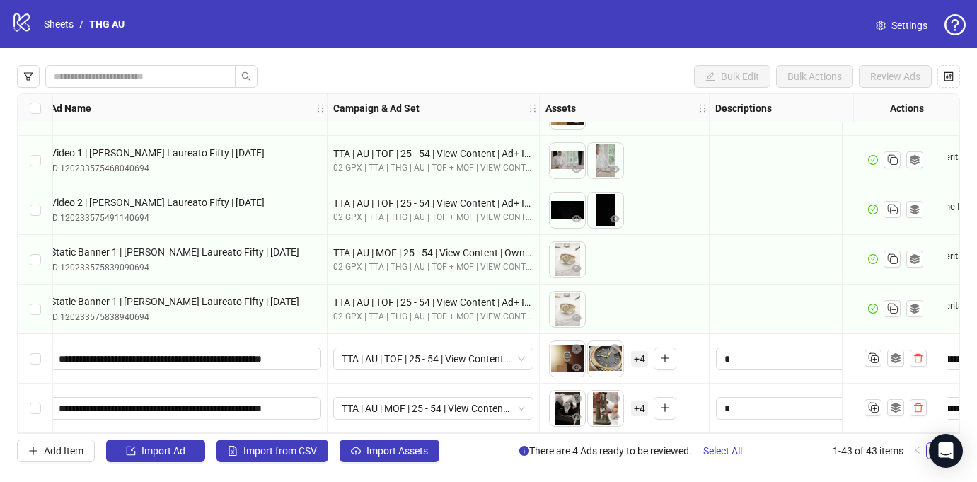
click at [636, 354] on span "+ 4" at bounding box center [639, 359] width 17 height 16
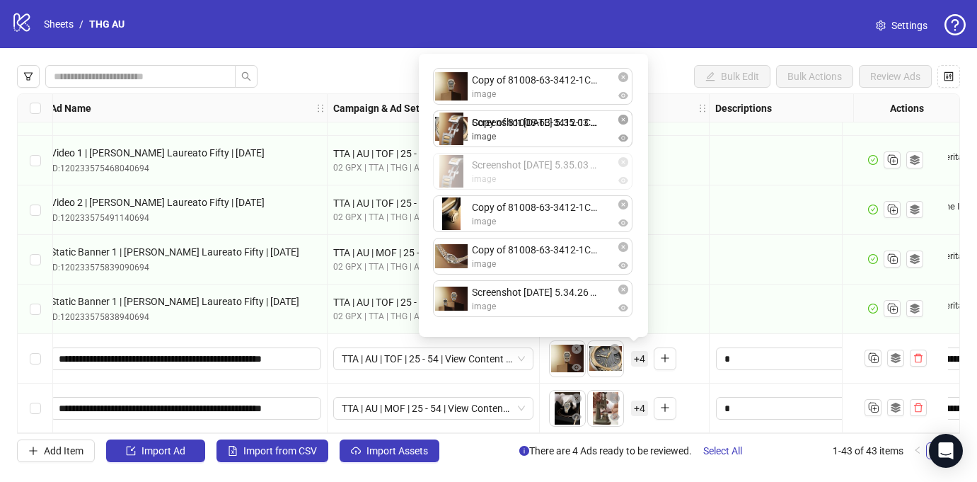
drag, startPoint x: 510, startPoint y: 288, endPoint x: 528, endPoint y: 166, distance: 123.0
click at [528, 166] on div "Copy of 81008-63-3412-1CM_Laureato-Fifty_Mood-2.jpg image Copy of 81008-63-3412…" at bounding box center [533, 195] width 212 height 266
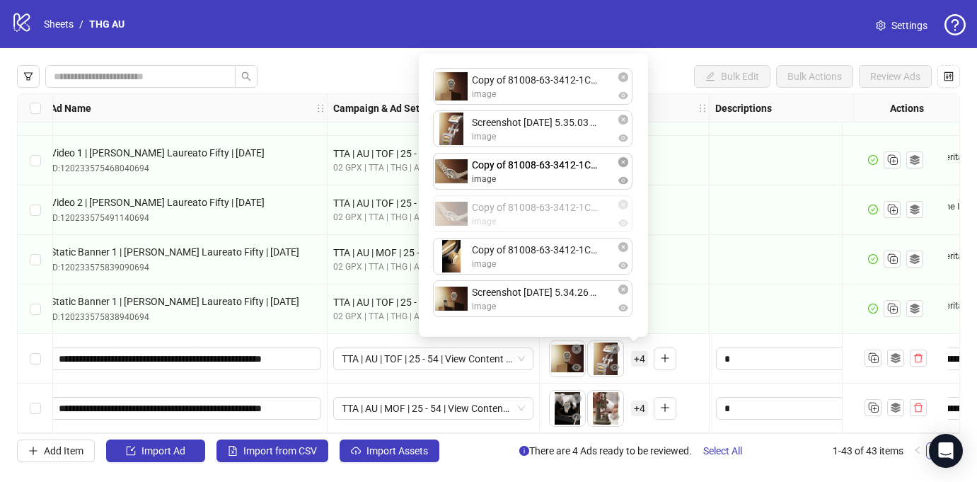
drag, startPoint x: 512, startPoint y: 249, endPoint x: 511, endPoint y: 198, distance: 50.9
click at [511, 198] on div "Copy of 81008-63-3412-1CM_Laureato-Fifty_Mood-2.jpg image Screenshot [DATE] 5.3…" at bounding box center [533, 195] width 212 height 266
drag, startPoint x: 512, startPoint y: 158, endPoint x: 512, endPoint y: 206, distance: 48.1
drag, startPoint x: 509, startPoint y: 117, endPoint x: 508, endPoint y: 173, distance: 56.6
click at [507, 170] on div "Copy of 81008-63-3412-1CM_Laureato-Fifty_Mood-2.jpg image Screenshot [DATE] 5.3…" at bounding box center [533, 195] width 212 height 266
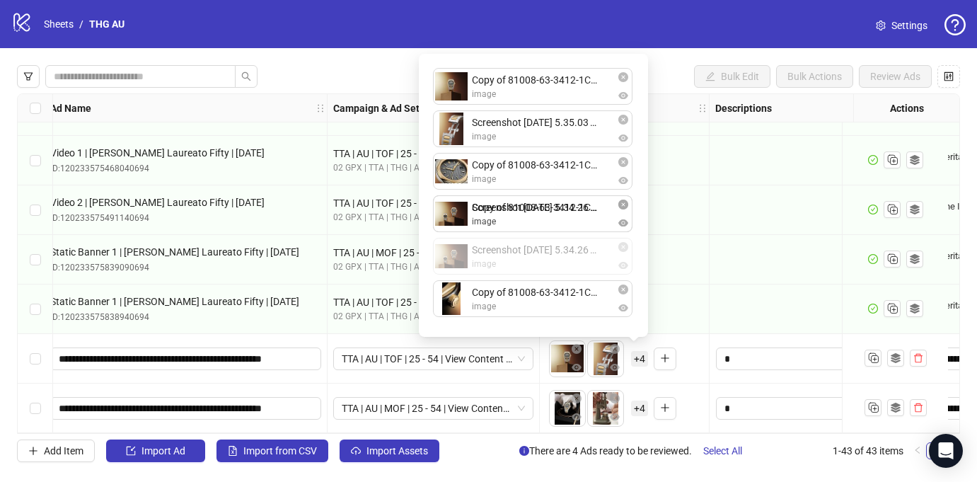
drag, startPoint x: 520, startPoint y: 290, endPoint x: 517, endPoint y: 243, distance: 47.5
click at [517, 242] on div "Copy of 81008-63-3412-1CM_Laureato-Fifty_Mood-2.jpg image Screenshot [DATE] 5.3…" at bounding box center [533, 195] width 212 height 266
click at [657, 50] on div "**********" at bounding box center [488, 263] width 977 height 431
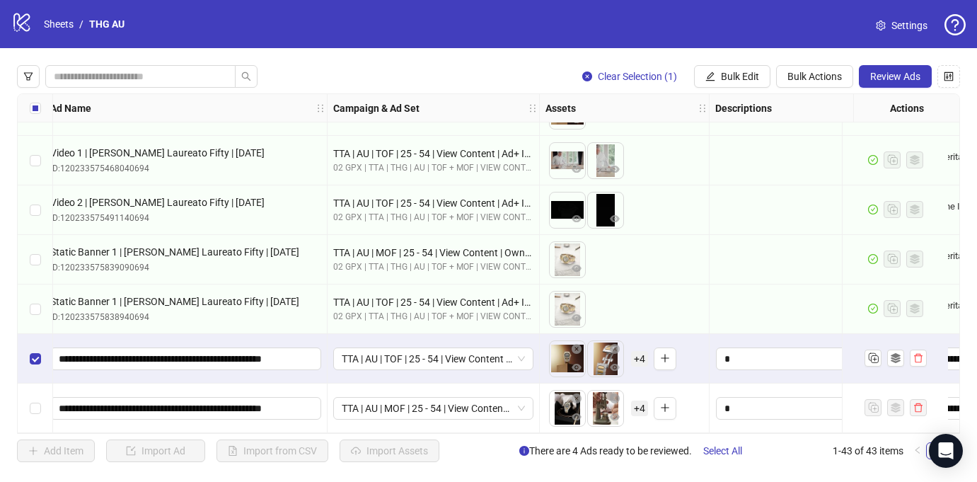
click at [37, 420] on div "Select row 43" at bounding box center [35, 408] width 35 height 50
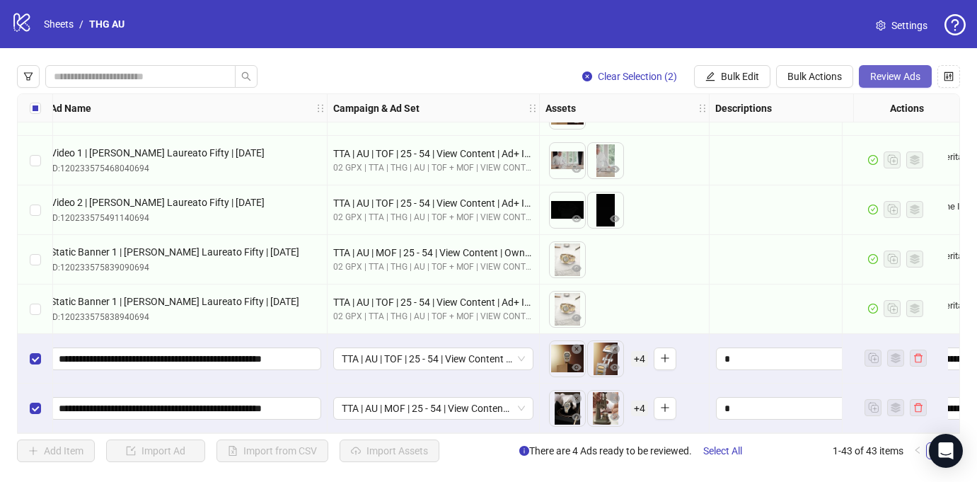
click at [879, 80] on span "Review Ads" at bounding box center [895, 76] width 50 height 11
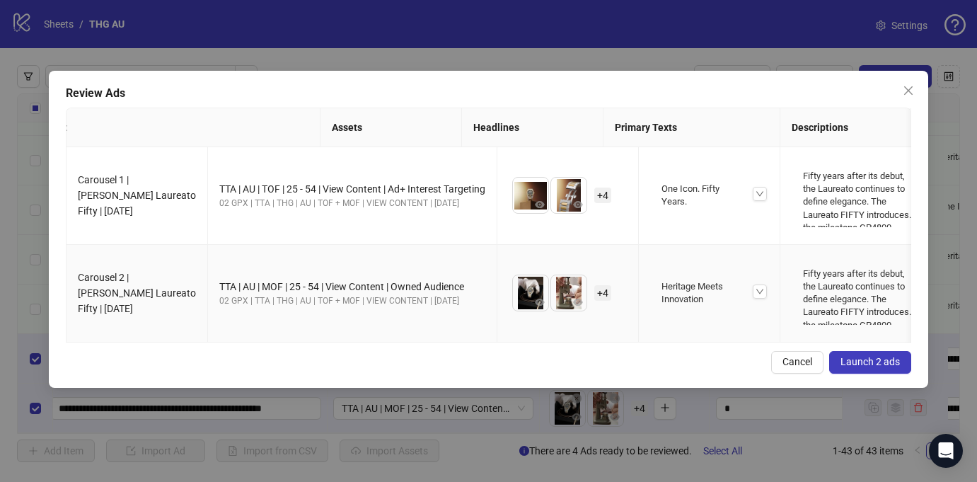
scroll to position [0, 0]
click at [867, 362] on span "Launch 2 ads" at bounding box center [870, 361] width 59 height 11
